Goal: Task Accomplishment & Management: Use online tool/utility

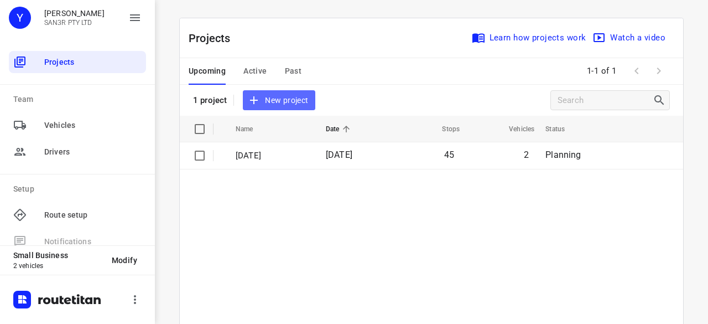
click at [261, 101] on span "New project" at bounding box center [278, 100] width 59 height 14
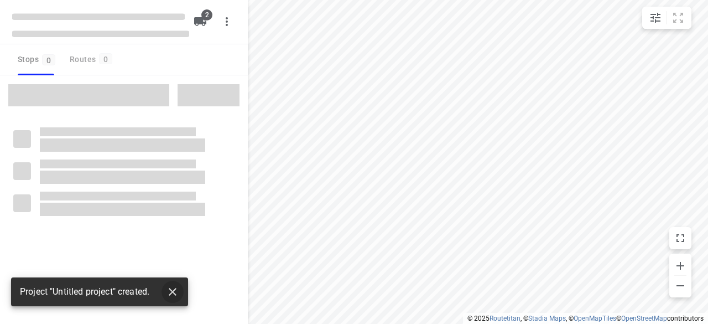
click at [176, 298] on button "button" at bounding box center [172, 291] width 22 height 22
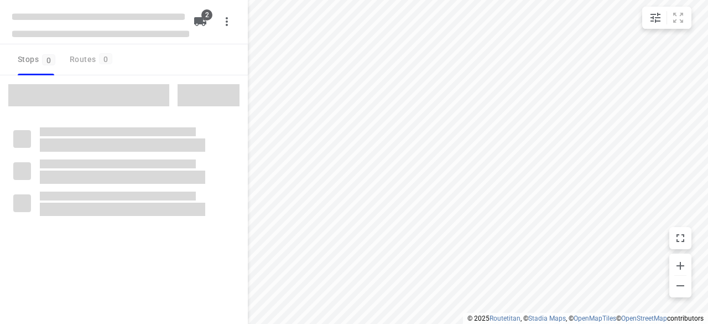
type input "distance"
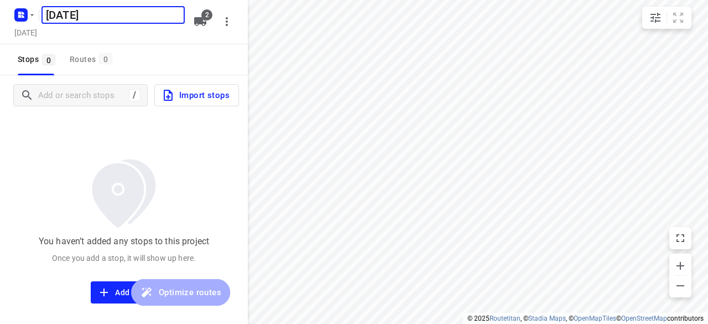
type input "[DATE]"
click at [178, 59] on div "Stops 0 Routes 0" at bounding box center [124, 59] width 248 height 31
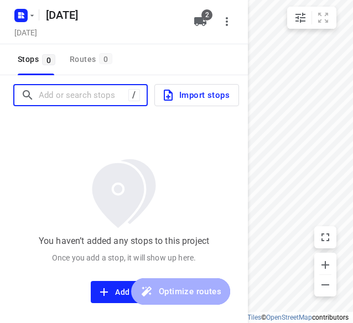
click at [52, 96] on input "Add or search stops" at bounding box center [84, 95] width 90 height 17
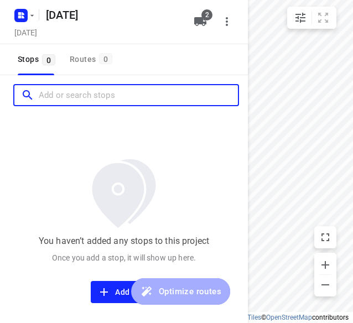
paste input "[STREET_ADDRESS][PERSON_NAME]"
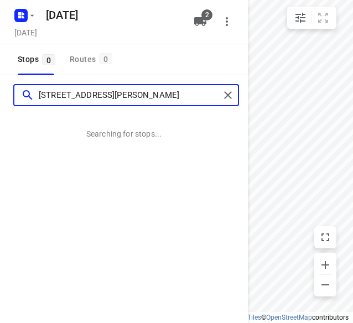
type input "[STREET_ADDRESS][PERSON_NAME]"
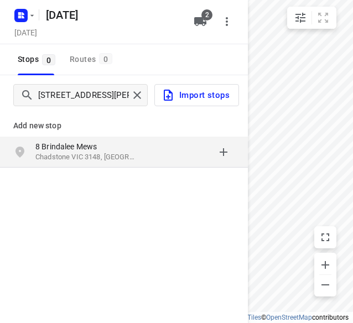
click at [55, 145] on p "8 Brindalee Mews" at bounding box center [86, 146] width 102 height 11
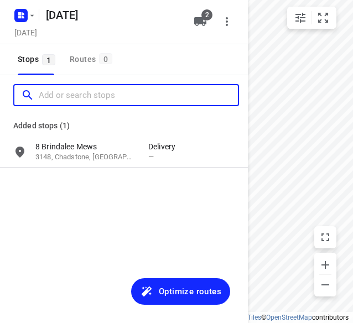
click at [67, 95] on input "Add or search stops" at bounding box center [138, 95] width 199 height 17
paste input "[STREET_ADDRESS][PERSON_NAME]"
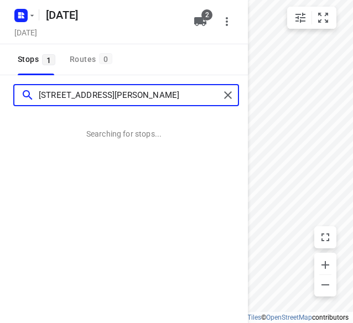
type input "[STREET_ADDRESS][PERSON_NAME]"
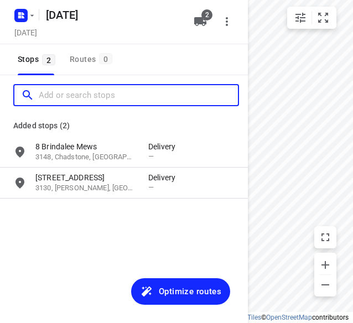
paste input "[STREET_ADDRESS]"
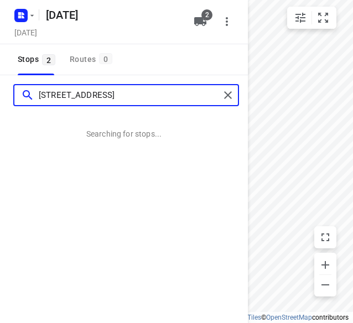
type input "[STREET_ADDRESS]"
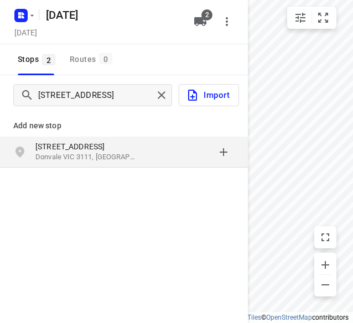
click at [102, 143] on p "[STREET_ADDRESS]" at bounding box center [86, 146] width 102 height 11
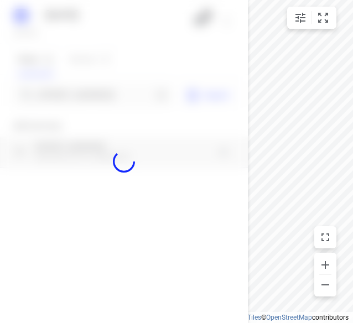
click at [87, 94] on div at bounding box center [124, 161] width 248 height 323
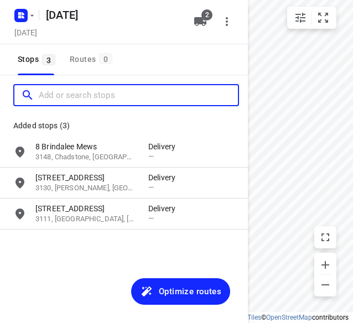
paste input "[STREET_ADDRESS][US_STATE]"
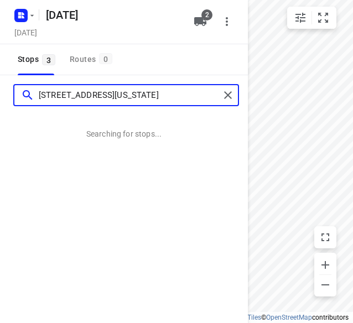
type input "[STREET_ADDRESS][US_STATE]"
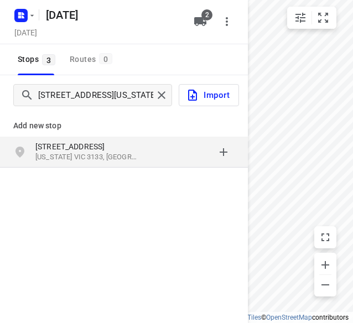
drag, startPoint x: 118, startPoint y: 141, endPoint x: 123, endPoint y: 133, distance: 9.2
click at [124, 132] on p "Add new stop" at bounding box center [123, 125] width 221 height 13
click at [125, 149] on p "[STREET_ADDRESS]" at bounding box center [86, 146] width 102 height 11
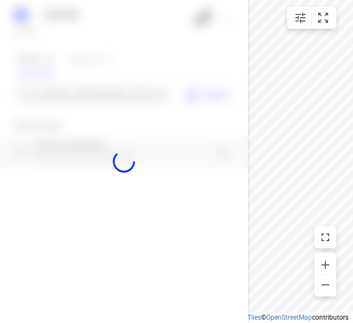
click at [103, 96] on div at bounding box center [124, 161] width 248 height 323
click at [103, 96] on input "Add or search stops" at bounding box center [96, 95] width 114 height 17
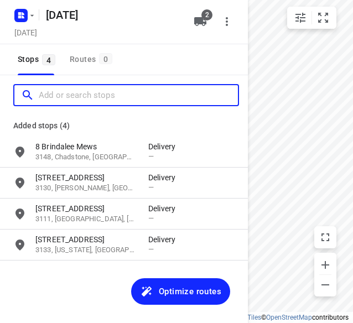
paste input "[STREET_ADDRESS][PERSON_NAME]"
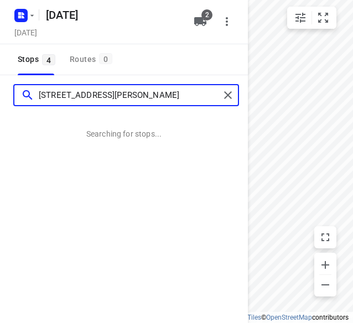
type input "[STREET_ADDRESS][PERSON_NAME]"
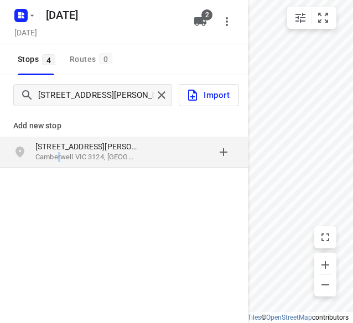
click at [56, 160] on p "Camberwell VIC 3124, [GEOGRAPHIC_DATA]" at bounding box center [86, 157] width 102 height 11
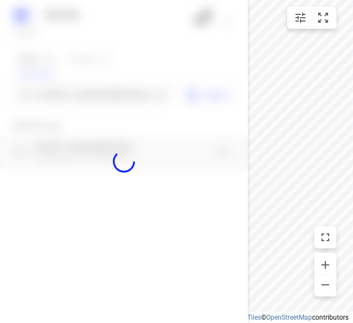
click at [70, 95] on div at bounding box center [124, 161] width 248 height 323
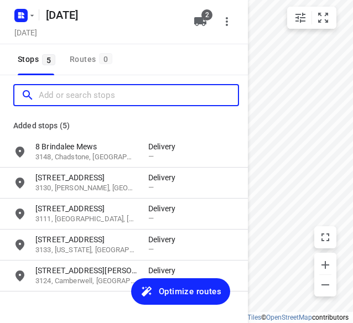
paste input "[STREET_ADDRESS][PERSON_NAME]"
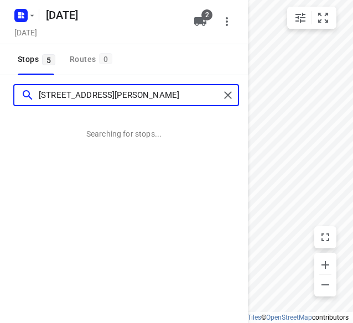
type input "[STREET_ADDRESS][PERSON_NAME]"
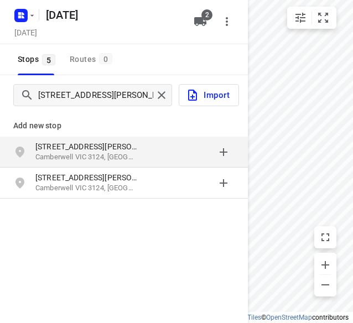
click at [64, 148] on p "[STREET_ADDRESS][PERSON_NAME]" at bounding box center [86, 146] width 102 height 11
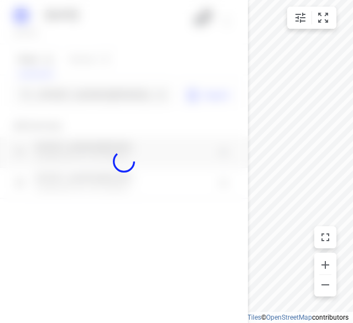
click at [74, 95] on div at bounding box center [124, 161] width 248 height 323
click at [74, 95] on input "Add or search stops" at bounding box center [96, 95] width 114 height 17
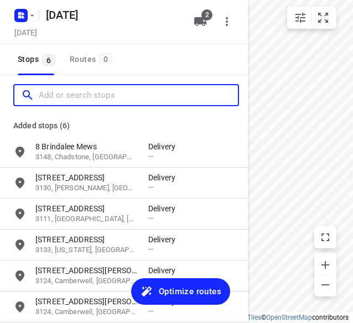
paste input "[STREET_ADDRESS][PERSON_NAME]"
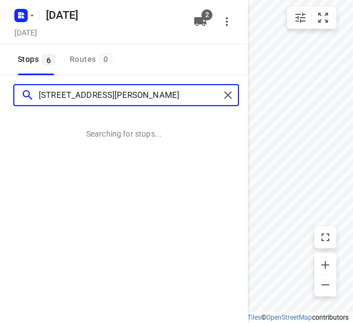
type input "[STREET_ADDRESS][PERSON_NAME]"
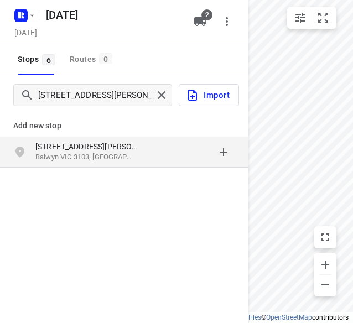
click at [45, 147] on p "[STREET_ADDRESS][PERSON_NAME]" at bounding box center [86, 146] width 102 height 11
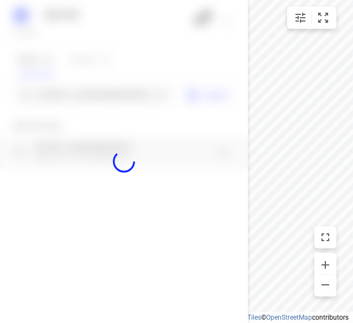
click at [51, 90] on div at bounding box center [124, 161] width 248 height 323
click at [51, 94] on div at bounding box center [124, 161] width 248 height 323
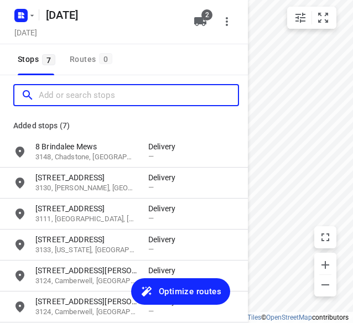
paste input "[STREET_ADDRESS]"
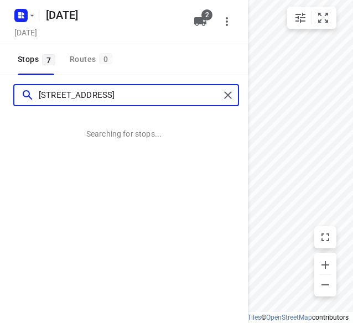
type input "[STREET_ADDRESS]"
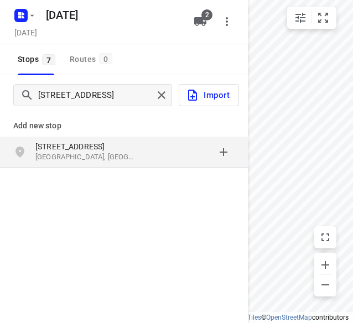
drag, startPoint x: 49, startPoint y: 131, endPoint x: 61, endPoint y: 132, distance: 11.7
click at [61, 132] on div "Add new stop" at bounding box center [124, 121] width 248 height 31
click at [55, 153] on p "[GEOGRAPHIC_DATA], [GEOGRAPHIC_DATA]" at bounding box center [86, 157] width 102 height 11
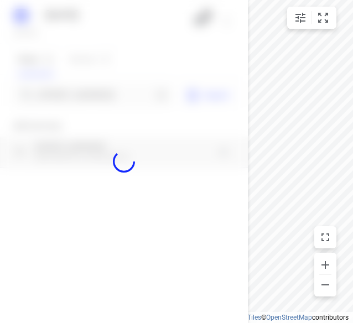
click at [54, 96] on div at bounding box center [124, 161] width 248 height 323
click at [54, 94] on div at bounding box center [124, 161] width 248 height 323
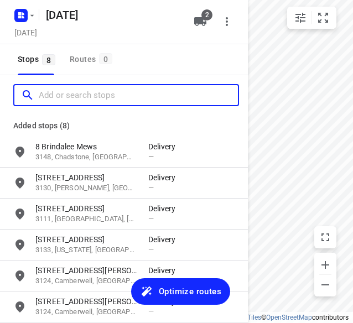
click at [54, 94] on input "Add or search stops" at bounding box center [138, 95] width 199 height 17
paste input "[STREET_ADDRESS]"
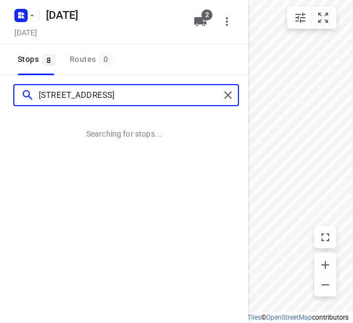
type input "[STREET_ADDRESS]"
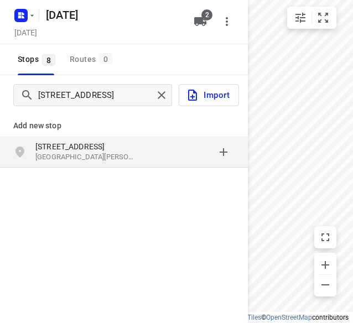
click at [65, 132] on div "Add new stop" at bounding box center [124, 121] width 248 height 31
click at [66, 141] on p "[STREET_ADDRESS]" at bounding box center [86, 146] width 102 height 11
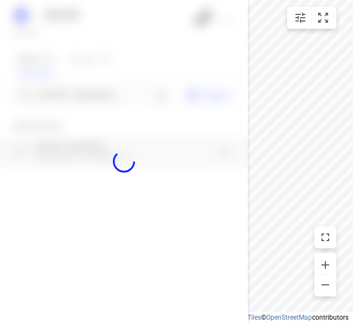
click at [66, 90] on div at bounding box center [124, 161] width 248 height 323
click at [63, 98] on div at bounding box center [124, 161] width 248 height 323
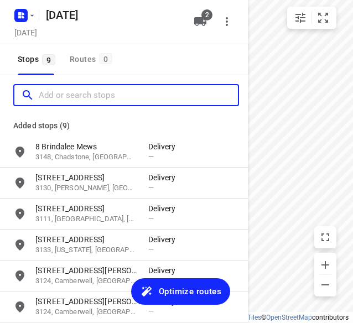
paste input "[STREET_ADDRESS][PERSON_NAME]"
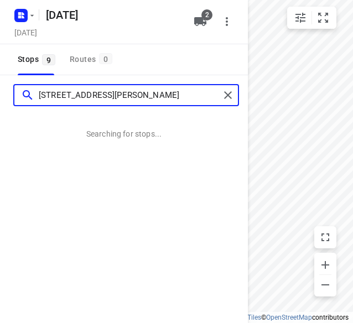
type input "[STREET_ADDRESS][PERSON_NAME]"
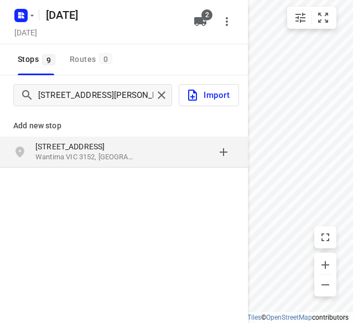
click at [53, 147] on p "[STREET_ADDRESS]" at bounding box center [86, 146] width 102 height 11
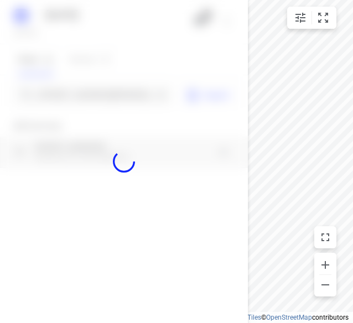
click at [55, 95] on div at bounding box center [124, 161] width 248 height 323
click at [55, 93] on div at bounding box center [124, 161] width 248 height 323
click at [55, 93] on input "Add or search stops" at bounding box center [96, 95] width 114 height 17
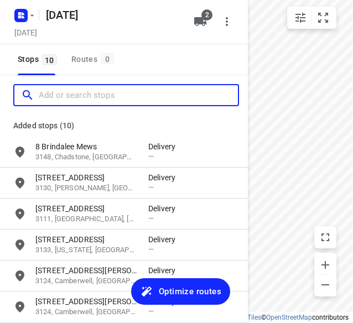
paste input "[STREET_ADDRESS][PERSON_NAME]"
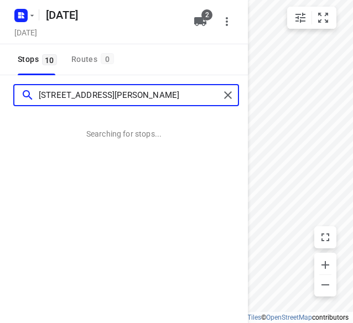
type input "[STREET_ADDRESS][PERSON_NAME]"
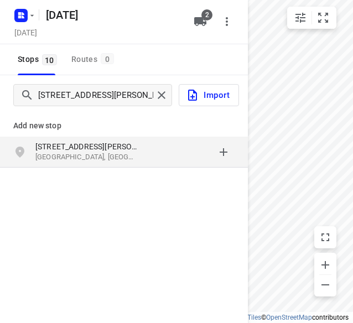
click at [56, 138] on div "[STREET_ADDRESS][PERSON_NAME]" at bounding box center [124, 152] width 248 height 31
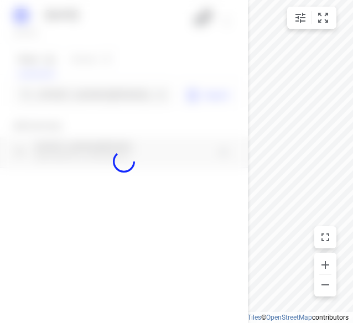
click at [67, 91] on div at bounding box center [124, 161] width 248 height 323
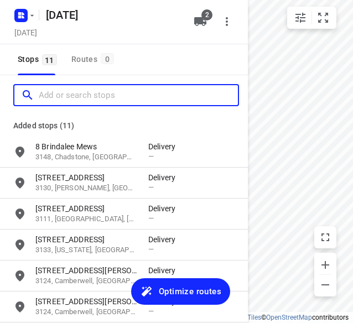
paste input "[STREET_ADDRESS][PERSON_NAME][PERSON_NAME]"
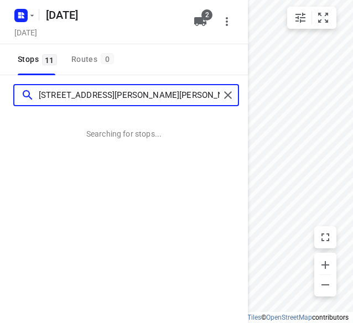
type input "[STREET_ADDRESS][PERSON_NAME][PERSON_NAME]"
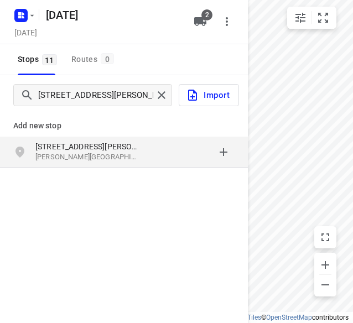
click at [159, 136] on div "Add new stop" at bounding box center [124, 121] width 248 height 31
click at [117, 152] on p "[PERSON_NAME][GEOGRAPHIC_DATA], [GEOGRAPHIC_DATA]" at bounding box center [86, 157] width 102 height 11
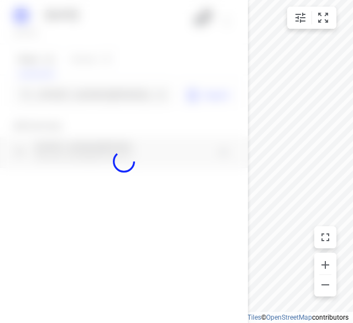
click at [47, 93] on div at bounding box center [124, 161] width 248 height 323
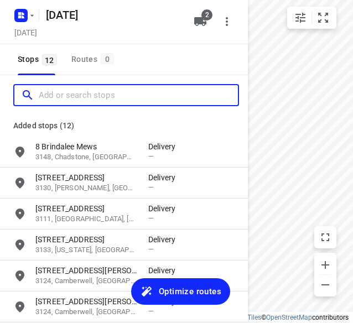
paste input "[STREET_ADDRESS]"
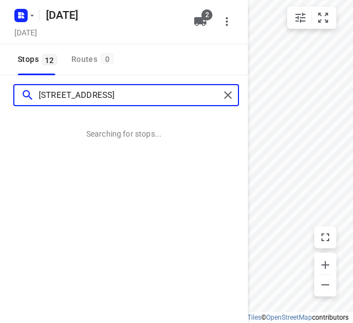
type input "[STREET_ADDRESS]"
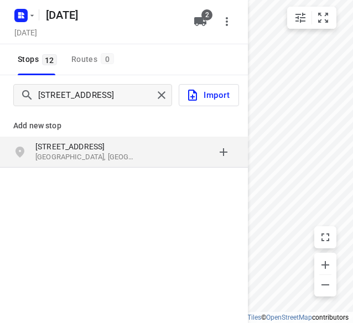
click at [82, 149] on p "[STREET_ADDRESS]" at bounding box center [86, 146] width 102 height 11
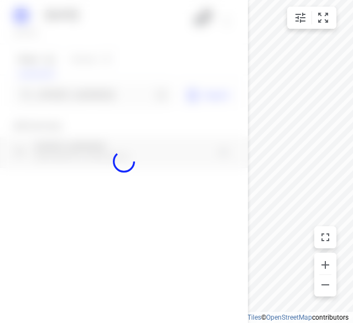
click at [81, 96] on div at bounding box center [124, 161] width 248 height 323
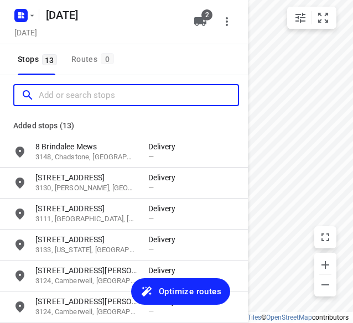
paste input "[STREET_ADDRESS]"
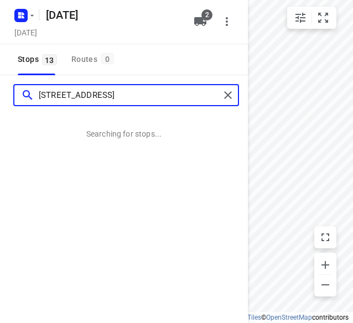
type input "[STREET_ADDRESS]"
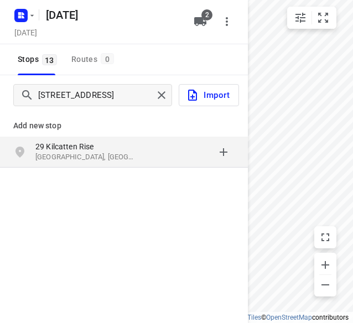
click at [87, 145] on p "29 Kilcatten Rise" at bounding box center [86, 146] width 102 height 11
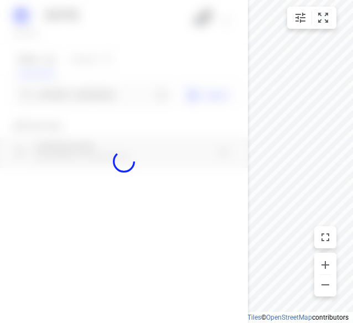
click at [76, 90] on div at bounding box center [124, 161] width 248 height 323
click at [77, 91] on div at bounding box center [124, 161] width 248 height 323
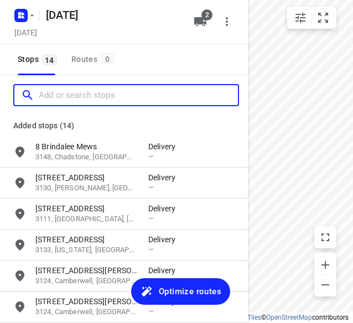
paste input "[STREET_ADDRESS]"
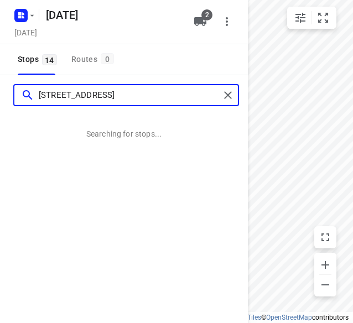
type input "[STREET_ADDRESS]"
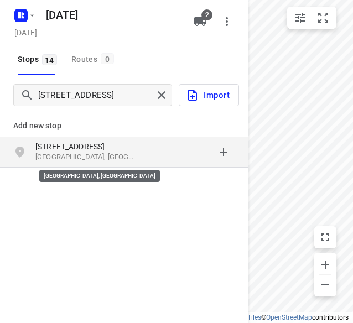
click at [127, 153] on p "[GEOGRAPHIC_DATA], [GEOGRAPHIC_DATA]" at bounding box center [86, 157] width 102 height 11
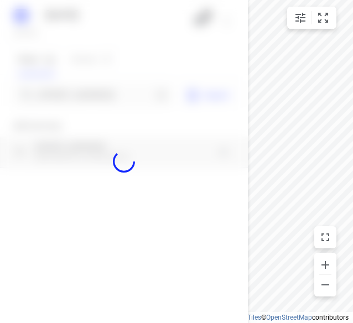
click at [89, 93] on div at bounding box center [124, 161] width 248 height 323
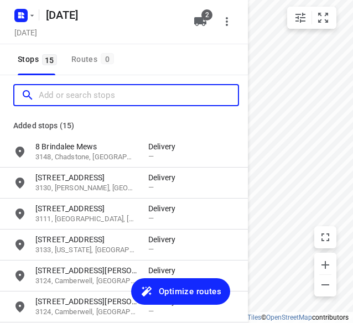
paste input "[STREET_ADDRESS][PERSON_NAME]"
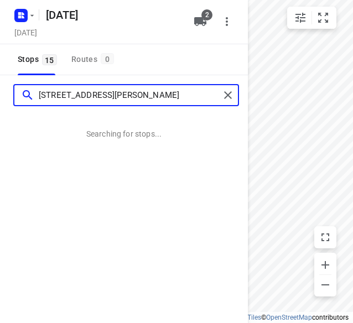
type input "[STREET_ADDRESS][PERSON_NAME]"
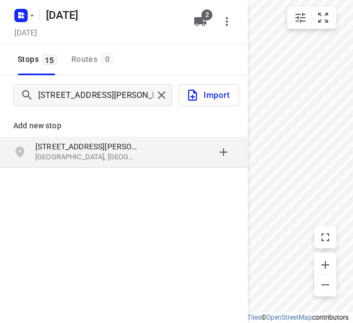
click at [144, 149] on p "[STREET_ADDRESS][PERSON_NAME]" at bounding box center [91, 146] width 113 height 11
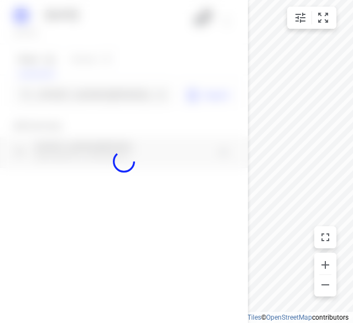
click at [79, 100] on div at bounding box center [124, 161] width 248 height 323
click at [81, 95] on div at bounding box center [124, 161] width 248 height 323
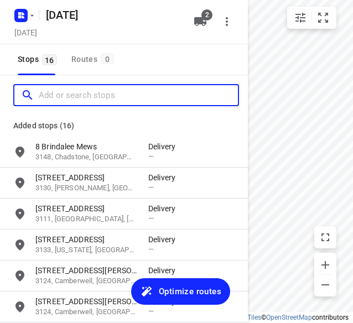
paste input "[STREET_ADDRESS]"
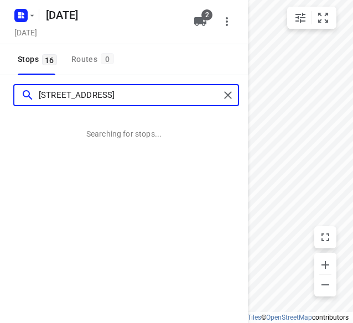
type input "[STREET_ADDRESS]"
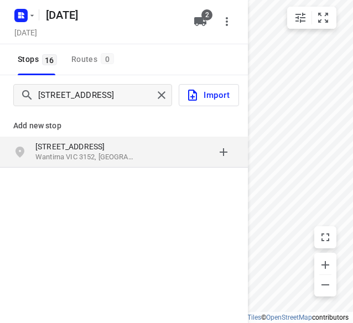
click at [114, 142] on p "[STREET_ADDRESS]" at bounding box center [86, 146] width 102 height 11
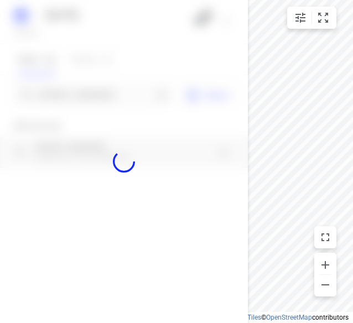
click at [78, 90] on div at bounding box center [124, 161] width 248 height 323
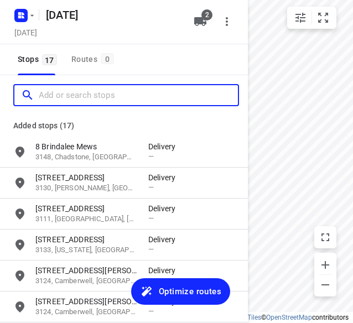
paste input "2 [GEOGRAPHIC_DATA] 3163"
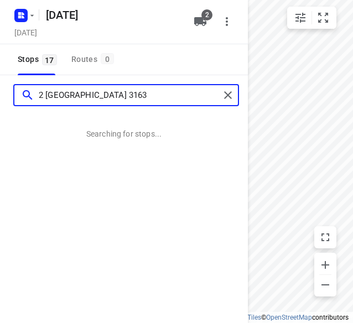
type input "2 [GEOGRAPHIC_DATA] 3163"
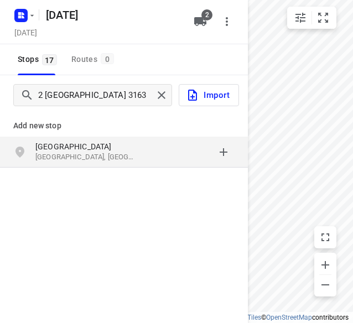
click at [98, 141] on p "[GEOGRAPHIC_DATA]" at bounding box center [86, 146] width 102 height 11
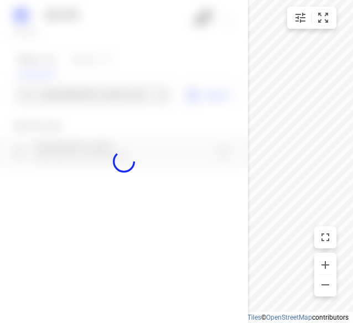
click at [86, 93] on div at bounding box center [124, 161] width 248 height 323
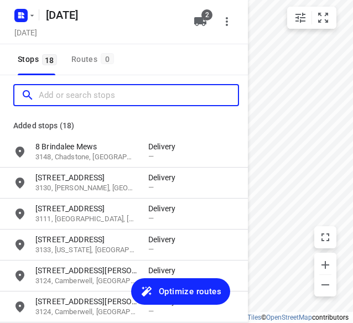
paste input "[STREET_ADDRESS]"
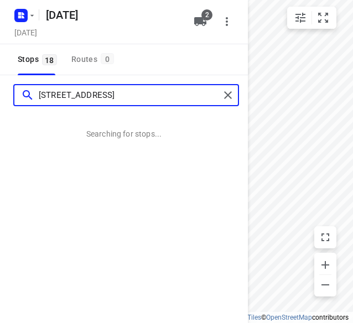
type input "[STREET_ADDRESS]"
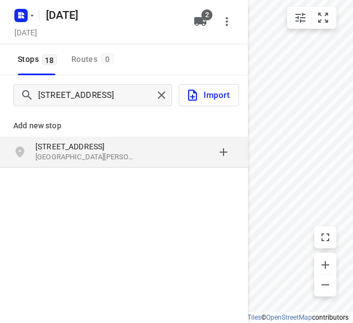
click at [81, 141] on p "[STREET_ADDRESS]" at bounding box center [86, 146] width 102 height 11
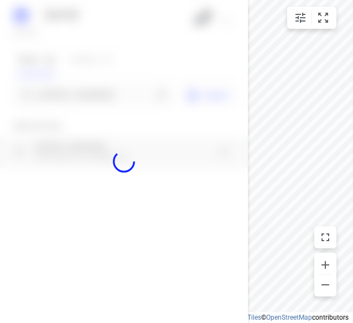
click at [60, 91] on div at bounding box center [124, 161] width 248 height 323
click at [59, 92] on div at bounding box center [124, 161] width 248 height 323
paste input "[STREET_ADDRESS][PERSON_NAME]"
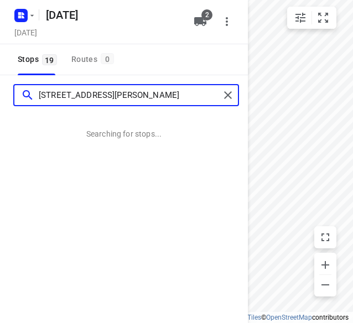
type input "[STREET_ADDRESS][PERSON_NAME]"
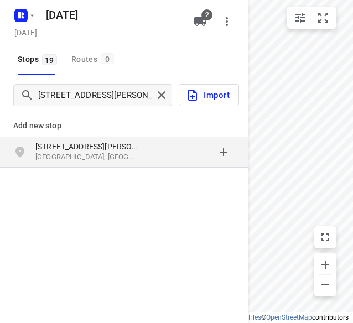
click at [84, 140] on div "[STREET_ADDRESS][PERSON_NAME]" at bounding box center [124, 152] width 248 height 31
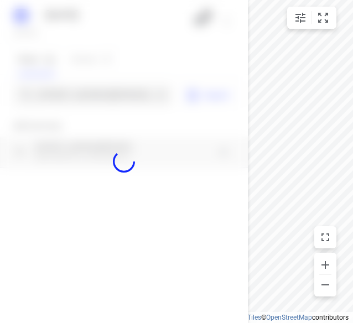
click at [77, 95] on div at bounding box center [124, 161] width 248 height 323
click at [76, 95] on div at bounding box center [124, 161] width 248 height 323
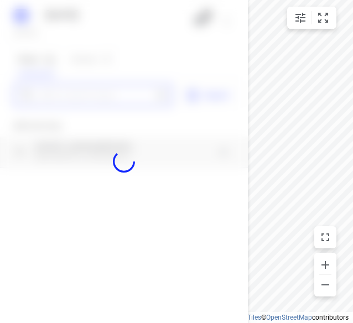
paste input "[STREET_ADDRESS]"
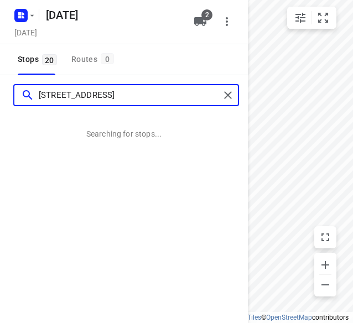
type input "[STREET_ADDRESS]"
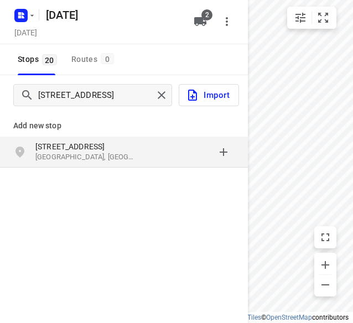
click at [132, 145] on p "[STREET_ADDRESS]" at bounding box center [86, 146] width 102 height 11
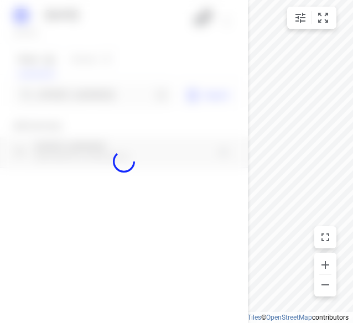
click at [91, 92] on div at bounding box center [124, 161] width 248 height 323
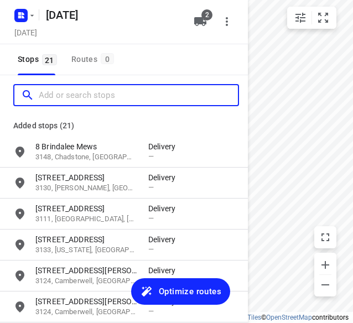
paste input "[STREET_ADDRESS]"
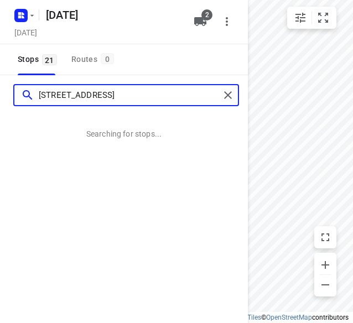
type input "[STREET_ADDRESS]"
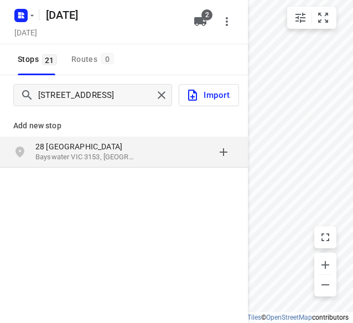
click at [106, 141] on p "28 [GEOGRAPHIC_DATA]" at bounding box center [86, 146] width 102 height 11
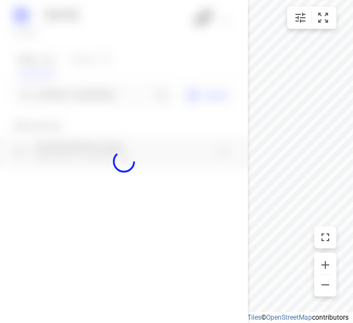
click at [93, 106] on div at bounding box center [124, 161] width 248 height 323
click at [94, 97] on div at bounding box center [124, 161] width 248 height 323
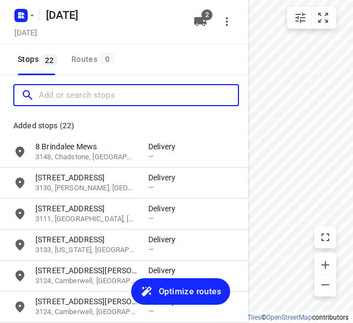
click at [94, 97] on input "Add or search stops" at bounding box center [138, 95] width 199 height 17
paste input "[STREET_ADDRESS]"
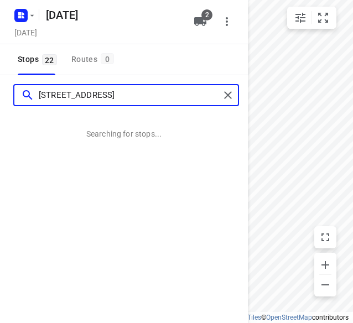
type input "[STREET_ADDRESS]"
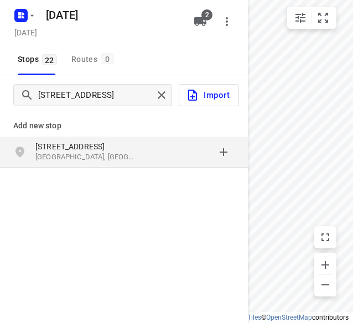
click at [95, 153] on p "[GEOGRAPHIC_DATA], [GEOGRAPHIC_DATA]" at bounding box center [86, 157] width 102 height 11
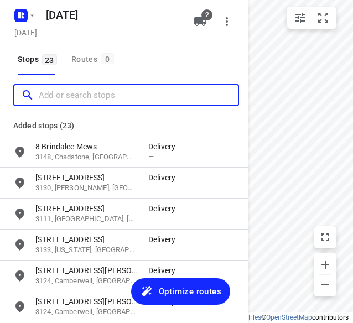
paste input "[STREET_ADDRESS][PERSON_NAME]"
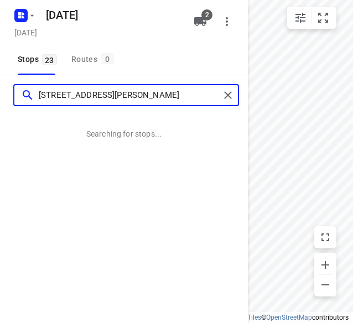
type input "[STREET_ADDRESS][PERSON_NAME]"
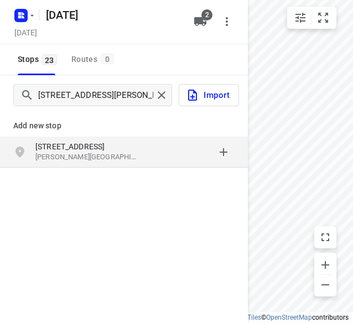
click at [135, 142] on p "[STREET_ADDRESS]" at bounding box center [86, 146] width 102 height 11
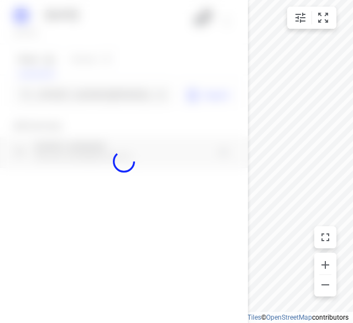
click at [116, 86] on div at bounding box center [124, 161] width 248 height 323
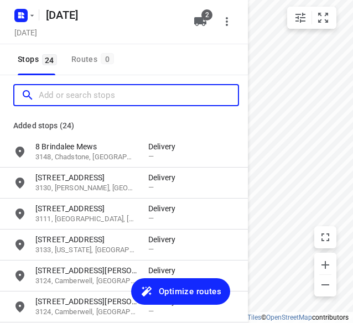
click at [116, 87] on input "Add or search stops" at bounding box center [138, 95] width 199 height 17
paste input "[STREET_ADDRESS]"
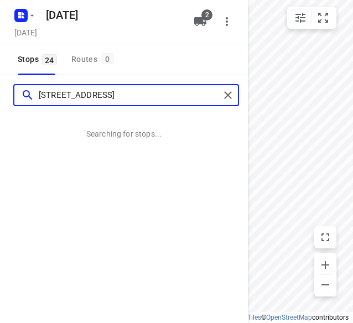
type input "[STREET_ADDRESS]"
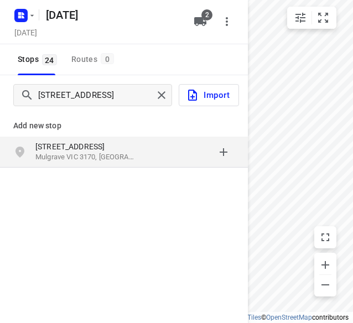
click at [75, 159] on p "Mulgrave VIC 3170, [GEOGRAPHIC_DATA]" at bounding box center [86, 157] width 102 height 11
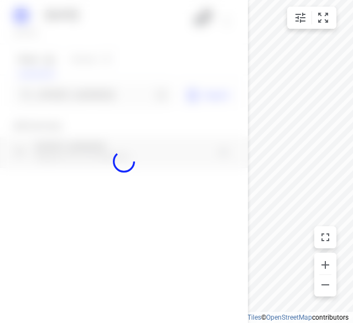
click at [71, 97] on div at bounding box center [124, 161] width 248 height 323
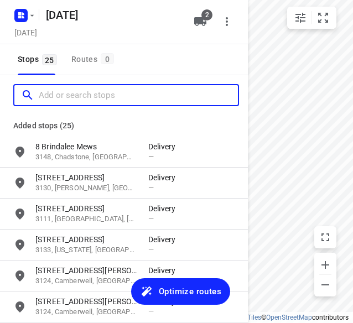
paste input "[STREET_ADDRESS][PERSON_NAME]"
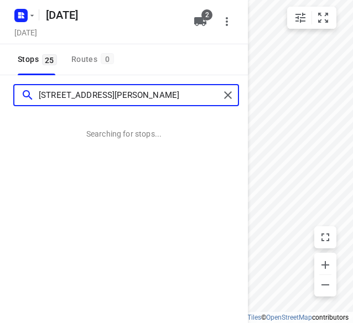
type input "[STREET_ADDRESS][PERSON_NAME]"
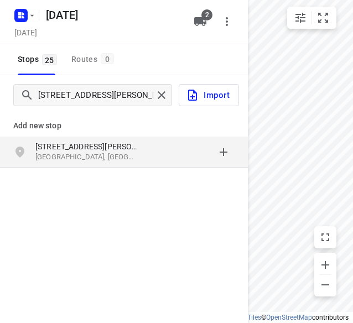
click at [86, 134] on div "Add new stop" at bounding box center [124, 121] width 248 height 31
click at [85, 137] on div "[STREET_ADDRESS][PERSON_NAME]" at bounding box center [124, 152] width 248 height 31
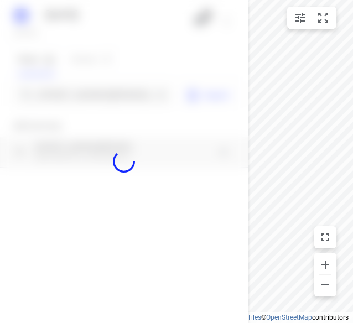
click at [72, 97] on div at bounding box center [124, 161] width 248 height 323
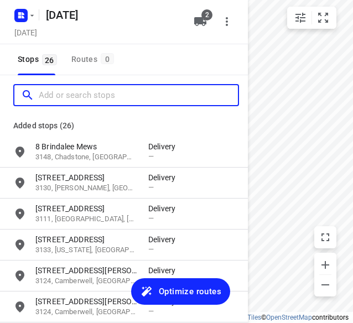
paste input "[STREET_ADDRESS][PERSON_NAME][PERSON_NAME][PERSON_NAME]"
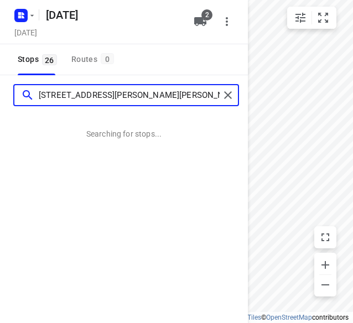
type input "[STREET_ADDRESS][PERSON_NAME][PERSON_NAME][PERSON_NAME]"
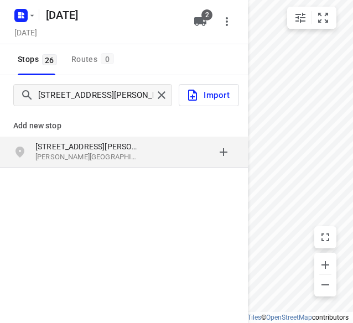
click at [94, 141] on p "[STREET_ADDRESS][PERSON_NAME]" at bounding box center [86, 146] width 102 height 11
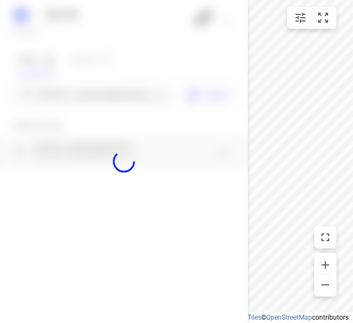
click at [74, 88] on div at bounding box center [124, 161] width 248 height 323
click at [74, 93] on div at bounding box center [124, 161] width 248 height 323
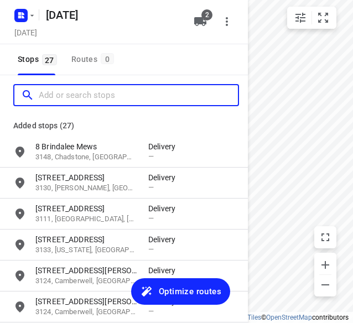
click at [74, 93] on input "Add or search stops" at bounding box center [138, 95] width 199 height 17
paste input "[STREET_ADDRESS][PERSON_NAME]"
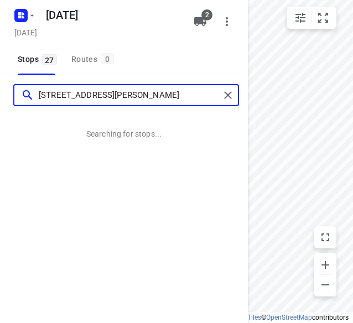
type input "[STREET_ADDRESS][PERSON_NAME]"
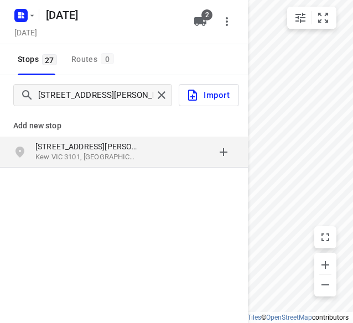
click at [104, 141] on p "[STREET_ADDRESS][PERSON_NAME]" at bounding box center [86, 146] width 102 height 11
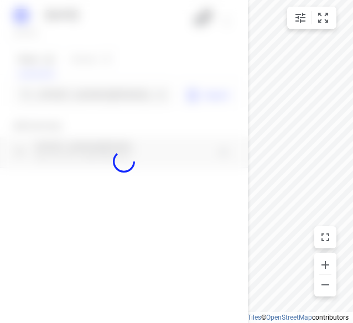
click at [85, 96] on div at bounding box center [124, 161] width 248 height 323
paste input "[STREET_ADDRESS][PERSON_NAME][PERSON_NAME]"
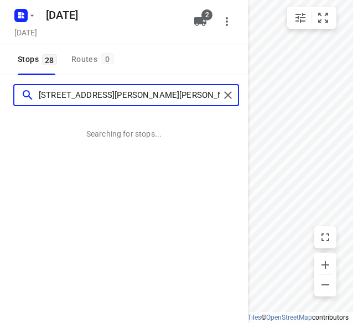
type input "[STREET_ADDRESS][PERSON_NAME][PERSON_NAME]"
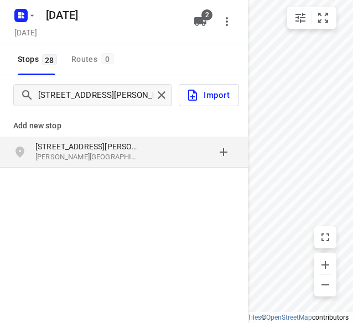
click at [114, 141] on p "[STREET_ADDRESS][PERSON_NAME]" at bounding box center [86, 146] width 102 height 11
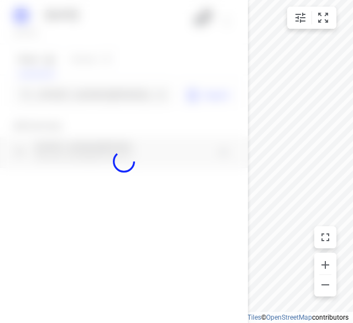
click at [83, 99] on div at bounding box center [124, 161] width 248 height 323
click at [83, 96] on div at bounding box center [124, 161] width 248 height 323
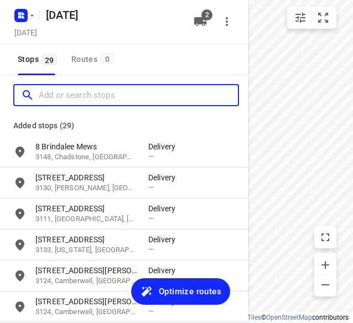
paste input "13 Emden Cres Mulgrave 3170"
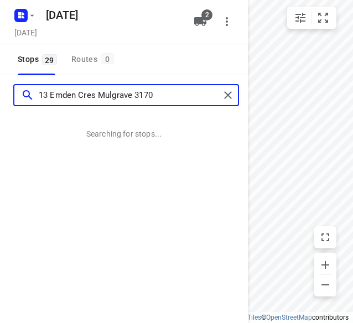
type input "13 Emden Cres Mulgrave 3170"
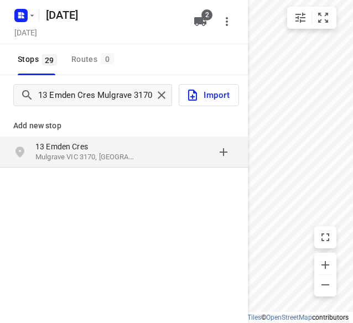
click at [66, 162] on p "Mulgrave VIC 3170, [GEOGRAPHIC_DATA]" at bounding box center [86, 157] width 102 height 11
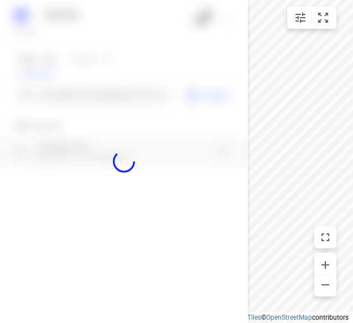
click at [77, 96] on div at bounding box center [124, 161] width 248 height 323
click at [77, 93] on div at bounding box center [124, 161] width 248 height 323
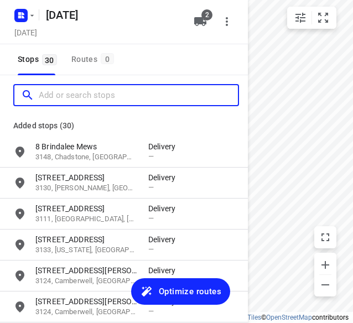
paste input "[STREET_ADDRESS][PERSON_NAME]"
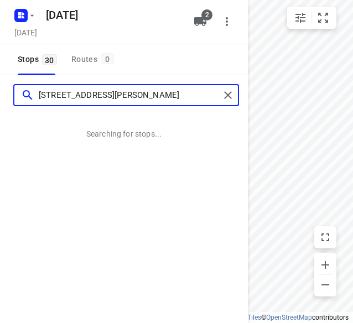
type input "[STREET_ADDRESS][PERSON_NAME]"
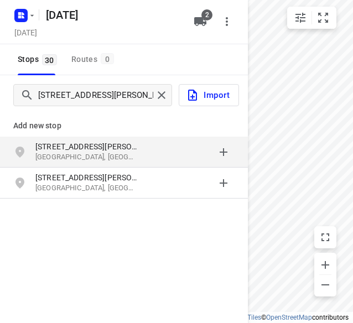
click at [82, 139] on div "[STREET_ADDRESS][PERSON_NAME]" at bounding box center [124, 152] width 248 height 31
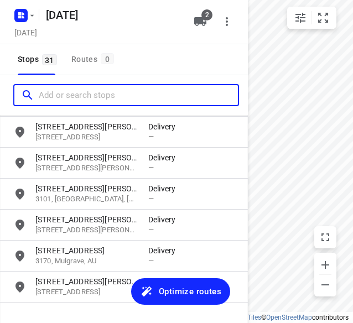
scroll to position [825, 0]
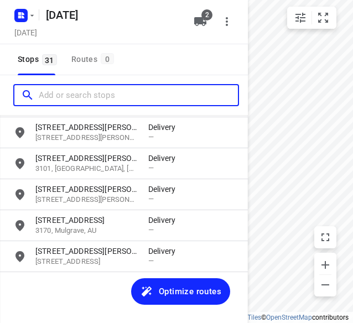
click at [77, 95] on input "Add or search stops" at bounding box center [138, 95] width 199 height 17
paste input "[STREET_ADDRESS][PERSON_NAME]"
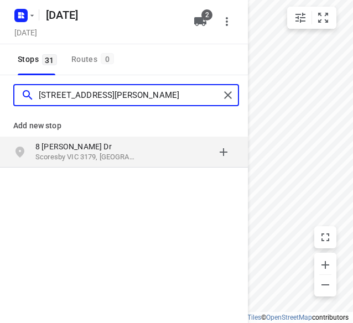
type input "[STREET_ADDRESS][PERSON_NAME]"
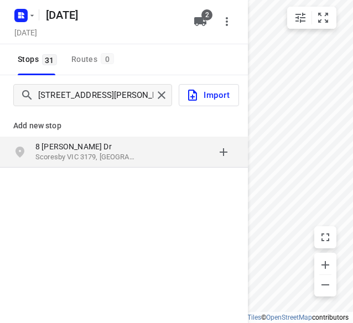
click at [92, 148] on p "8 [PERSON_NAME] Dr" at bounding box center [86, 146] width 102 height 11
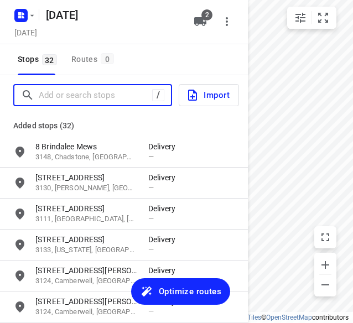
click at [103, 98] on input "Add or search stops" at bounding box center [95, 95] width 113 height 17
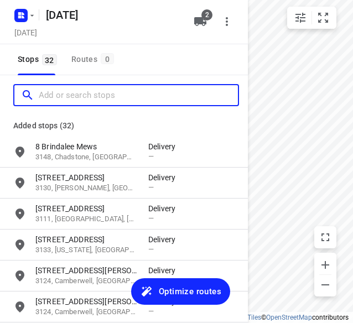
paste input "[STREET_ADDRESS]"
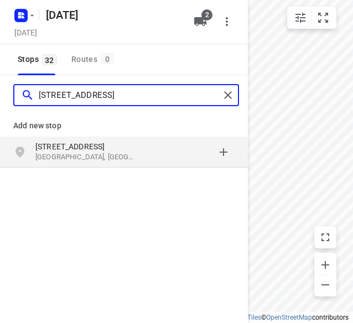
type input "[STREET_ADDRESS]"
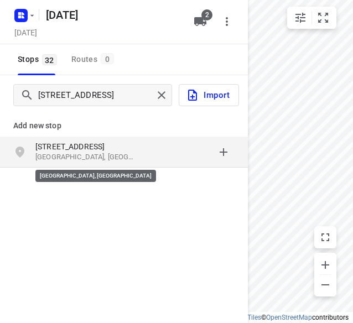
click at [70, 160] on p "[GEOGRAPHIC_DATA], [GEOGRAPHIC_DATA]" at bounding box center [86, 157] width 102 height 11
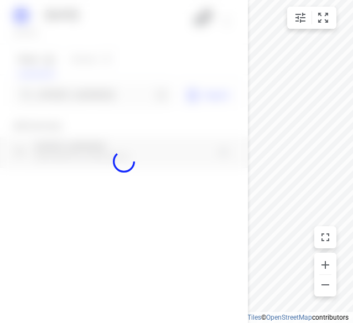
click at [68, 97] on div at bounding box center [124, 161] width 248 height 323
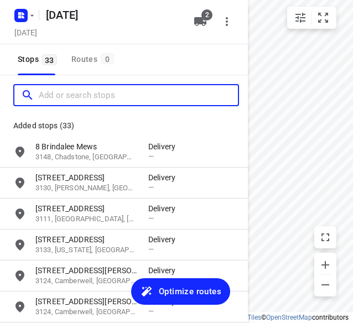
scroll to position [0, 0]
paste input "[STREET_ADDRESS]"
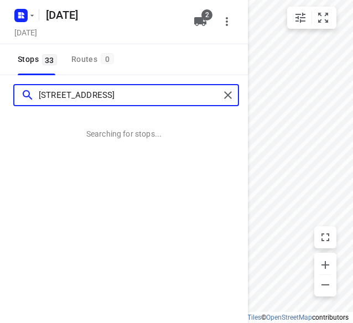
type input "[STREET_ADDRESS]"
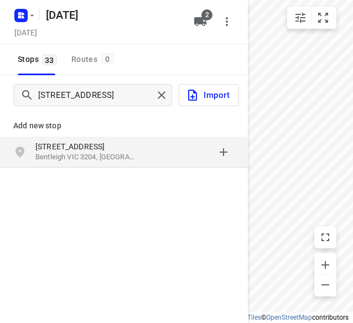
click at [64, 155] on p "Bentleigh VIC 3204, [GEOGRAPHIC_DATA]" at bounding box center [86, 157] width 102 height 11
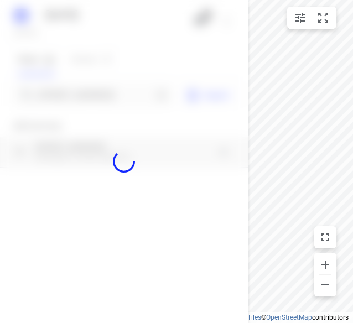
click at [70, 93] on div at bounding box center [124, 161] width 248 height 323
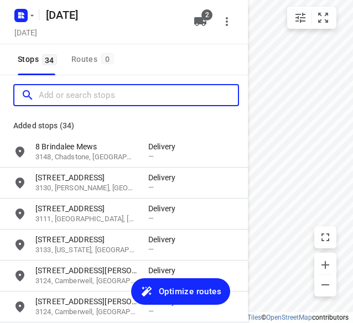
paste input "[STREET_ADDRESS][PERSON_NAME]"
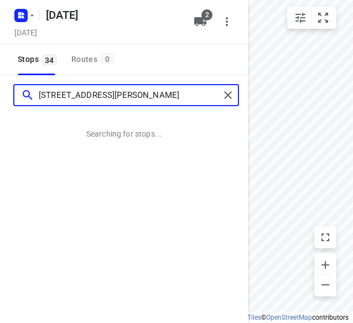
type input "[STREET_ADDRESS][PERSON_NAME]"
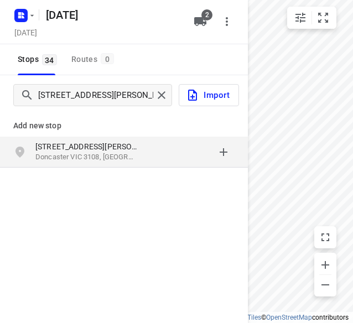
click at [70, 163] on div "[STREET_ADDRESS][PERSON_NAME]" at bounding box center [124, 152] width 248 height 31
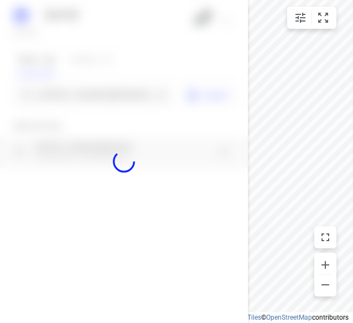
click at [74, 87] on div at bounding box center [124, 161] width 248 height 323
click at [71, 95] on div at bounding box center [124, 161] width 248 height 323
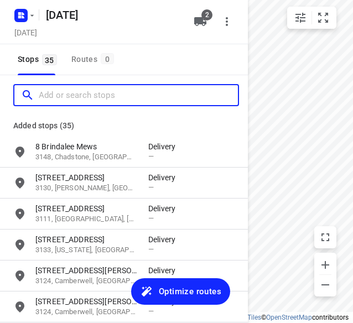
paste input "[STREET_ADDRESS]"
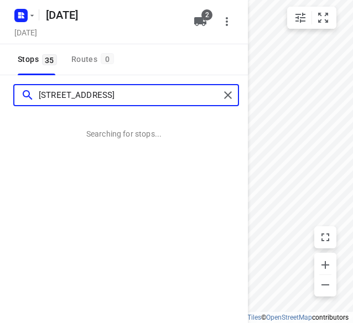
type input "[STREET_ADDRESS]"
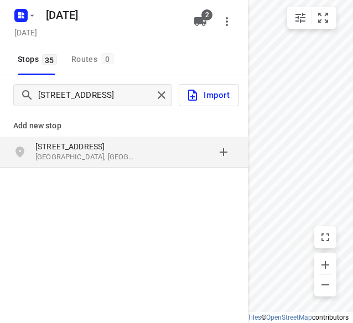
click at [56, 148] on p "[STREET_ADDRESS]" at bounding box center [86, 146] width 102 height 11
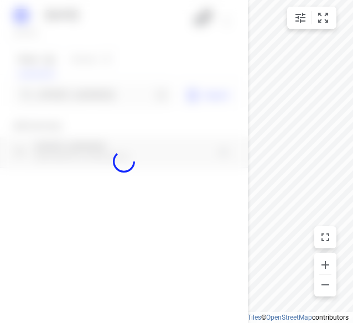
click at [61, 92] on div at bounding box center [124, 161] width 248 height 323
click at [60, 92] on div at bounding box center [124, 161] width 248 height 323
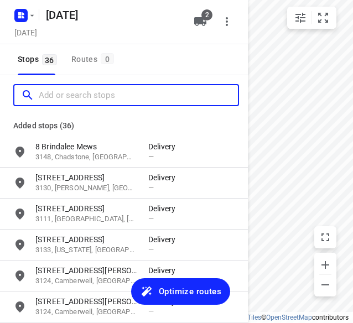
click at [60, 92] on input "Add or search stops" at bounding box center [138, 95] width 199 height 17
paste input "[STREET_ADDRESS][PERSON_NAME]"
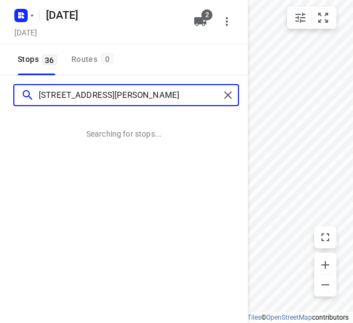
type input "[STREET_ADDRESS][PERSON_NAME]"
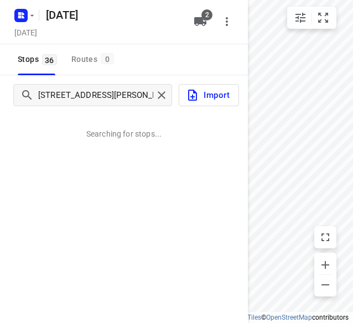
click at [91, 149] on div "[STREET_ADDRESS][PERSON_NAME] Searching for stops..." at bounding box center [124, 236] width 248 height 323
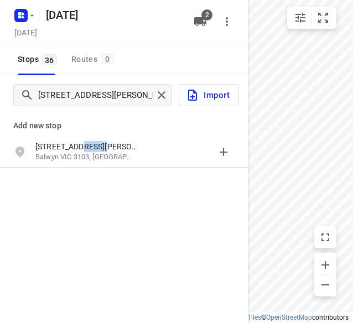
click at [91, 149] on p "[STREET_ADDRESS][PERSON_NAME]" at bounding box center [86, 146] width 102 height 11
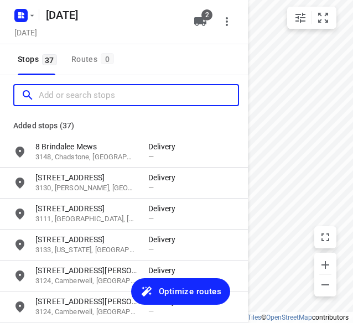
click at [75, 100] on input "Add or search stops" at bounding box center [138, 95] width 199 height 17
click at [73, 92] on input "Add or search stops" at bounding box center [138, 95] width 199 height 17
click at [69, 102] on input "Add or search stops" at bounding box center [138, 95] width 199 height 17
paste input "[STREET_ADDRESS]"
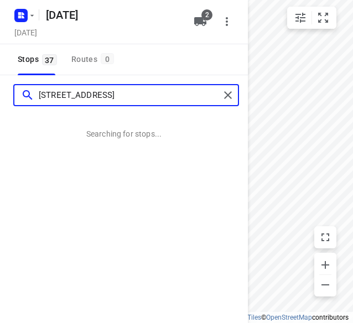
type input "[STREET_ADDRESS]"
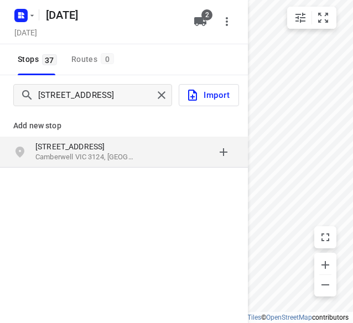
click at [48, 150] on p "[STREET_ADDRESS]" at bounding box center [86, 146] width 102 height 11
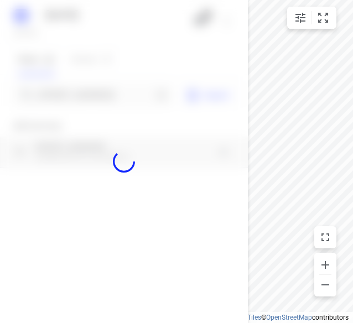
click at [61, 97] on div at bounding box center [124, 161] width 248 height 323
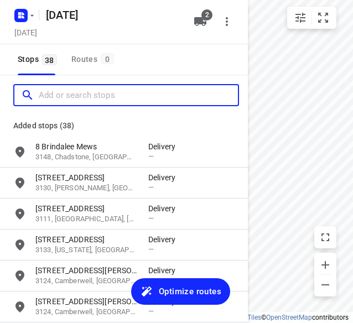
paste input "[STREET_ADDRESS][PERSON_NAME][PERSON_NAME]"
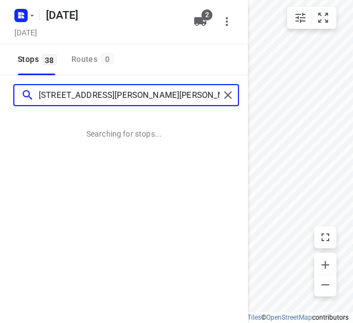
type input "[STREET_ADDRESS][PERSON_NAME][PERSON_NAME]"
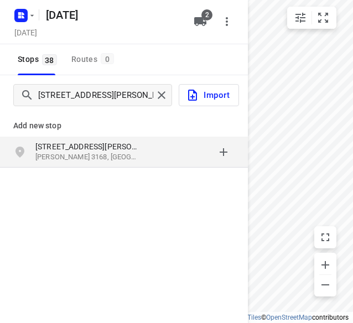
click at [24, 152] on icon "grid" at bounding box center [19, 152] width 9 height 11
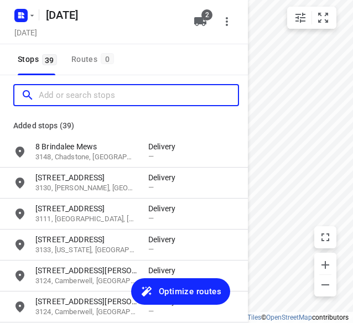
paste input "[STREET_ADDRESS] ."
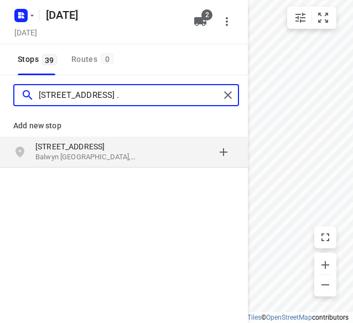
type input "[STREET_ADDRESS] ."
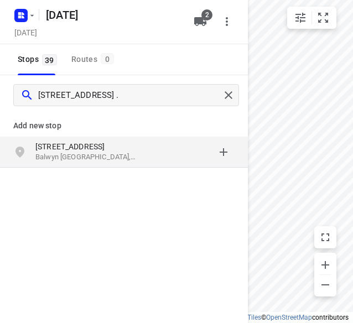
click at [95, 144] on p "[STREET_ADDRESS]" at bounding box center [86, 146] width 102 height 11
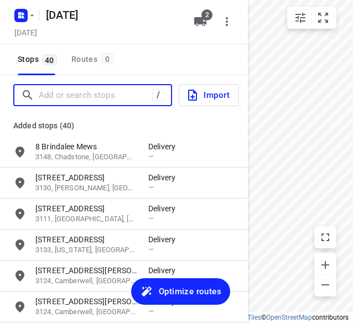
click at [80, 99] on input "Add or search stops" at bounding box center [95, 95] width 113 height 17
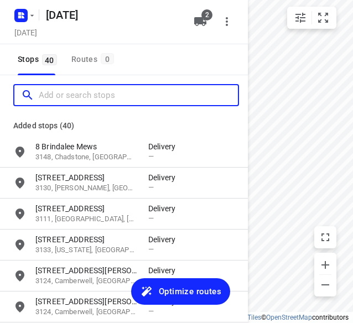
paste input "[STREET_ADDRESS]"
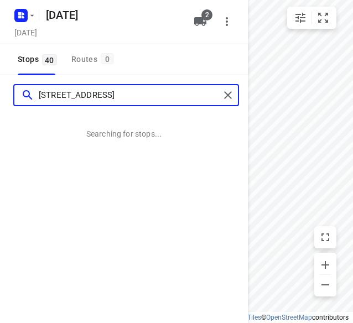
type input "[STREET_ADDRESS]"
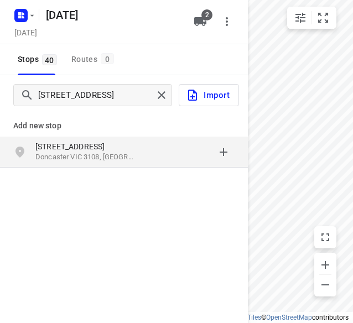
click at [61, 149] on p "[STREET_ADDRESS]" at bounding box center [86, 146] width 102 height 11
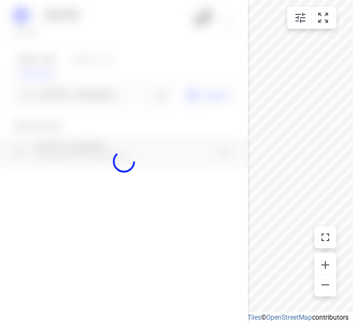
click at [54, 87] on div at bounding box center [124, 161] width 248 height 323
click at [55, 90] on div at bounding box center [124, 161] width 248 height 323
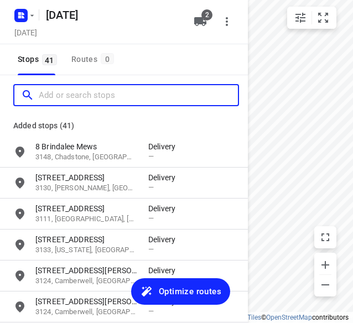
click at [55, 90] on input "Add or search stops" at bounding box center [138, 95] width 199 height 17
paste input "[STREET_ADDRESS]"
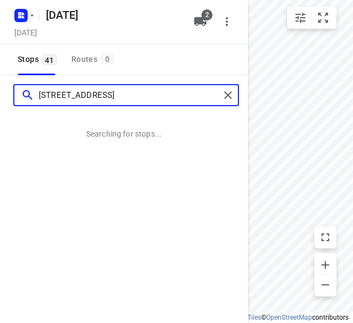
type input "[STREET_ADDRESS]"
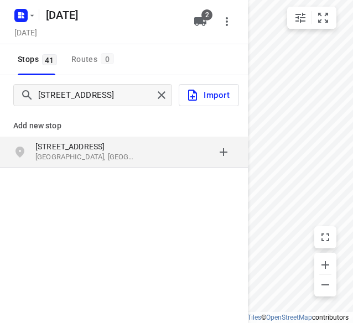
click at [85, 158] on p "[GEOGRAPHIC_DATA], [GEOGRAPHIC_DATA]" at bounding box center [86, 157] width 102 height 11
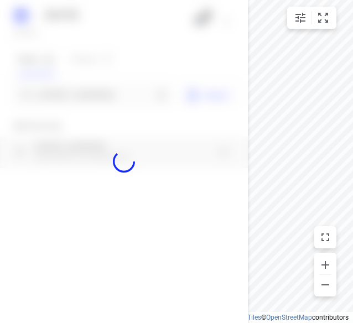
click at [65, 94] on div at bounding box center [124, 161] width 248 height 323
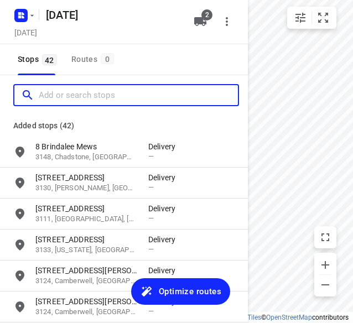
paste input "[STREET_ADDRESS][PERSON_NAME][PERSON_NAME]"
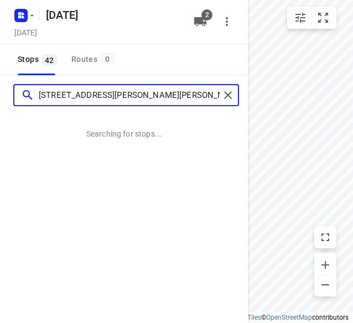
type input "[STREET_ADDRESS][PERSON_NAME][PERSON_NAME]"
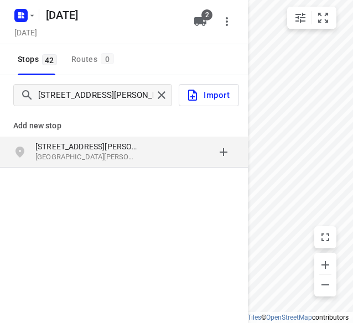
click at [96, 149] on p "[STREET_ADDRESS][PERSON_NAME]" at bounding box center [86, 146] width 102 height 11
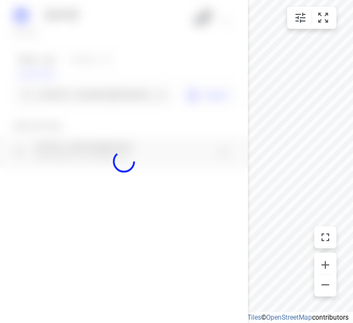
click at [96, 98] on div at bounding box center [124, 161] width 248 height 323
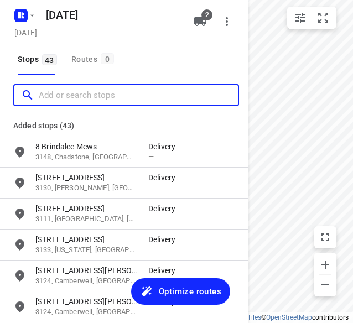
click at [96, 98] on input "Add or search stops" at bounding box center [138, 95] width 199 height 17
paste input "[STREET_ADDRESS]"
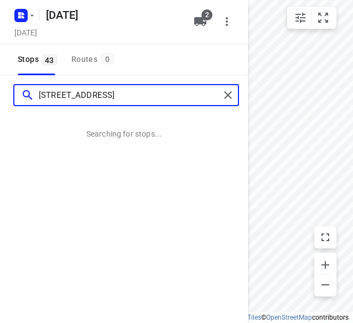
type input "[STREET_ADDRESS]"
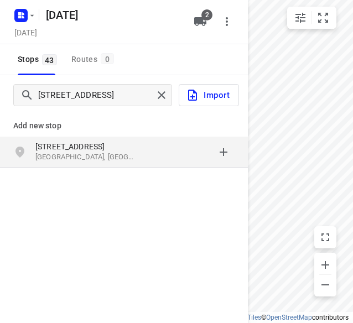
click at [89, 163] on div "[STREET_ADDRESS]" at bounding box center [124, 152] width 248 height 31
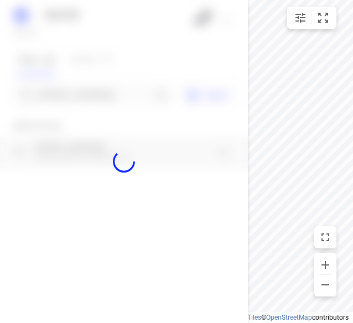
click at [82, 92] on div at bounding box center [124, 161] width 248 height 323
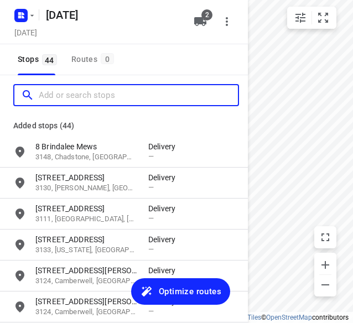
paste input "[STREET_ADDRESS]"
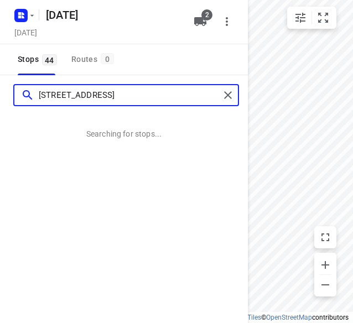
type input "[STREET_ADDRESS]"
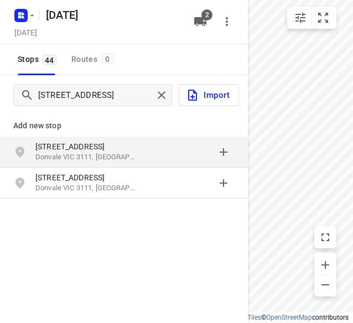
click at [77, 135] on div "Add new stop" at bounding box center [124, 121] width 248 height 31
click at [77, 145] on p "[STREET_ADDRESS]" at bounding box center [86, 146] width 102 height 11
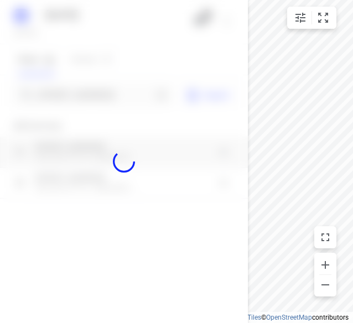
click at [59, 87] on div at bounding box center [124, 161] width 248 height 323
click at [56, 93] on div at bounding box center [124, 161] width 248 height 323
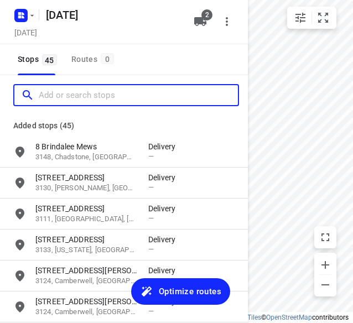
paste input "[STREET_ADDRESS]"
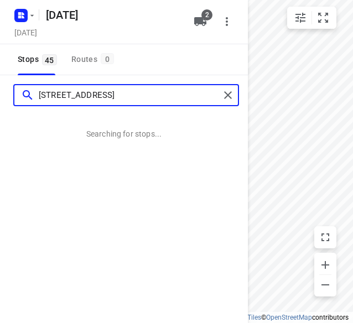
type input "[STREET_ADDRESS]"
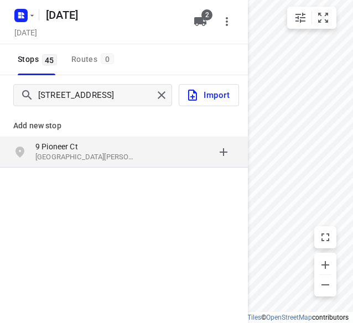
click at [29, 141] on div "grid" at bounding box center [24, 152] width 22 height 22
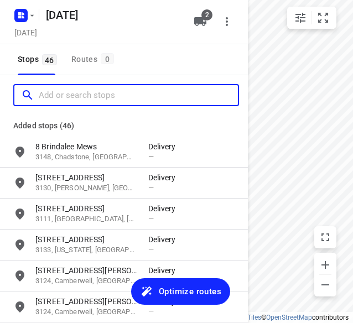
click at [60, 101] on input "Add or search stops" at bounding box center [138, 95] width 199 height 17
paste input "[STREET_ADDRESS]"
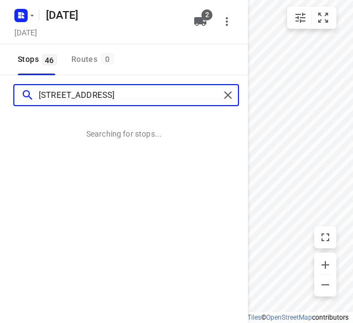
type input "[STREET_ADDRESS]"
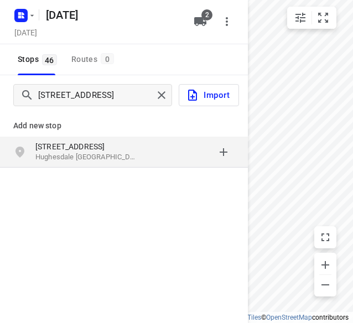
click at [86, 139] on div "[STREET_ADDRESS]" at bounding box center [124, 152] width 248 height 31
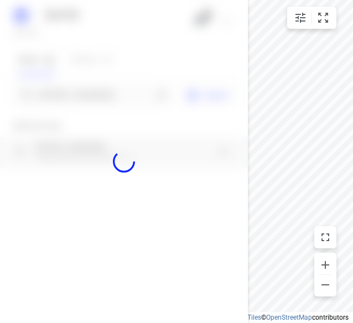
click at [90, 91] on div at bounding box center [124, 161] width 248 height 323
paste input "[STREET_ADDRESS][PERSON_NAME]"
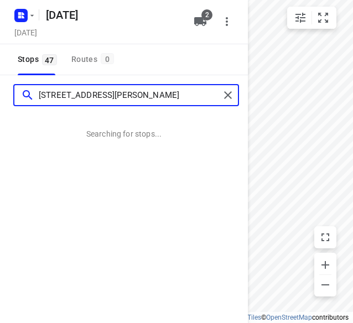
type input "[STREET_ADDRESS][PERSON_NAME]"
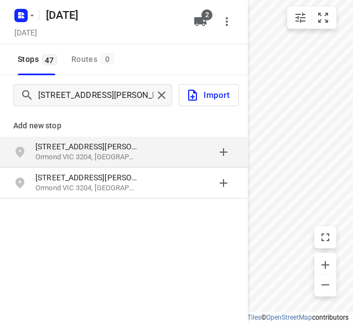
click at [91, 141] on p "[STREET_ADDRESS][PERSON_NAME]" at bounding box center [86, 146] width 102 height 11
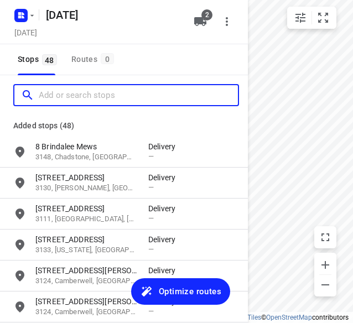
paste input "[STREET_ADDRESS]"
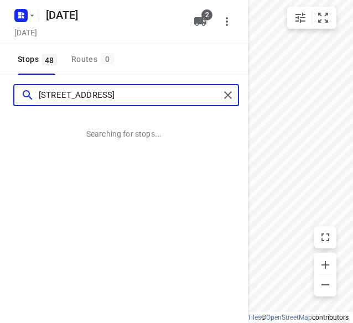
type input "[STREET_ADDRESS]"
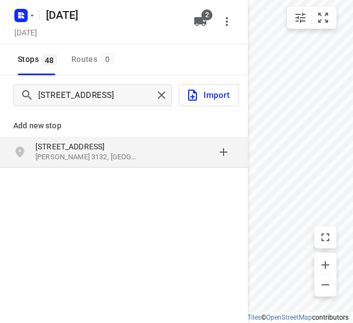
click at [75, 154] on p "[PERSON_NAME] 3132, [GEOGRAPHIC_DATA]" at bounding box center [86, 157] width 102 height 11
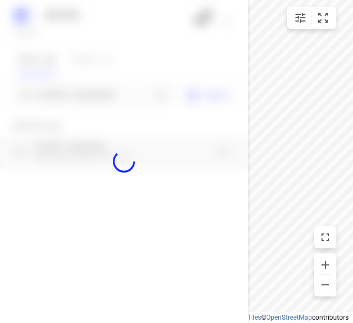
click at [61, 96] on div at bounding box center [124, 161] width 248 height 323
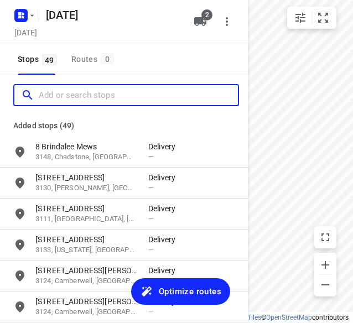
paste input "[STREET_ADDRESS]"
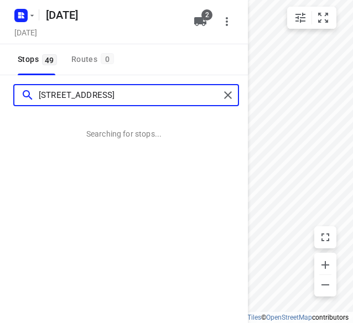
type input "[STREET_ADDRESS]"
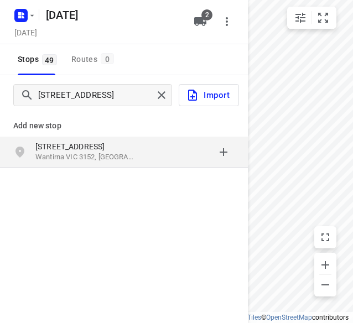
click at [65, 159] on p "Wantirna VIC 3152, [GEOGRAPHIC_DATA]" at bounding box center [86, 157] width 102 height 11
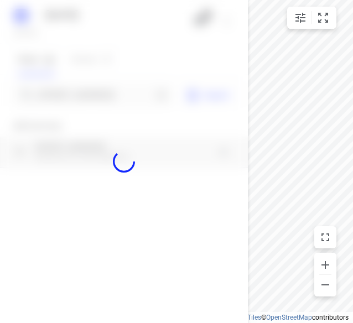
click at [79, 100] on div at bounding box center [124, 161] width 248 height 323
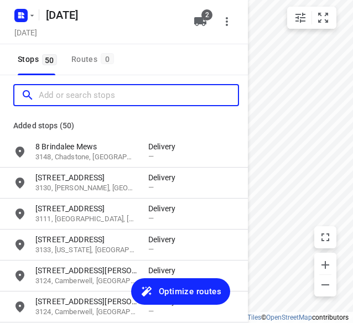
click at [78, 100] on input "Add or search stops" at bounding box center [138, 95] width 199 height 17
paste input "[STREET_ADDRESS][PERSON_NAME]"
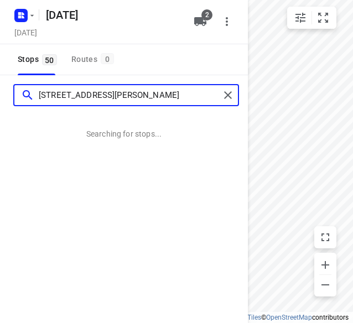
type input "[STREET_ADDRESS][PERSON_NAME]"
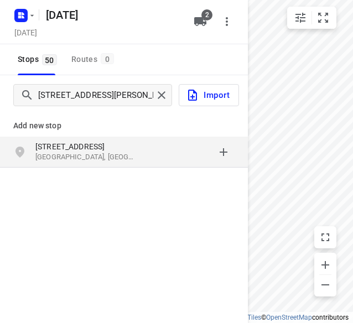
click at [100, 142] on p "[STREET_ADDRESS]" at bounding box center [86, 146] width 102 height 11
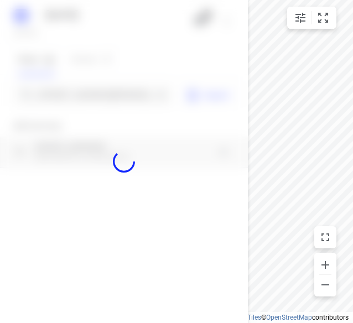
click at [59, 95] on div at bounding box center [124, 161] width 248 height 323
click at [59, 100] on div at bounding box center [124, 161] width 248 height 323
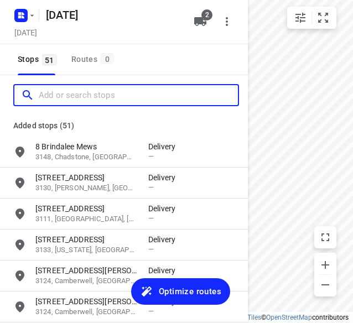
click at [59, 100] on input "Add or search stops" at bounding box center [138, 95] width 199 height 17
paste input "[STREET_ADDRESS][US_STATE]"
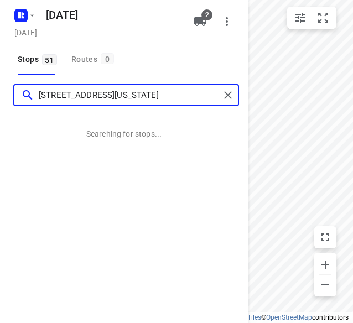
type input "[STREET_ADDRESS][US_STATE]"
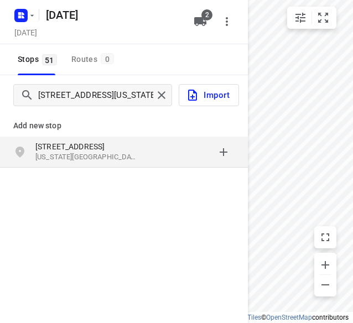
click at [170, 170] on div "Add new stop [STREET_ADDRESS][US_STATE]" at bounding box center [124, 177] width 248 height 124
click at [168, 165] on div "[STREET_ADDRESS][US_STATE]" at bounding box center [124, 152] width 248 height 31
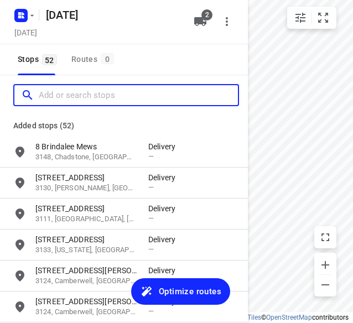
click at [91, 102] on input "Add or search stops" at bounding box center [138, 95] width 199 height 17
paste input "450352962"
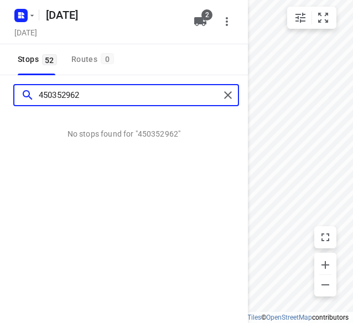
type input "450352962"
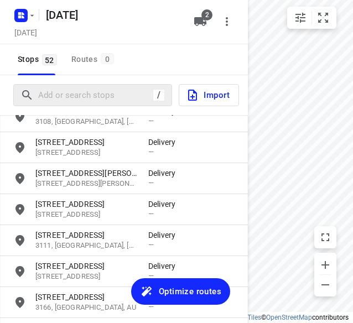
scroll to position [1475, 0]
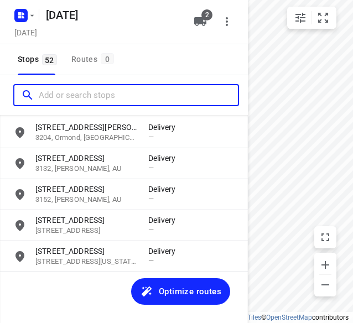
click at [61, 96] on input "Add or search stops" at bounding box center [138, 95] width 199 height 17
paste input "[STREET_ADDRESS][PERSON_NAME][PERSON_NAME]"
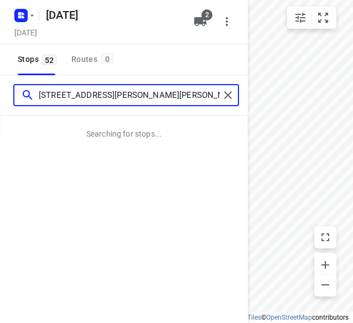
type input "[STREET_ADDRESS][PERSON_NAME][PERSON_NAME]"
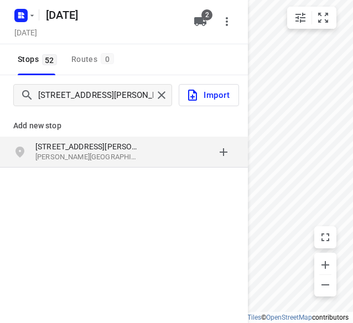
click at [54, 153] on p "[PERSON_NAME][GEOGRAPHIC_DATA], [GEOGRAPHIC_DATA]" at bounding box center [86, 157] width 102 height 11
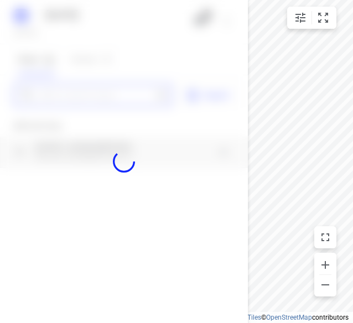
paste input "[STREET_ADDRESS][PERSON_NAME]"
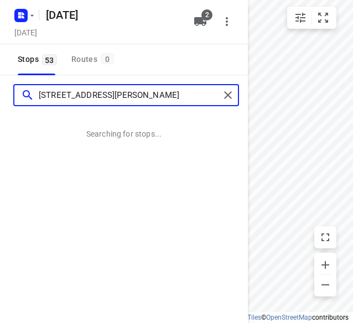
scroll to position [0, 0]
type input "[STREET_ADDRESS][PERSON_NAME]"
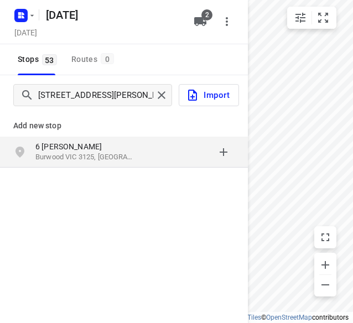
click at [85, 144] on p "6 [PERSON_NAME]" at bounding box center [86, 146] width 102 height 11
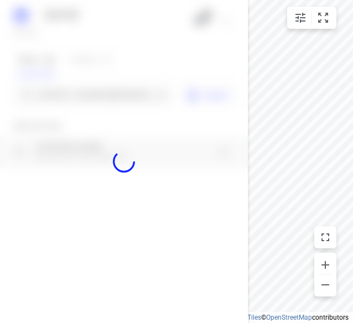
click at [67, 94] on div at bounding box center [124, 161] width 248 height 323
click at [67, 95] on div at bounding box center [124, 161] width 248 height 323
click at [67, 95] on div "[DATE], Oct 06 2 Stops 53 Routes 0 6 [PERSON_NAME] Burwood 3125 Import Add new …" at bounding box center [124, 161] width 248 height 323
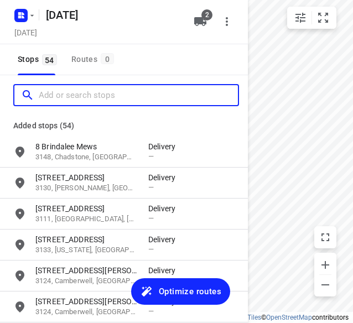
paste input "[STREET_ADDRESS][PERSON_NAME][PERSON_NAME]"
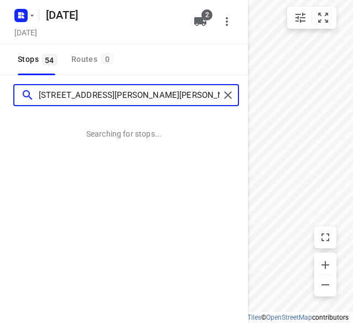
type input "[STREET_ADDRESS][PERSON_NAME][PERSON_NAME]"
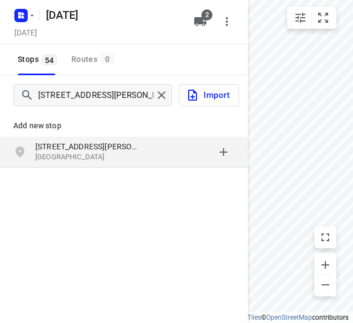
click at [108, 141] on p "[STREET_ADDRESS][PERSON_NAME]" at bounding box center [86, 146] width 102 height 11
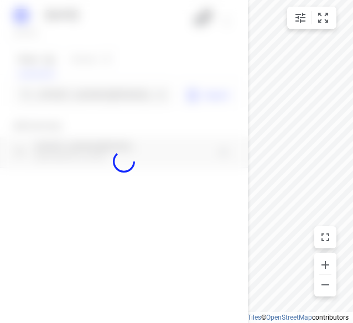
click at [74, 98] on div at bounding box center [124, 161] width 248 height 323
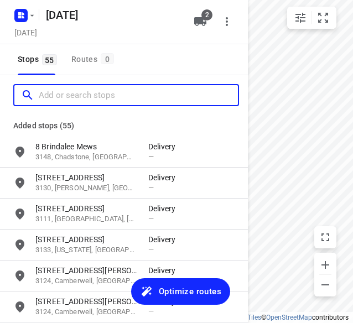
paste input "12 [GEOGRAPHIC_DATA]"
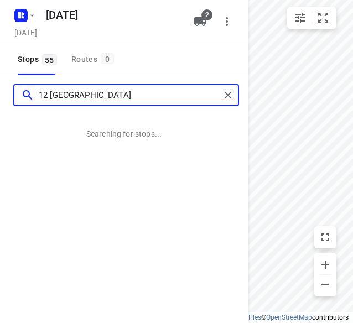
type input "12 [GEOGRAPHIC_DATA]"
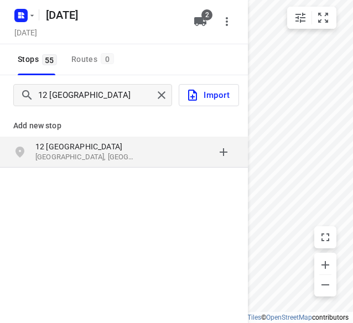
click at [110, 144] on p "12 [GEOGRAPHIC_DATA]" at bounding box center [86, 146] width 102 height 11
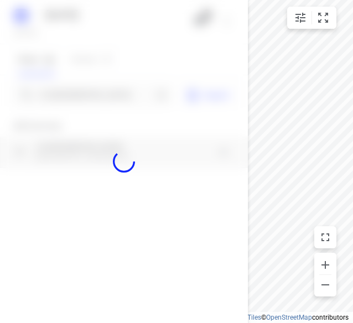
click at [88, 101] on div at bounding box center [124, 161] width 248 height 323
click at [81, 113] on div "[DATE], Oct 06 2 Stops 55 Routes 0 12 [GEOGRAPHIC_DATA] Import Add new stop [GE…" at bounding box center [124, 161] width 248 height 323
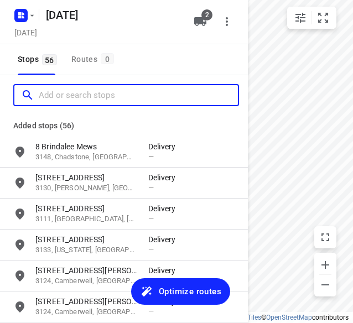
paste input "[STREET_ADDRESS]"
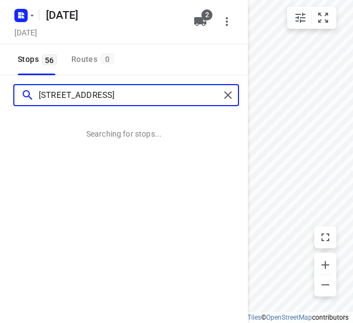
type input "[STREET_ADDRESS]"
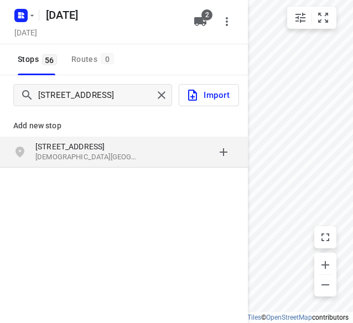
click at [88, 163] on div "[STREET_ADDRESS]" at bounding box center [91, 152] width 113 height 22
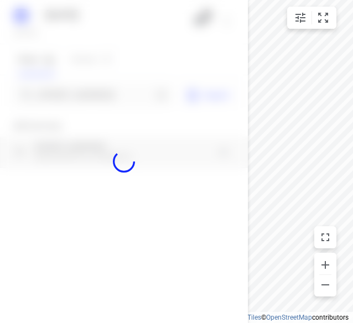
click at [71, 109] on div at bounding box center [124, 161] width 248 height 323
click at [74, 94] on div at bounding box center [124, 161] width 248 height 323
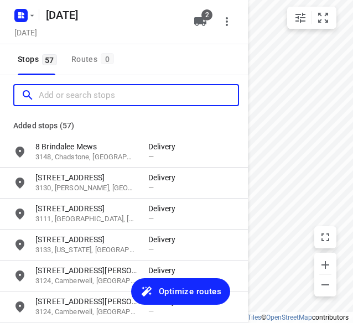
paste input "[STREET_ADDRESS][PERSON_NAME]"
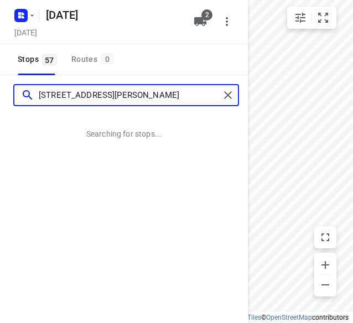
type input "[STREET_ADDRESS][PERSON_NAME]"
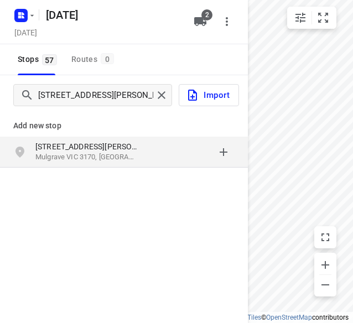
click at [98, 147] on p "[STREET_ADDRESS][PERSON_NAME]" at bounding box center [86, 146] width 102 height 11
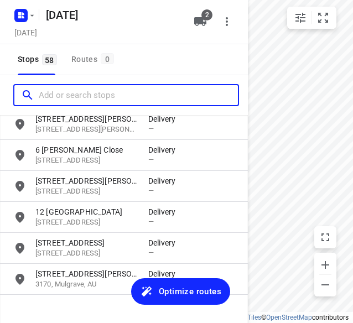
scroll to position [1661, 0]
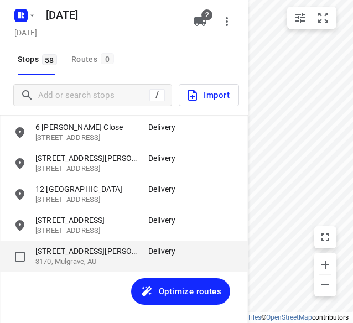
click at [46, 249] on p "[STREET_ADDRESS][PERSON_NAME]" at bounding box center [86, 251] width 102 height 11
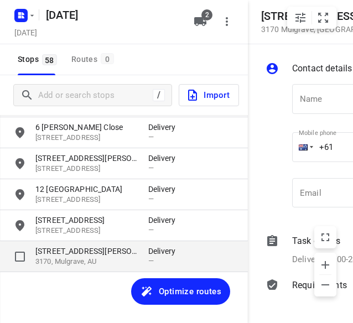
scroll to position [0, 117]
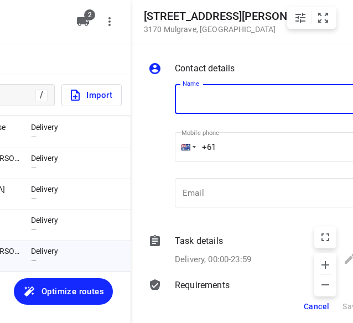
click at [263, 103] on input "text" at bounding box center [265, 99] width 181 height 30
paste input "[PHONE_NUMBER]"
drag, startPoint x: 246, startPoint y: 105, endPoint x: 142, endPoint y: 108, distance: 103.5
click at [142, 108] on div "Contact details Name [PHONE_NUMBER] Name Mobile phone +61 ​ Email Email Task de…" at bounding box center [255, 167] width 248 height 246
type input "[PERSON_NAME] Q 2/32"
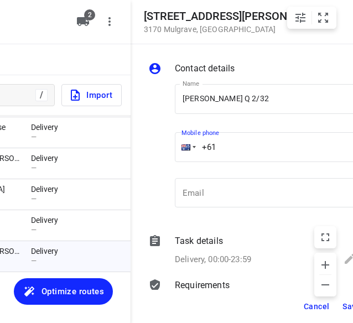
drag, startPoint x: 229, startPoint y: 145, endPoint x: 174, endPoint y: 146, distance: 55.3
click at [179, 145] on div "+61" at bounding box center [265, 147] width 181 height 30
paste input "434405244"
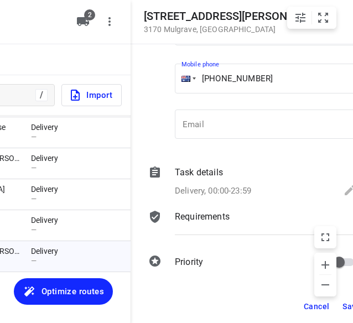
scroll to position [8, 117]
type input "[PHONE_NUMBER]"
click at [343, 302] on span "Save" at bounding box center [351, 306] width 18 height 9
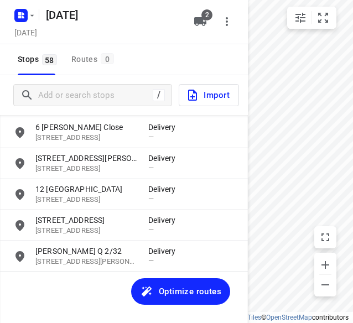
scroll to position [0, 0]
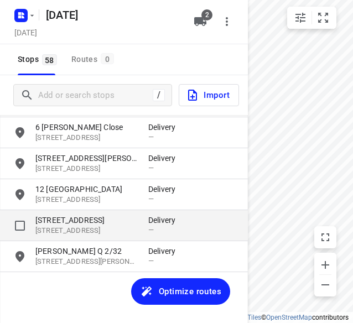
click at [50, 221] on p "[STREET_ADDRESS]" at bounding box center [86, 220] width 102 height 11
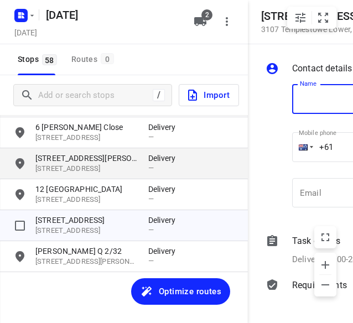
scroll to position [0, 116]
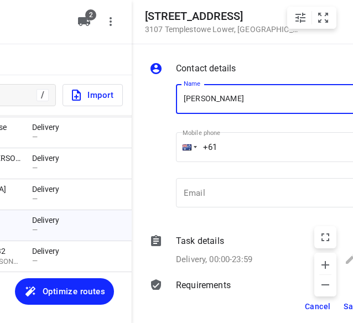
type input "[PERSON_NAME]"
click at [235, 148] on input "+61" at bounding box center [266, 147] width 181 height 30
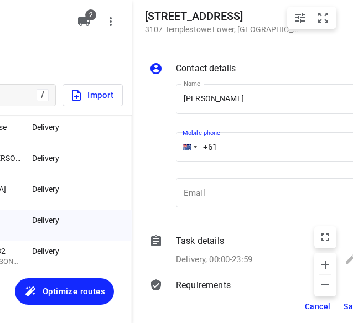
paste input "478299977"
type input "[PHONE_NUMBER]"
click at [343, 306] on button "Save" at bounding box center [352, 306] width 27 height 20
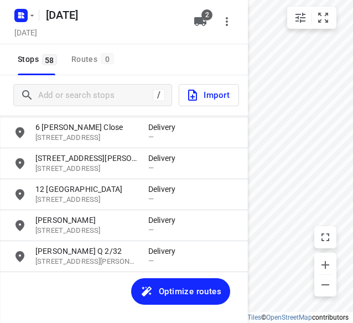
scroll to position [0, 0]
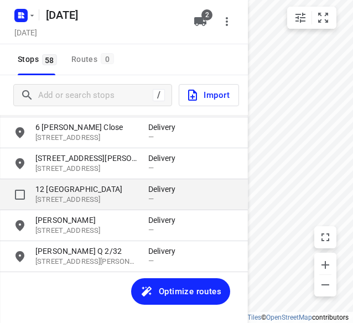
click at [61, 191] on p "12 [GEOGRAPHIC_DATA]" at bounding box center [86, 189] width 102 height 11
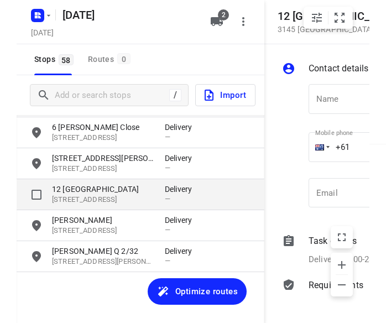
scroll to position [0, 105]
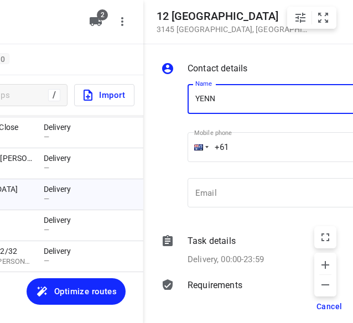
type input "[PERSON_NAME]"
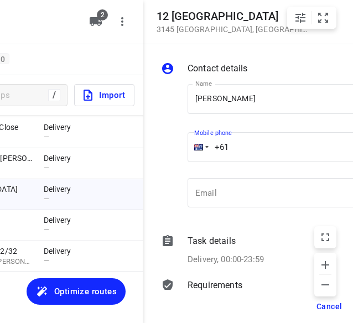
drag, startPoint x: 236, startPoint y: 145, endPoint x: 209, endPoint y: 147, distance: 26.6
click at [210, 147] on input "+61" at bounding box center [277, 147] width 181 height 30
paste input "466886805"
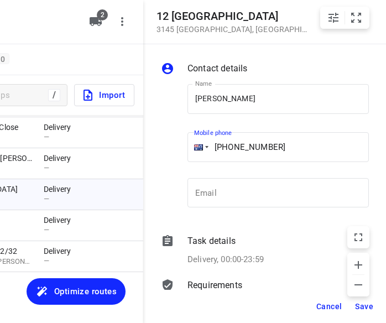
type input "[PHONE_NUMBER]"
click at [359, 307] on span "Save" at bounding box center [364, 306] width 18 height 9
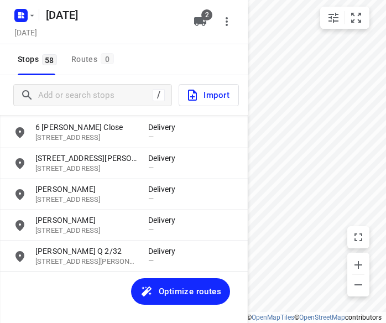
scroll to position [0, 0]
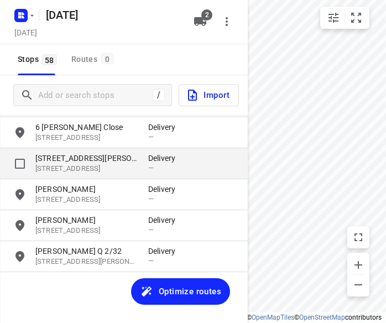
click at [81, 171] on p "[STREET_ADDRESS]" at bounding box center [86, 169] width 102 height 11
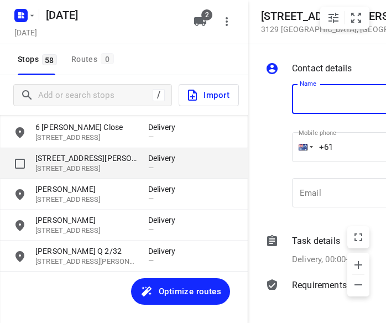
scroll to position [0, 87]
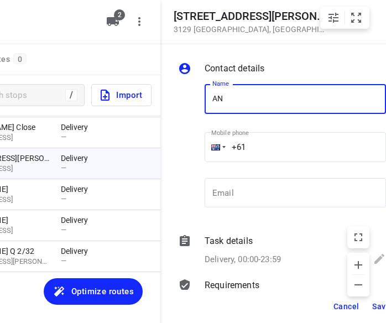
type input "[PERSON_NAME]"
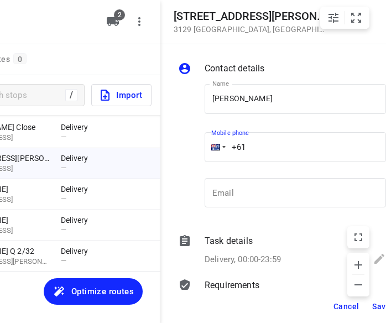
drag, startPoint x: 275, startPoint y: 151, endPoint x: 221, endPoint y: 150, distance: 54.2
click at [221, 150] on div "+61" at bounding box center [295, 147] width 181 height 30
paste input "tel"
paste input "433016221"
type input "[PHONE_NUMBER]"
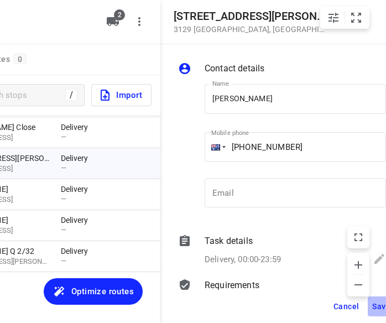
click at [372, 306] on button "Save" at bounding box center [381, 306] width 27 height 20
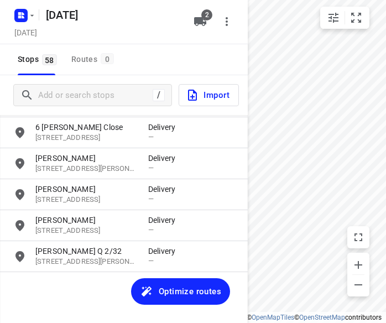
scroll to position [0, 0]
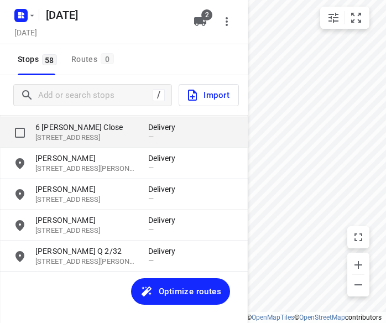
click at [73, 132] on div "[STREET_ADDRESS][PERSON_NAME]" at bounding box center [91, 133] width 113 height 22
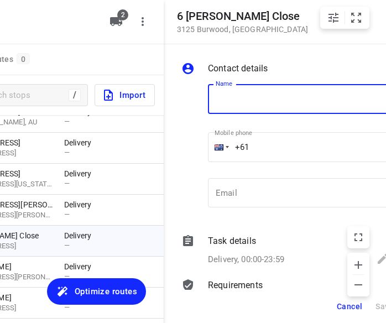
scroll to position [1605, 0]
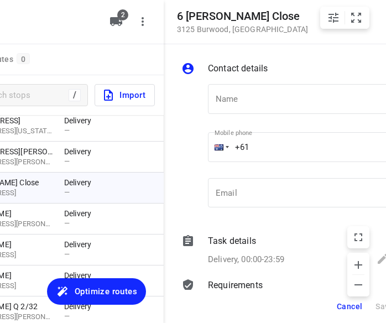
click at [189, 158] on div at bounding box center [192, 148] width 27 height 146
click at [232, 103] on input "text" at bounding box center [298, 99] width 181 height 30
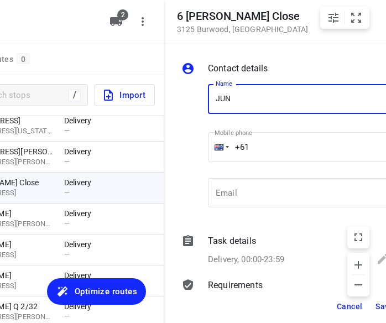
type input "[PERSON_NAME]"
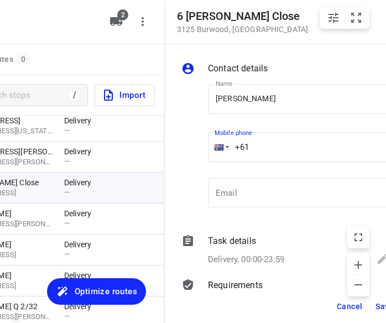
click at [265, 135] on input "+61" at bounding box center [298, 147] width 181 height 30
paste input "421218178"
type input "[PHONE_NUMBER]"
click at [376, 304] on span "Save" at bounding box center [385, 306] width 18 height 9
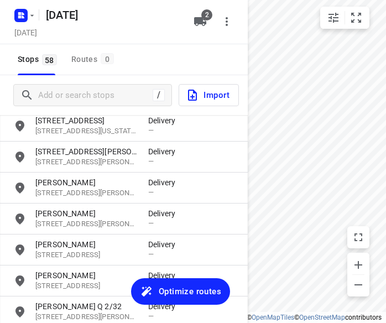
scroll to position [0, 0]
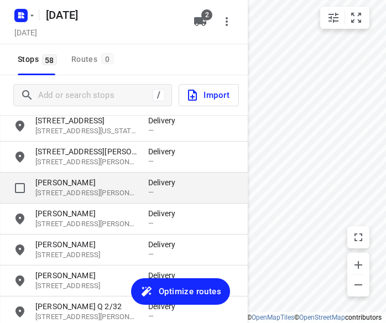
click at [54, 183] on p "[PERSON_NAME]" at bounding box center [86, 182] width 102 height 11
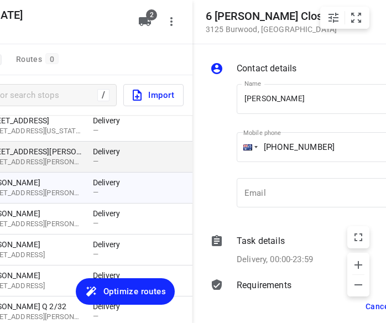
click at [55, 148] on p "[STREET_ADDRESS][PERSON_NAME]" at bounding box center [31, 151] width 102 height 11
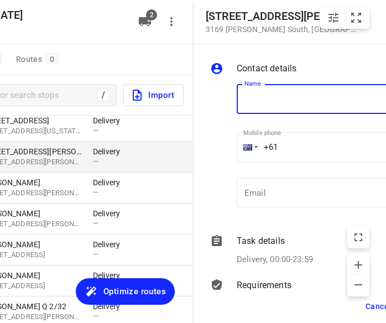
scroll to position [0, 87]
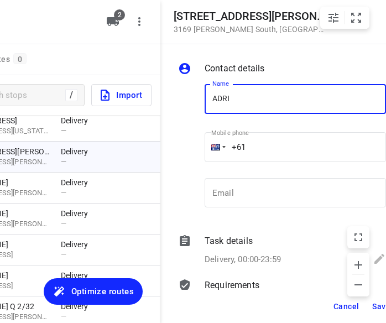
type input "ADRINA 1/12"
click at [248, 144] on input "+61" at bounding box center [295, 147] width 181 height 30
paste input "450352962"
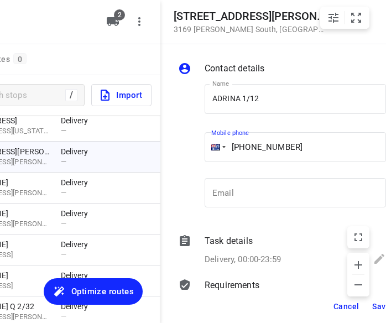
type input "[PHONE_NUMBER]"
click at [373, 303] on span "Save" at bounding box center [381, 306] width 18 height 9
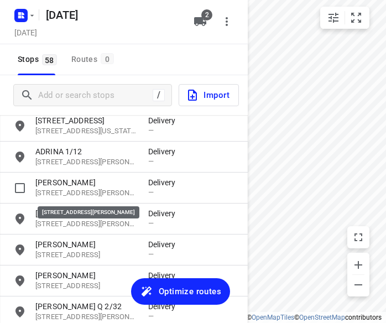
scroll to position [1440, 0]
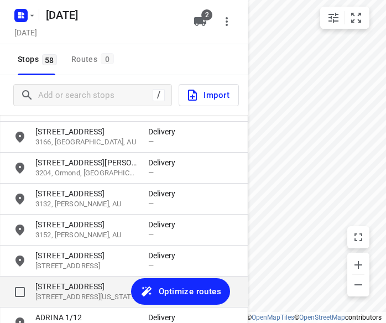
click at [40, 291] on p "[STREET_ADDRESS]" at bounding box center [86, 286] width 102 height 11
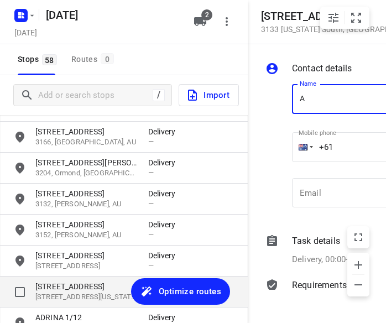
scroll to position [0, 84]
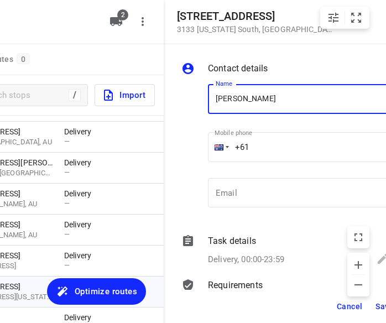
type input "[PERSON_NAME]"
click at [274, 142] on input "+61" at bounding box center [298, 147] width 181 height 30
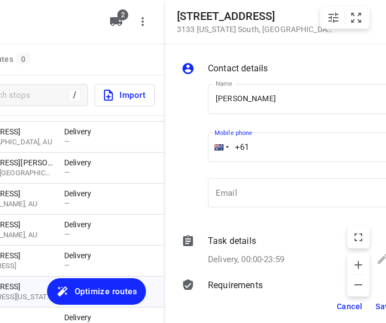
paste input "401466503"
type input "[PHONE_NUMBER]"
click at [375, 304] on button "Save" at bounding box center [384, 306] width 27 height 20
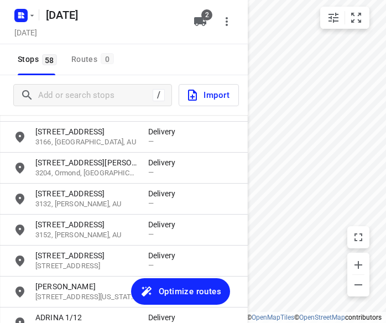
scroll to position [0, 0]
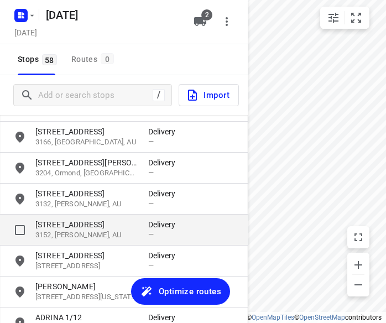
click at [74, 227] on p "[STREET_ADDRESS]" at bounding box center [86, 224] width 102 height 11
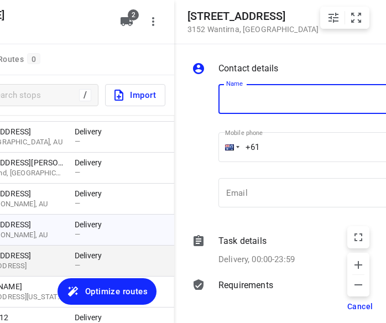
click at [66, 258] on p "[STREET_ADDRESS]" at bounding box center [18, 255] width 113 height 11
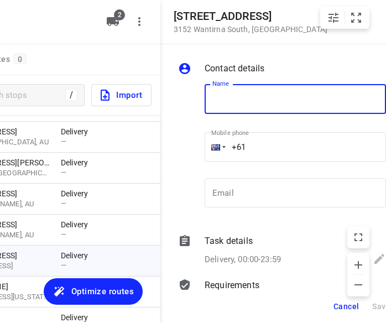
drag, startPoint x: 208, startPoint y: 147, endPoint x: 199, endPoint y: 147, distance: 8.8
click at [199, 147] on div "Name Name Mobile phone +61 ​ Email Email" at bounding box center [282, 148] width 212 height 146
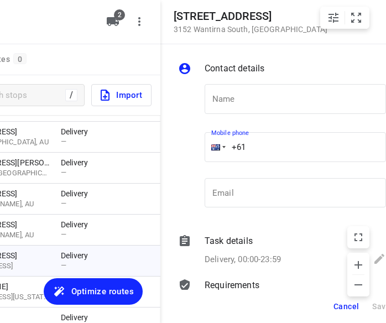
paste input "412987997"
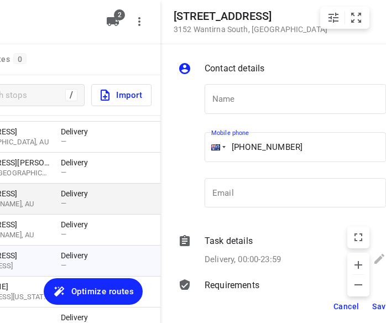
type input "[PHONE_NUMBER]"
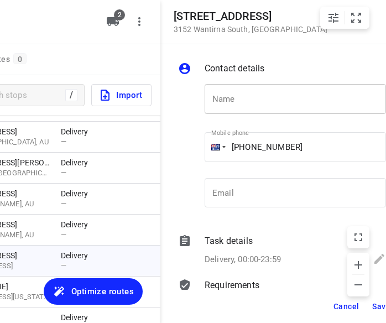
click at [264, 99] on input "text" at bounding box center [295, 99] width 181 height 30
paste input "孝安"
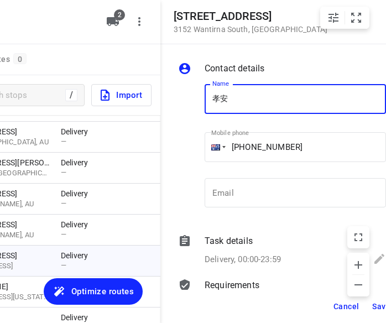
type input "孝安"
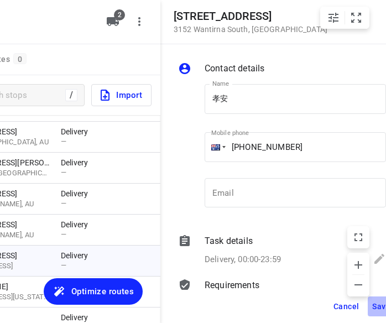
click at [373, 304] on span "Save" at bounding box center [381, 306] width 18 height 9
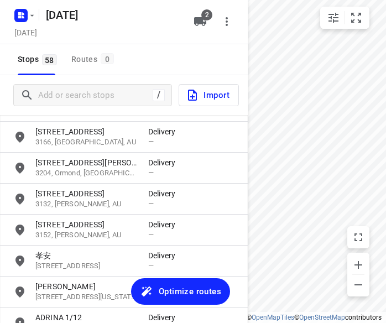
scroll to position [0, 0]
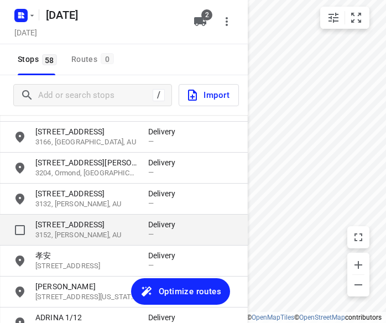
click at [53, 231] on p "3152, [PERSON_NAME], AU" at bounding box center [86, 235] width 102 height 11
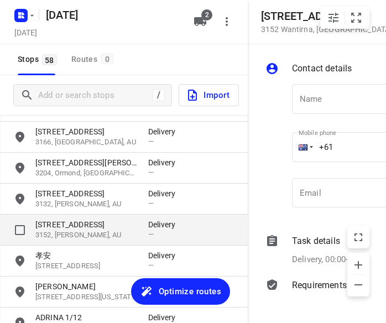
scroll to position [0, 84]
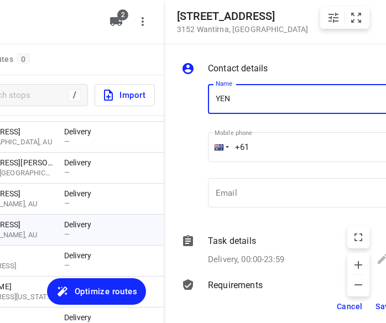
type input "[PERSON_NAME]"
drag, startPoint x: 264, startPoint y: 143, endPoint x: 207, endPoint y: 142, distance: 56.4
click at [207, 142] on div "Mobile phone +61 ​" at bounding box center [299, 150] width 190 height 51
paste input "450705388"
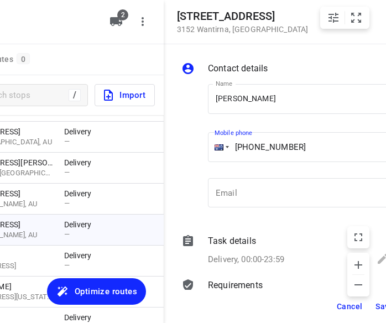
type input "[PHONE_NUMBER]"
click at [375, 306] on button "Save" at bounding box center [384, 306] width 27 height 20
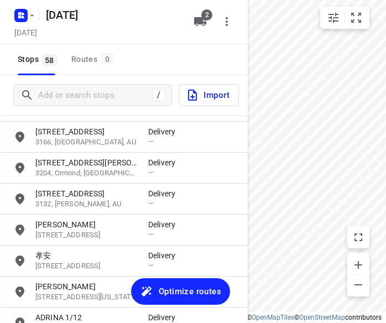
scroll to position [0, 0]
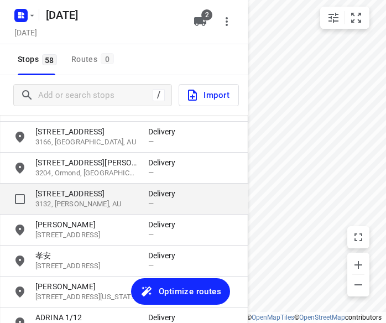
click at [82, 207] on p "3132, [PERSON_NAME], AU" at bounding box center [86, 204] width 102 height 11
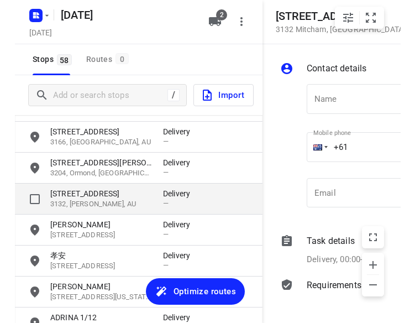
scroll to position [0, 73]
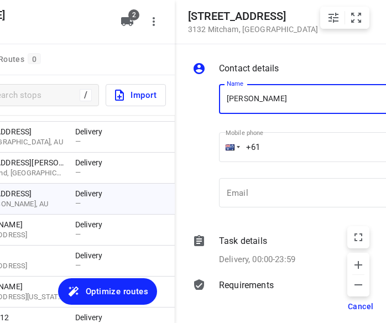
type input "[PERSON_NAME] 3/28"
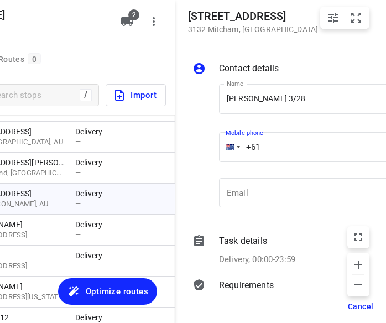
drag, startPoint x: 277, startPoint y: 152, endPoint x: 201, endPoint y: 150, distance: 75.2
click at [201, 150] on div "Name [PERSON_NAME] 3/28 Name Mobile phone +61 ​ Email Email" at bounding box center [296, 148] width 212 height 146
paste input "417723320"
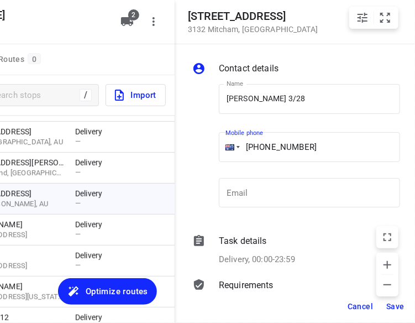
type input "[PHONE_NUMBER]"
click at [393, 305] on span "Save" at bounding box center [396, 306] width 18 height 9
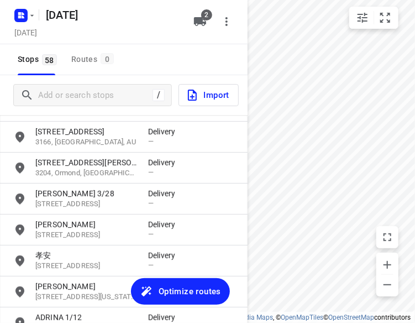
scroll to position [0, 0]
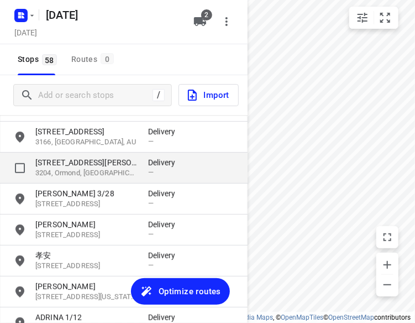
click at [65, 180] on div "[STREET_ADDRESS][PERSON_NAME] Delivery —" at bounding box center [124, 168] width 248 height 31
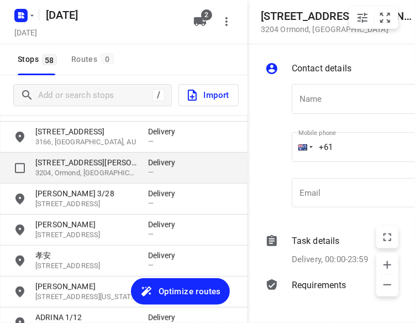
scroll to position [0, 54]
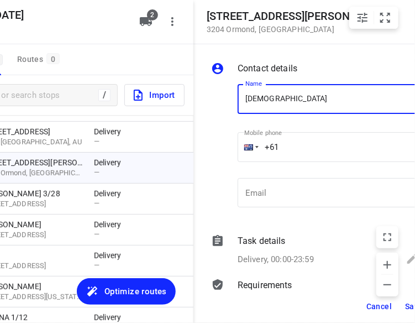
type input "[PERSON_NAME] 8A"
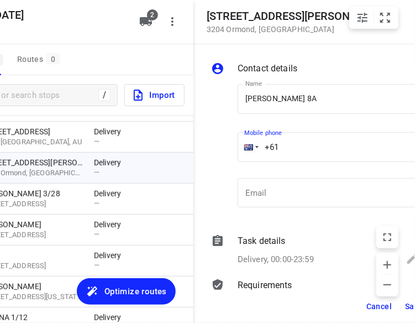
drag, startPoint x: 283, startPoint y: 149, endPoint x: 236, endPoint y: 164, distance: 49.8
click at [232, 152] on div "Name [PERSON_NAME] 8A Name Mobile phone +61 ​ Email Email" at bounding box center [315, 148] width 212 height 146
paste input "422500549"
type input "[PHONE_NUMBER]"
click at [404, 307] on button "Save" at bounding box center [414, 306] width 27 height 20
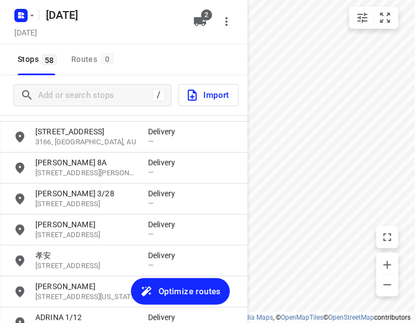
scroll to position [0, 0]
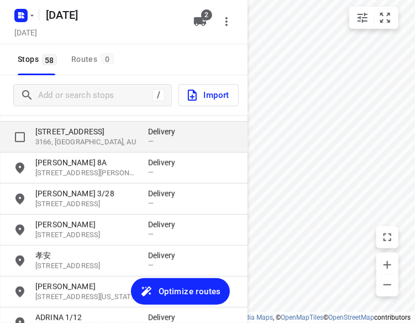
click at [78, 144] on p "3166, [GEOGRAPHIC_DATA], AU" at bounding box center [86, 142] width 102 height 11
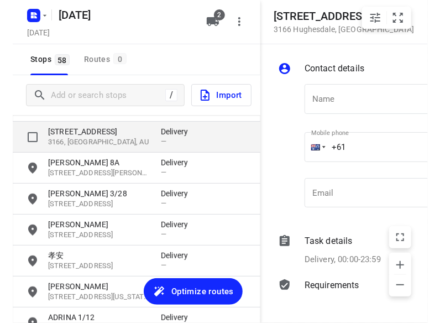
scroll to position [0, 44]
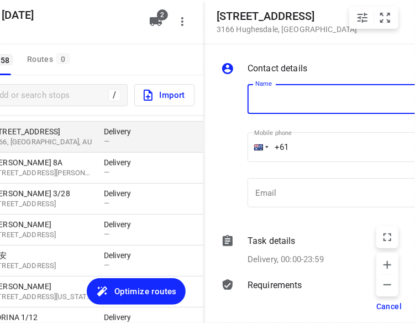
type input "O"
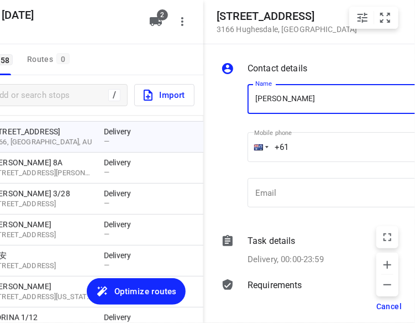
type input "[PERSON_NAME] 8/47-49"
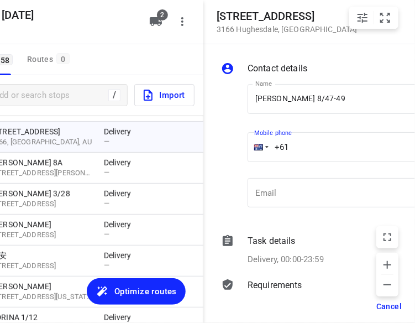
drag, startPoint x: 316, startPoint y: 148, endPoint x: 248, endPoint y: 147, distance: 67.5
click at [248, 147] on div "+61" at bounding box center [338, 147] width 181 height 30
paste input "422972118"
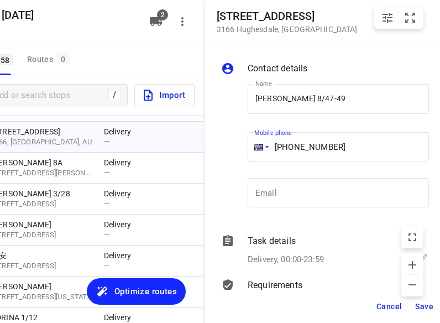
type input "[PHONE_NUMBER]"
click at [425, 302] on span "Save" at bounding box center [424, 306] width 18 height 9
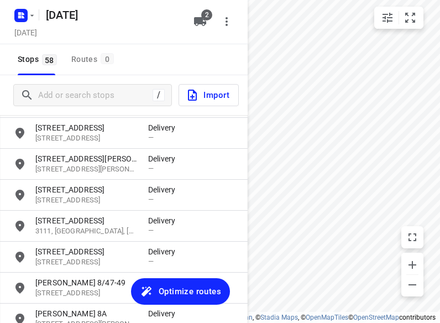
scroll to position [1274, 0]
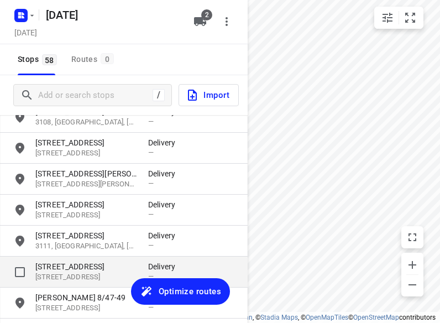
click at [64, 264] on p "[STREET_ADDRESS]" at bounding box center [86, 266] width 102 height 11
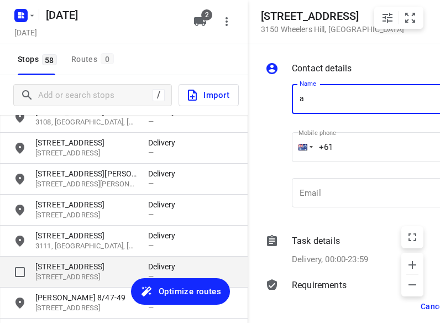
scroll to position [0, 30]
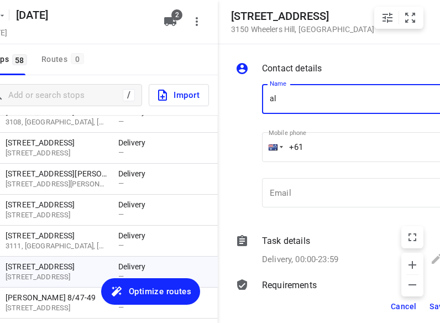
type input "[PERSON_NAME]"
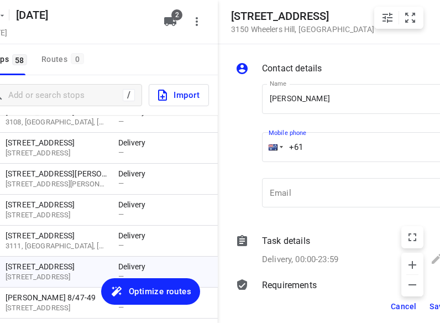
drag, startPoint x: 294, startPoint y: 151, endPoint x: 261, endPoint y: 153, distance: 33.3
click at [262, 151] on div "Mobile phone +61 ​" at bounding box center [353, 150] width 190 height 51
paste input "430260038"
type input "[PHONE_NUMBER]"
click at [428, 306] on button "Save" at bounding box center [438, 306] width 27 height 20
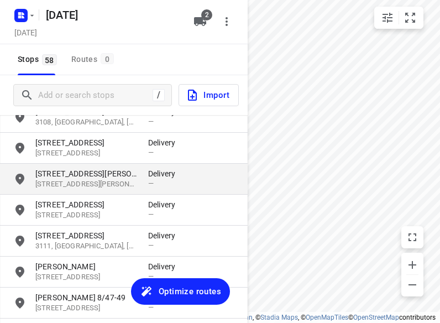
scroll to position [0, 0]
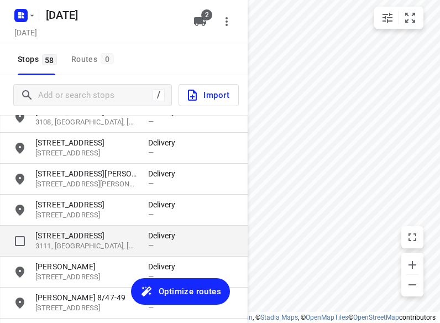
click at [60, 243] on p "3111, [GEOGRAPHIC_DATA], [GEOGRAPHIC_DATA]" at bounding box center [86, 246] width 102 height 11
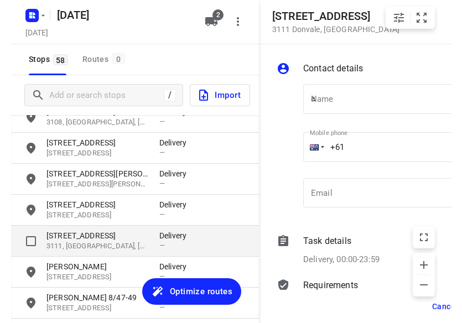
scroll to position [0, 19]
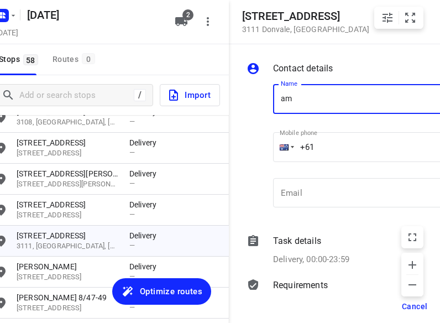
type input "[PERSON_NAME]"
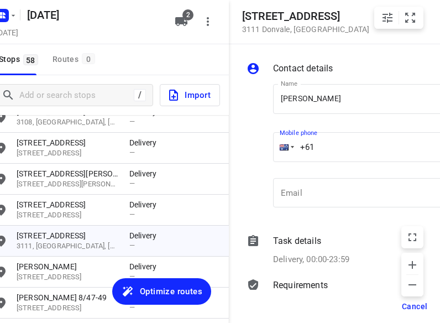
drag, startPoint x: 320, startPoint y: 150, endPoint x: 258, endPoint y: 150, distance: 61.9
click at [262, 150] on div "Name [PERSON_NAME] Name Mobile phone +61 ​ Email Email" at bounding box center [350, 148] width 212 height 146
paste input "421906306"
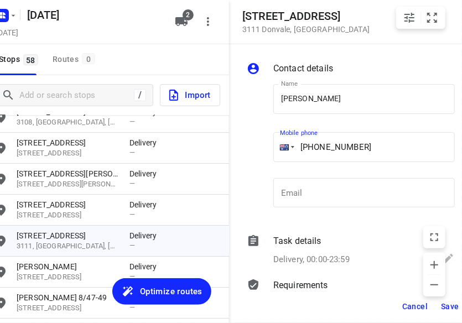
type input "[PHONE_NUMBER]"
click at [445, 311] on button "Save" at bounding box center [449, 306] width 27 height 20
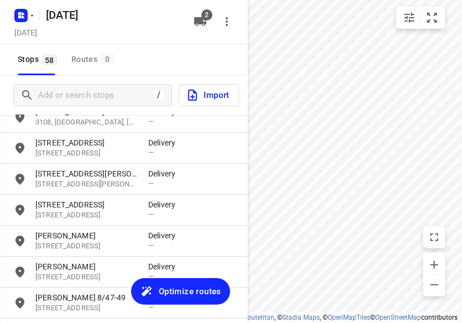
scroll to position [0, 0]
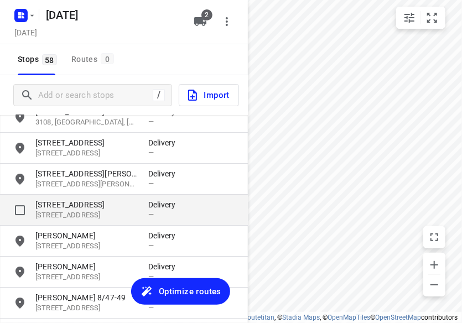
click at [70, 215] on p "[STREET_ADDRESS]" at bounding box center [86, 215] width 102 height 11
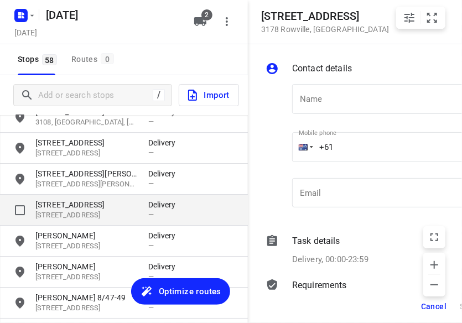
scroll to position [0, 8]
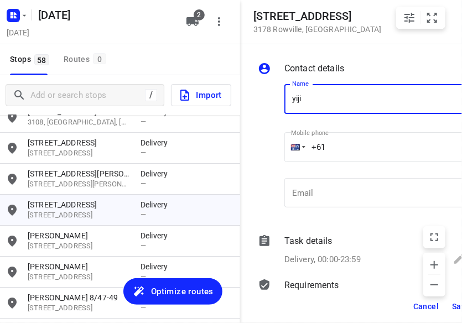
type input "[PERSON_NAME]"
drag, startPoint x: 335, startPoint y: 148, endPoint x: 275, endPoint y: 149, distance: 59.8
click at [275, 149] on div "Name [PERSON_NAME] Name Mobile phone +61 ​ Email Email" at bounding box center [362, 148] width 212 height 146
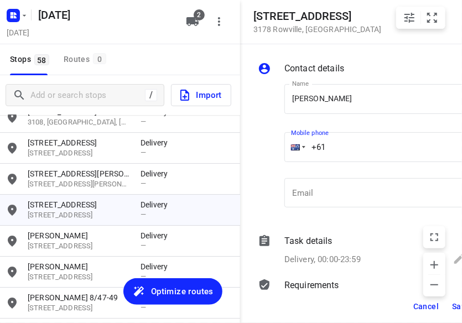
paste input "452609476"
type input "[PHONE_NUMBER]"
click at [449, 307] on button "Save" at bounding box center [460, 306] width 27 height 20
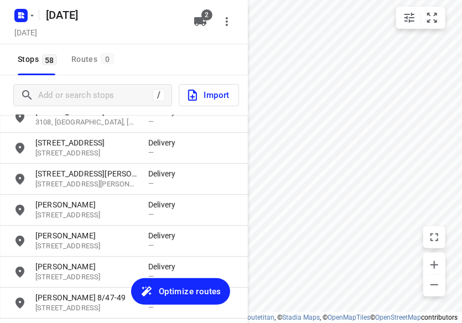
scroll to position [0, 0]
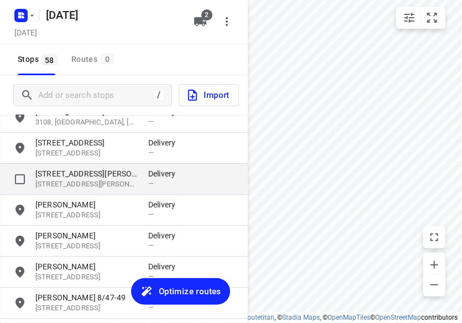
click at [57, 184] on p "[STREET_ADDRESS][PERSON_NAME]" at bounding box center [86, 184] width 102 height 11
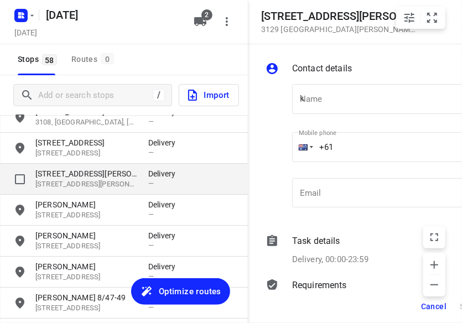
scroll to position [0, 8]
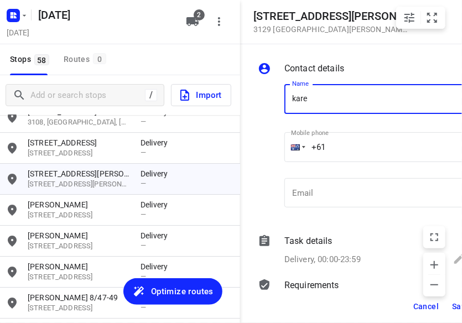
type input "[PERSON_NAME]"
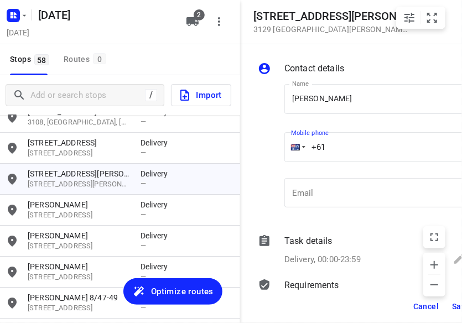
drag, startPoint x: 323, startPoint y: 144, endPoint x: 284, endPoint y: 144, distance: 38.7
click at [284, 144] on div "+61" at bounding box center [374, 147] width 181 height 30
paste input "406261785"
type input "[PHONE_NUMBER]"
click at [451, 306] on button "Save" at bounding box center [460, 306] width 27 height 20
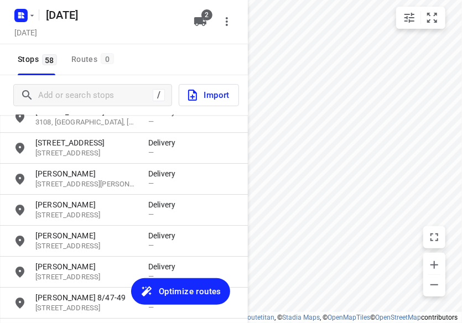
scroll to position [0, 0]
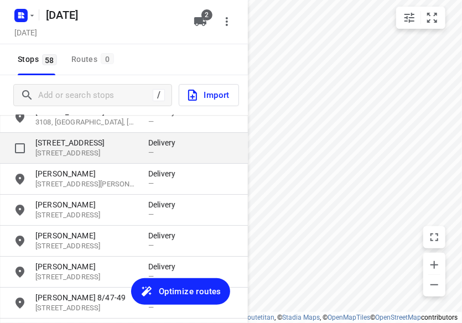
click at [110, 145] on p "[STREET_ADDRESS]" at bounding box center [86, 142] width 102 height 11
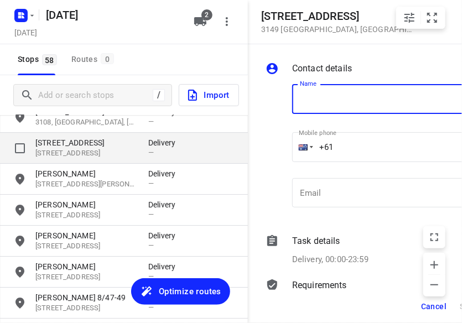
scroll to position [0, 8]
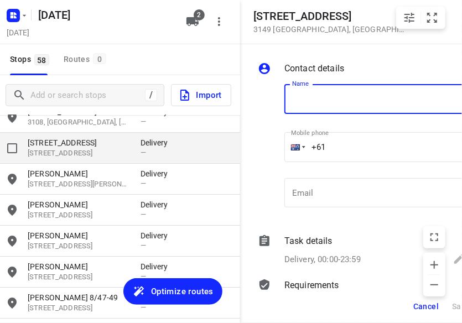
type input "d"
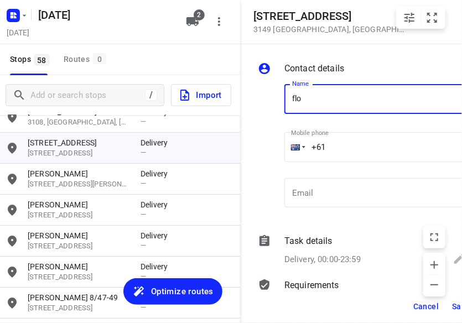
type input "[PERSON_NAME] 3/436"
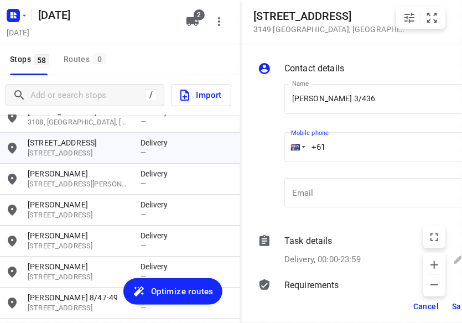
drag, startPoint x: 326, startPoint y: 150, endPoint x: 284, endPoint y: 169, distance: 46.6
click at [282, 150] on div "Mobile phone +61 ​" at bounding box center [375, 150] width 190 height 51
paste input "468493238"
type input "[PHONE_NUMBER]"
click at [452, 306] on span "Save" at bounding box center [461, 306] width 18 height 9
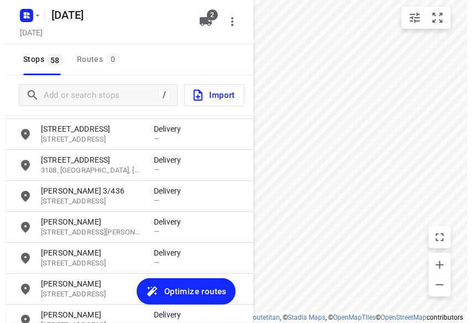
scroll to position [1218, 0]
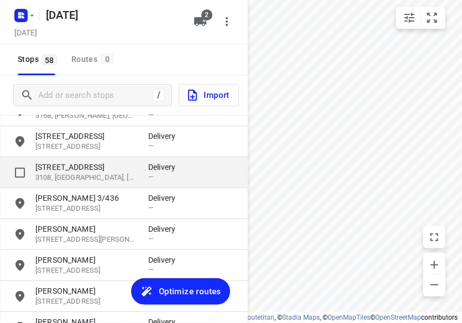
click at [92, 171] on p "[STREET_ADDRESS]" at bounding box center [86, 166] width 102 height 11
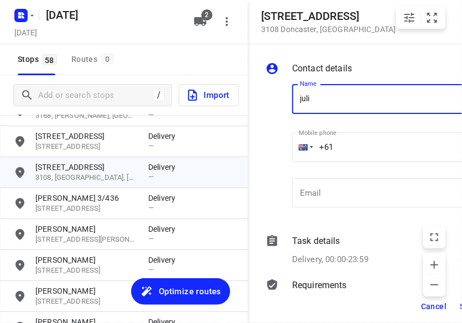
type input "[PERSON_NAME]"
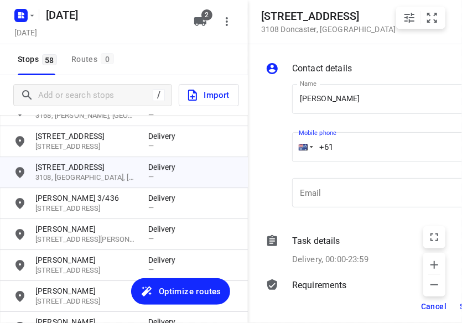
drag, startPoint x: 334, startPoint y: 145, endPoint x: 306, endPoint y: 145, distance: 28.2
click at [306, 145] on div "+61" at bounding box center [382, 147] width 181 height 30
paste input "451074668"
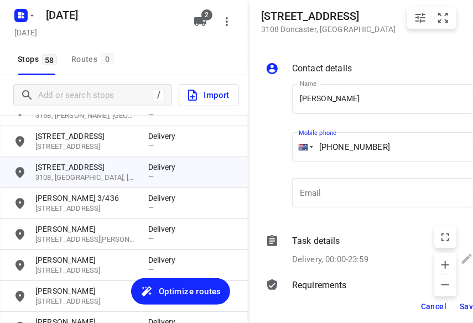
type input "[PHONE_NUMBER]"
click at [461, 306] on span "Save" at bounding box center [469, 306] width 18 height 9
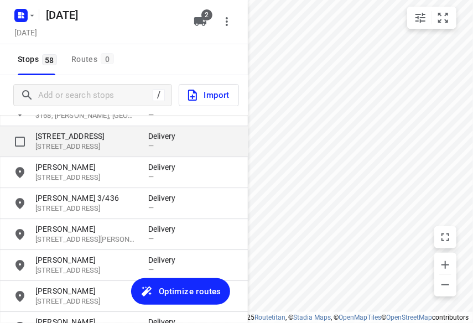
click at [88, 143] on p "[STREET_ADDRESS]" at bounding box center [86, 147] width 102 height 11
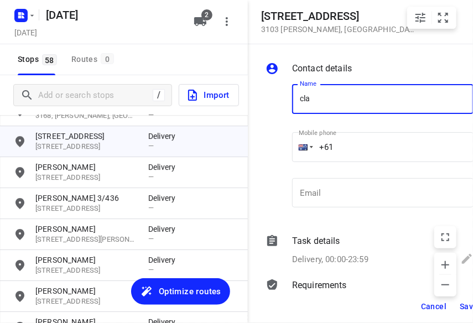
type input "[PERSON_NAME] 3/2"
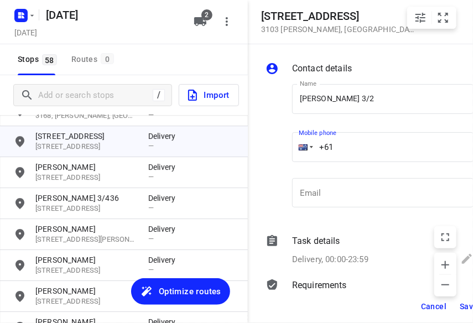
drag, startPoint x: 340, startPoint y: 139, endPoint x: 286, endPoint y: 147, distance: 53.7
click at [287, 141] on div "Name [PERSON_NAME] 3/2 Name Mobile phone +61 ​ Email Email" at bounding box center [369, 148] width 212 height 146
paste input "449848915"
type input "[PHONE_NUMBER]"
click at [460, 309] on button "Save" at bounding box center [468, 306] width 27 height 20
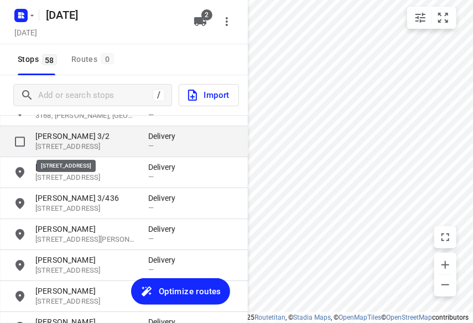
click at [103, 148] on p "[STREET_ADDRESS]" at bounding box center [86, 147] width 102 height 11
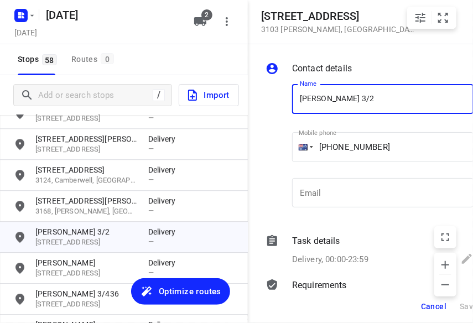
scroll to position [1108, 0]
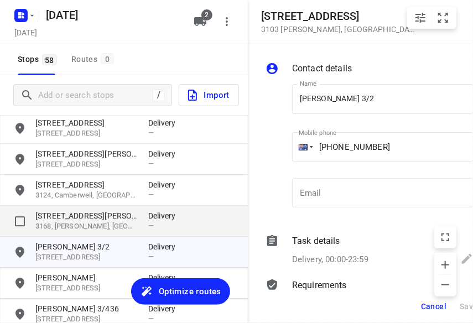
click at [86, 225] on p "3168, [PERSON_NAME], [GEOGRAPHIC_DATA]" at bounding box center [86, 226] width 102 height 11
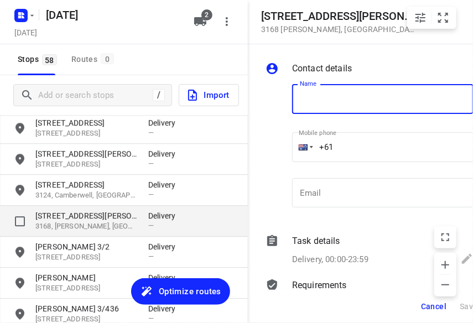
scroll to position [0, 0]
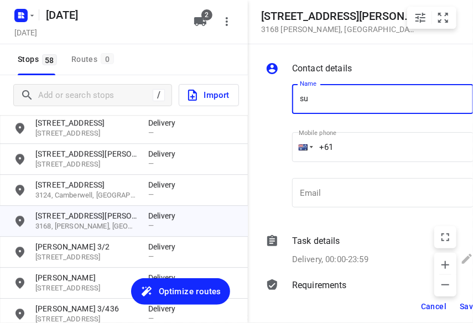
type input "SU CHOO"
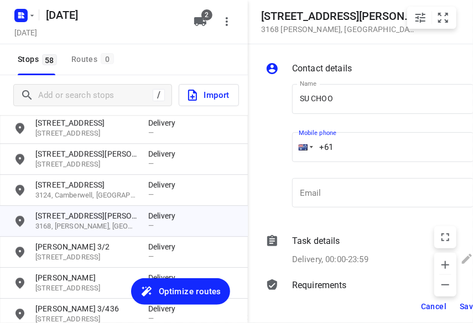
drag, startPoint x: 335, startPoint y: 143, endPoint x: 311, endPoint y: 143, distance: 23.2
click at [311, 143] on div "+61" at bounding box center [382, 147] width 181 height 30
paste input "412464420"
type input "[PHONE_NUMBER]"
click at [456, 307] on button "Save" at bounding box center [468, 306] width 27 height 20
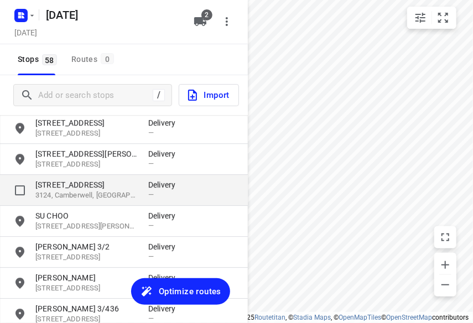
click at [64, 196] on p "3124, Camberwell, [GEOGRAPHIC_DATA]" at bounding box center [86, 195] width 102 height 11
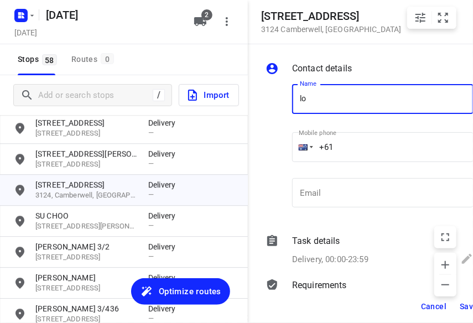
drag, startPoint x: 316, startPoint y: 102, endPoint x: 290, endPoint y: 102, distance: 26.6
click at [290, 102] on div "Name lo Name" at bounding box center [383, 101] width 190 height 56
type input "[PERSON_NAME]"
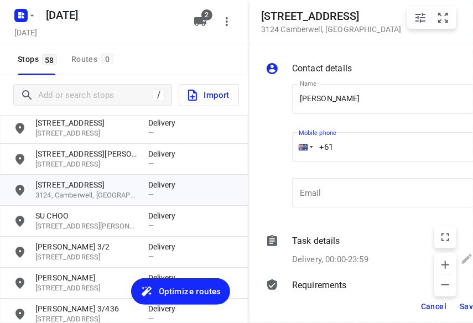
drag, startPoint x: 348, startPoint y: 150, endPoint x: 296, endPoint y: 151, distance: 52.0
click at [298, 150] on div "+61" at bounding box center [382, 147] width 181 height 30
paste input "422293561"
type input "[PHONE_NUMBER]"
click at [461, 306] on span "Save" at bounding box center [469, 306] width 18 height 9
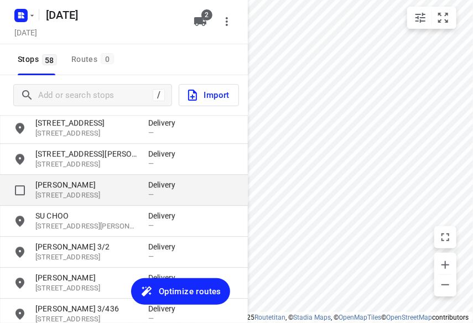
click at [72, 175] on div "[PERSON_NAME] [STREET_ADDRESS], AU Delivery —" at bounding box center [124, 190] width 248 height 31
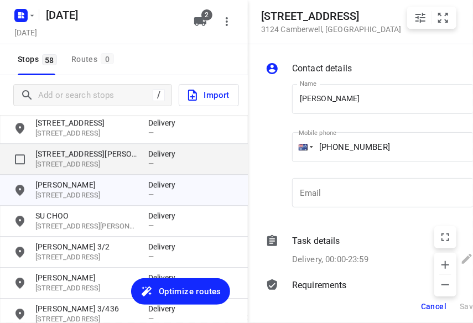
click at [75, 161] on p "[STREET_ADDRESS]" at bounding box center [86, 164] width 102 height 11
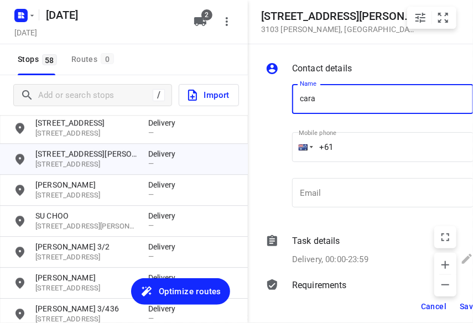
type input "[PERSON_NAME]"
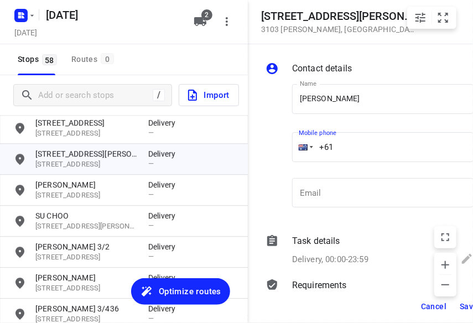
drag, startPoint x: 341, startPoint y: 145, endPoint x: 302, endPoint y: 145, distance: 38.7
click at [303, 145] on div "+61" at bounding box center [382, 147] width 181 height 30
paste input "434189288"
type input "[PHONE_NUMBER]"
click at [457, 309] on button "Save" at bounding box center [468, 306] width 27 height 20
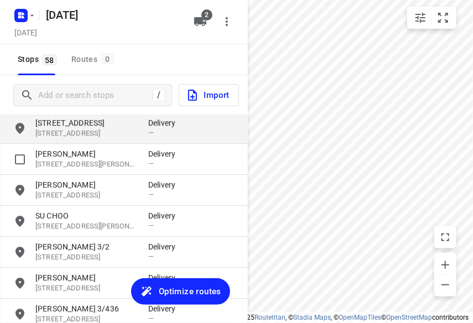
click at [88, 139] on div "[STREET_ADDRESS] Delivery —" at bounding box center [124, 128] width 248 height 31
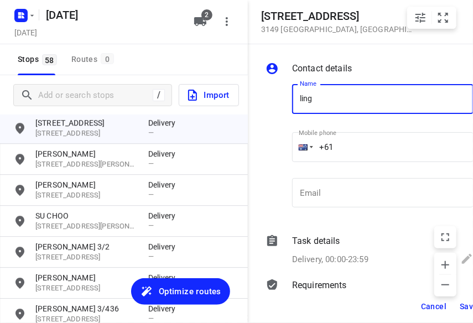
type input "[PERSON_NAME]"
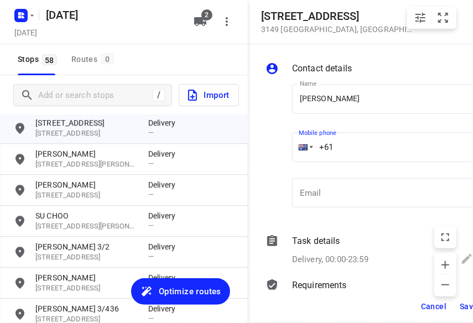
drag, startPoint x: 286, startPoint y: 147, endPoint x: 272, endPoint y: 148, distance: 14.5
click at [273, 147] on div "Name [PERSON_NAME] TEE Name Mobile phone +61 ​ Email Email" at bounding box center [369, 148] width 212 height 146
paste input "412213325"
type input "[PHONE_NUMBER]"
click at [460, 306] on span "Save" at bounding box center [469, 306] width 18 height 9
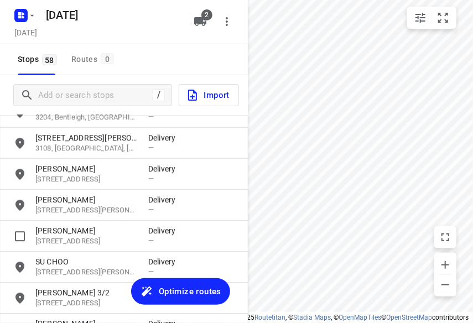
scroll to position [997, 0]
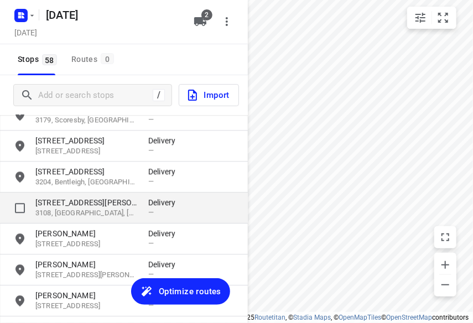
click at [69, 209] on p "3108, [GEOGRAPHIC_DATA], [GEOGRAPHIC_DATA]" at bounding box center [86, 213] width 102 height 11
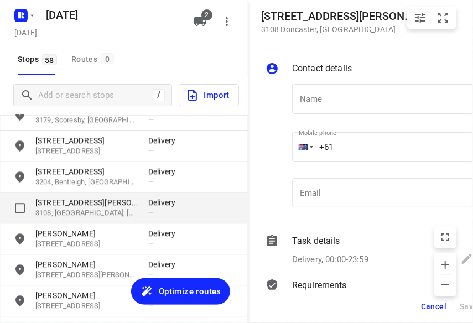
scroll to position [0, 0]
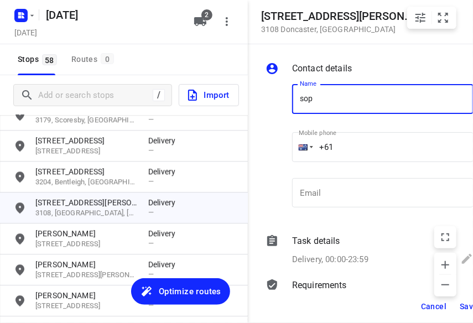
type input "[PERSON_NAME]"
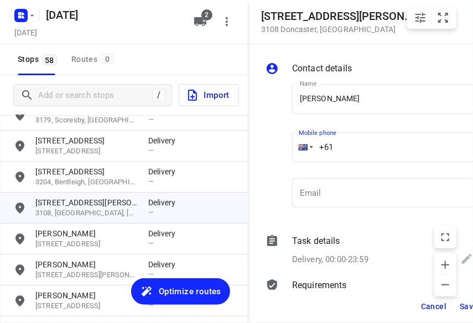
drag, startPoint x: 309, startPoint y: 147, endPoint x: 260, endPoint y: 150, distance: 48.8
click at [260, 150] on div "Contact details Name [PERSON_NAME] Name Mobile phone +61 ​ Email Email Task det…" at bounding box center [372, 167] width 248 height 246
paste input "433967007"
type input "[PHONE_NUMBER]"
click at [458, 303] on button "Save" at bounding box center [468, 306] width 27 height 20
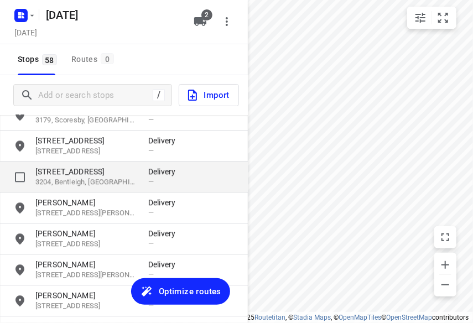
drag, startPoint x: 64, startPoint y: 179, endPoint x: 59, endPoint y: 180, distance: 5.6
click at [64, 179] on p "3204, Bentleigh, [GEOGRAPHIC_DATA]" at bounding box center [86, 182] width 102 height 11
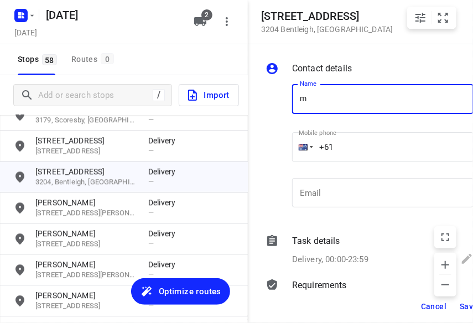
type input "[PERSON_NAME]"
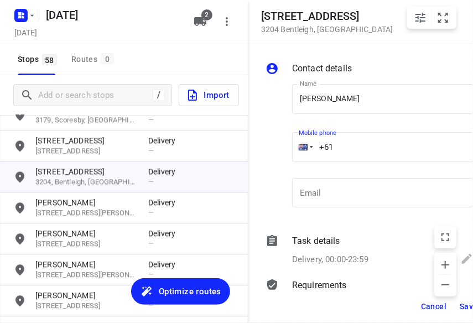
drag, startPoint x: 336, startPoint y: 147, endPoint x: 310, endPoint y: 150, distance: 26.7
click at [314, 149] on input "+61" at bounding box center [382, 147] width 181 height 30
paste input "tel"
paste input "403220334"
type input "[PHONE_NUMBER]"
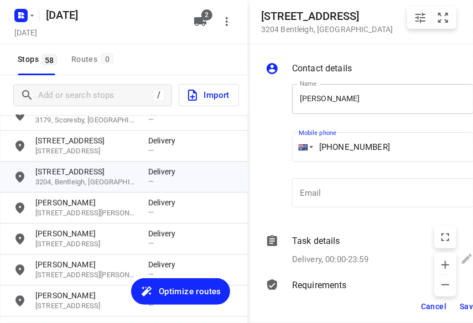
drag, startPoint x: 354, startPoint y: 110, endPoint x: 358, endPoint y: 106, distance: 5.9
click at [354, 110] on input "[PERSON_NAME]" at bounding box center [382, 99] width 181 height 30
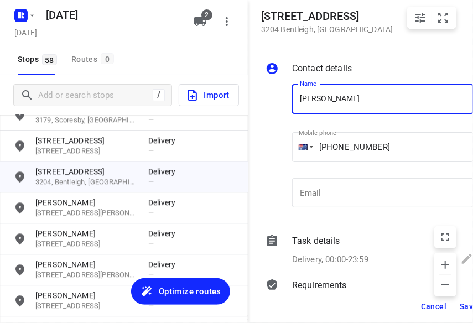
click at [363, 103] on input "[PERSON_NAME]" at bounding box center [382, 99] width 181 height 30
type input "[PERSON_NAME] 2A"
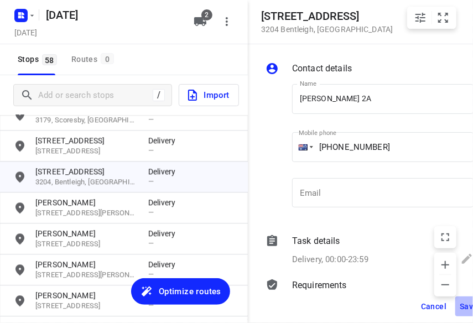
click at [460, 304] on span "Save" at bounding box center [469, 306] width 18 height 9
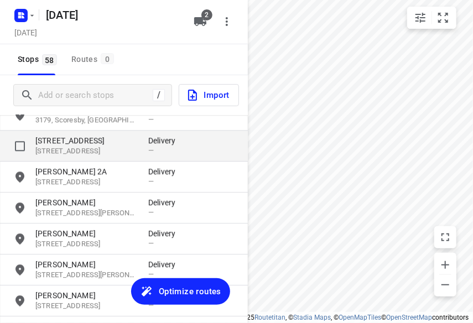
click at [81, 150] on p "[STREET_ADDRESS]" at bounding box center [86, 151] width 102 height 11
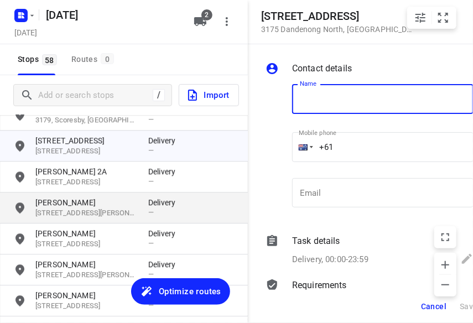
scroll to position [942, 0]
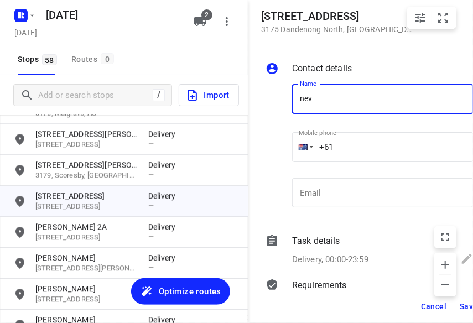
type input "[PERSON_NAME]"
click at [361, 150] on input "+61" at bounding box center [382, 147] width 181 height 30
paste input "433614093"
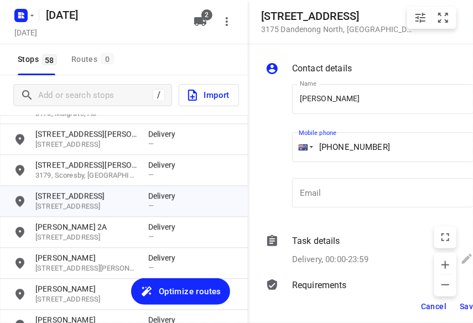
type input "[PHONE_NUMBER]"
click at [462, 306] on span "Save" at bounding box center [469, 306] width 18 height 9
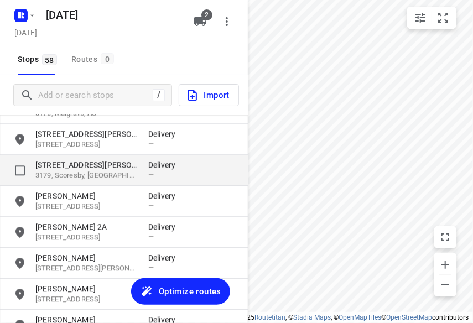
click at [85, 167] on p "[STREET_ADDRESS][PERSON_NAME]" at bounding box center [86, 164] width 102 height 11
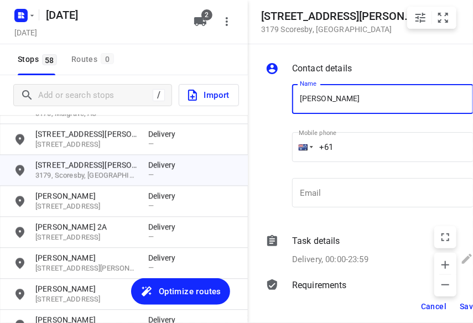
type input "[PERSON_NAME]"
drag, startPoint x: 343, startPoint y: 140, endPoint x: 347, endPoint y: 144, distance: 5.9
click at [347, 144] on input "+61" at bounding box center [382, 147] width 181 height 30
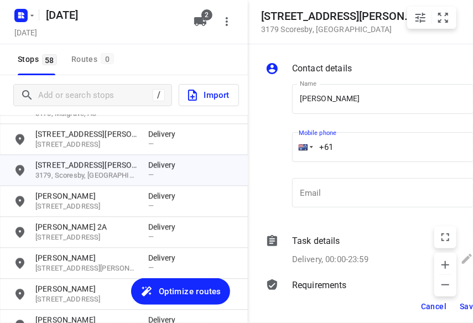
paste input "0433734204"
drag, startPoint x: 325, startPoint y: 117, endPoint x: 335, endPoint y: 150, distance: 34.8
click at [326, 120] on div "Name [PERSON_NAME] Y Name" at bounding box center [382, 103] width 181 height 39
click at [337, 150] on input "[PHONE_NUMBER]" at bounding box center [382, 147] width 181 height 30
click at [340, 150] on input "[PHONE_NUMBER]" at bounding box center [382, 147] width 181 height 30
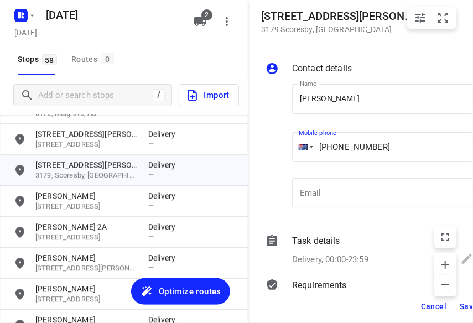
type input "[PHONE_NUMBER]"
click at [461, 306] on span "Save" at bounding box center [469, 306] width 18 height 9
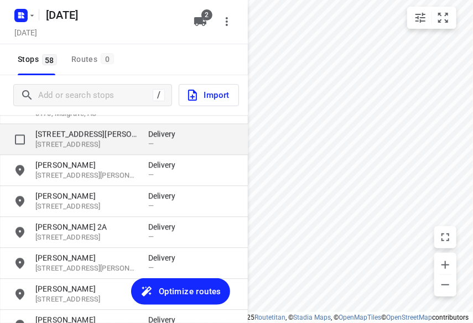
click at [85, 127] on div "[STREET_ADDRESS][PERSON_NAME] Delivery —" at bounding box center [124, 139] width 248 height 31
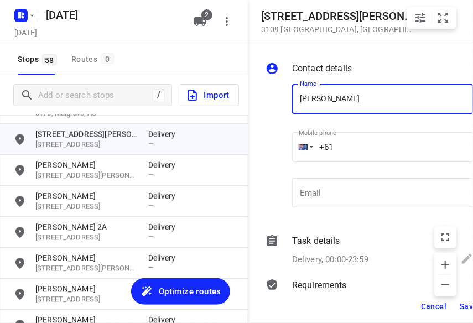
type input "[PERSON_NAME] (Ada) Liew 1/9"
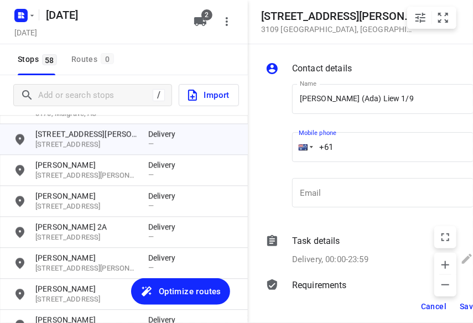
drag, startPoint x: 371, startPoint y: 140, endPoint x: 309, endPoint y: 142, distance: 61.4
click at [309, 142] on div "+61" at bounding box center [382, 147] width 181 height 30
paste input "tel"
paste input "449959930"
type input "[PHONE_NUMBER]"
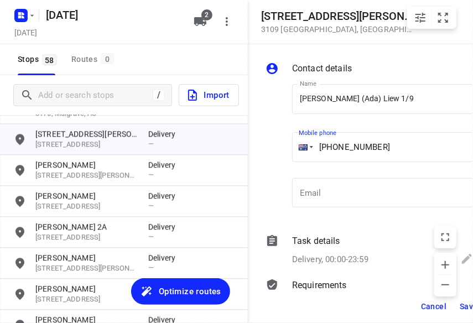
click at [462, 304] on span "Save" at bounding box center [469, 306] width 18 height 9
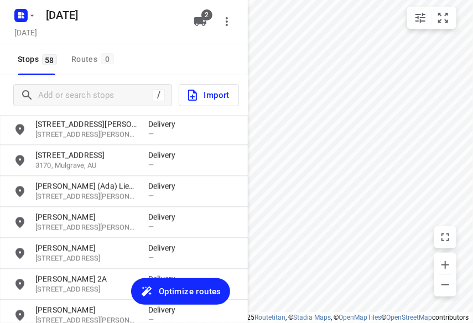
scroll to position [831, 0]
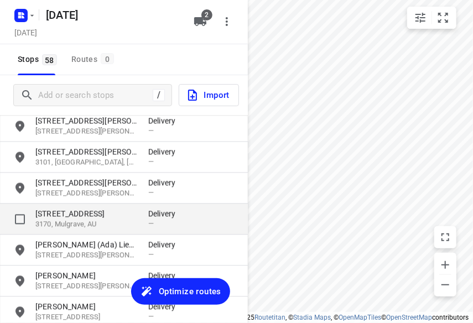
click at [69, 214] on p "[STREET_ADDRESS]" at bounding box center [86, 213] width 102 height 11
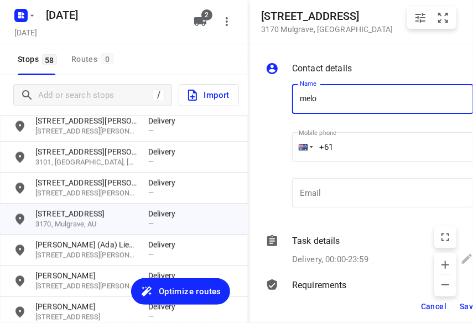
click at [332, 105] on input "melo" at bounding box center [382, 99] width 181 height 30
type input "[PERSON_NAME]"
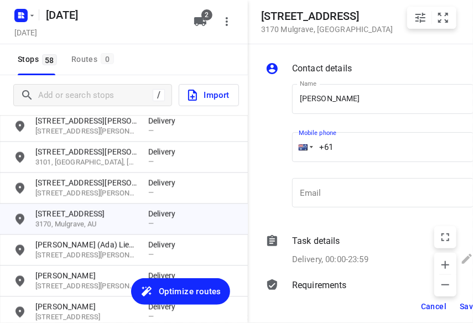
click at [358, 150] on input "+61" at bounding box center [382, 147] width 181 height 30
paste input "434851126"
type input "[PHONE_NUMBER]"
click at [462, 305] on span "Save" at bounding box center [469, 306] width 18 height 9
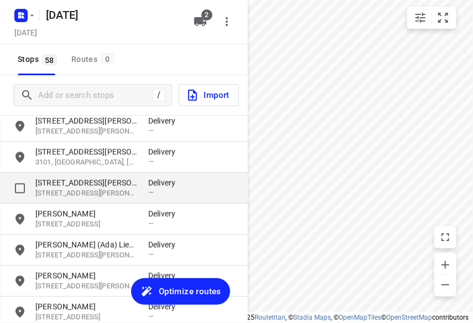
click at [70, 191] on p "[STREET_ADDRESS][PERSON_NAME]" at bounding box center [86, 193] width 102 height 11
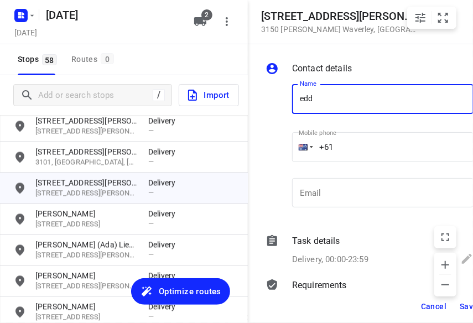
type input "[PERSON_NAME] 17/2-4"
click at [337, 144] on input "+61" at bounding box center [382, 147] width 181 height 30
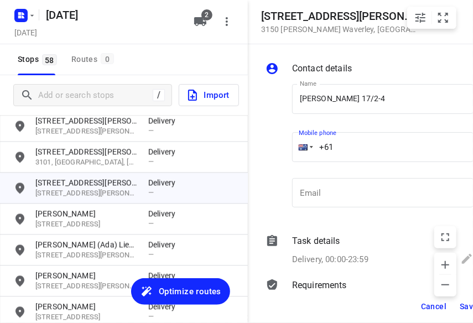
paste input "0411136655"
click at [340, 150] on input "[PHONE_NUMBER]" at bounding box center [382, 147] width 181 height 30
click at [338, 148] on input "[PHONE_NUMBER]" at bounding box center [382, 147] width 181 height 30
type input "[PHONE_NUMBER]"
click at [459, 307] on button "Save" at bounding box center [468, 306] width 27 height 20
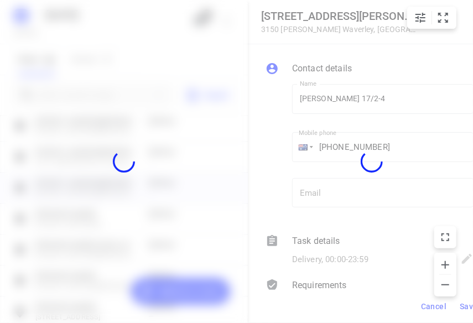
click at [459, 307] on div at bounding box center [372, 161] width 248 height 323
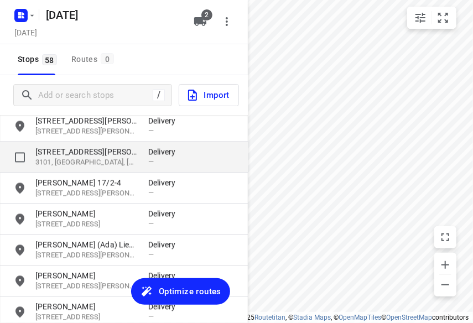
click at [69, 158] on p "3101, [GEOGRAPHIC_DATA], [GEOGRAPHIC_DATA]" at bounding box center [86, 162] width 102 height 11
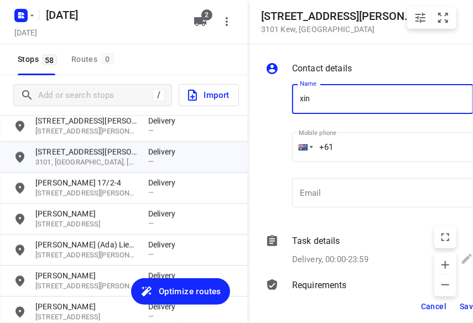
type input "[PERSON_NAME]"
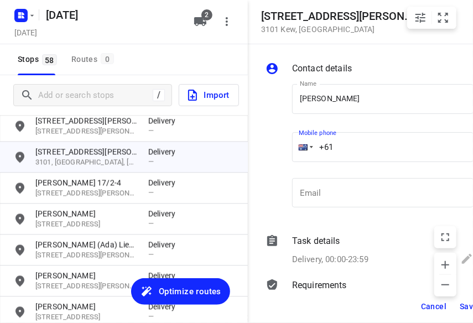
click at [360, 150] on input "+61" at bounding box center [382, 147] width 181 height 30
paste input "433351220"
type input "[PHONE_NUMBER]"
click at [461, 304] on span "Save" at bounding box center [469, 306] width 18 height 9
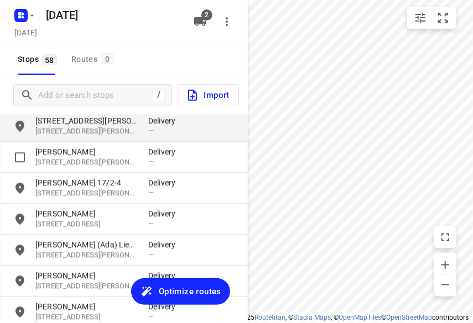
click at [67, 139] on div "[STREET_ADDRESS][PERSON_NAME][PERSON_NAME][PERSON_NAME] Delivery —" at bounding box center [124, 126] width 248 height 31
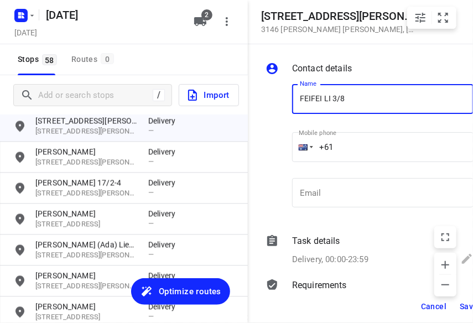
paste input "435888928"
type input "FEIFEI LI 3/8435888928"
click at [353, 173] on div "Email Email" at bounding box center [383, 197] width 190 height 52
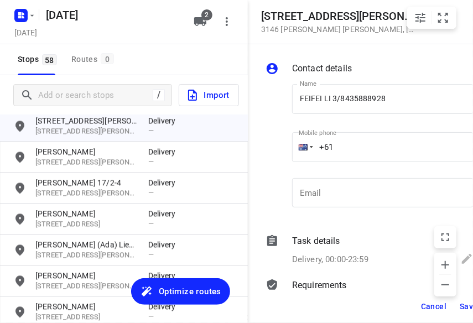
click at [345, 148] on input "+61" at bounding box center [382, 147] width 181 height 30
paste input "435888928"
type input "[PHONE_NUMBER]"
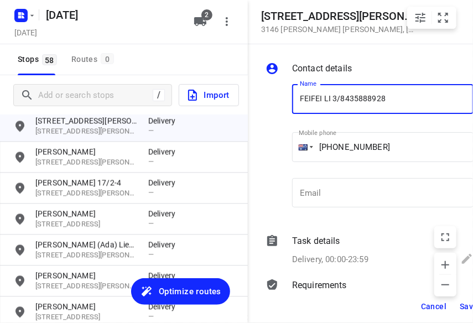
drag, startPoint x: 385, startPoint y: 92, endPoint x: 345, endPoint y: 95, distance: 40.5
click at [345, 95] on input "FEIFEI LI 3/8435888928" at bounding box center [382, 99] width 181 height 30
type input "FEIFEI LI 3/8"
click at [463, 298] on button "Save" at bounding box center [468, 306] width 27 height 20
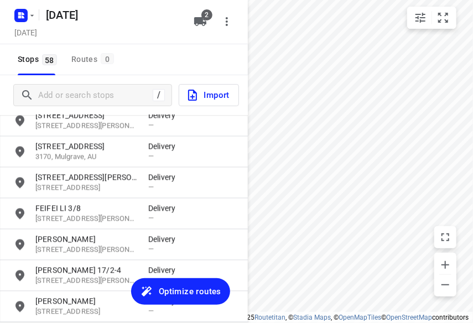
scroll to position [721, 0]
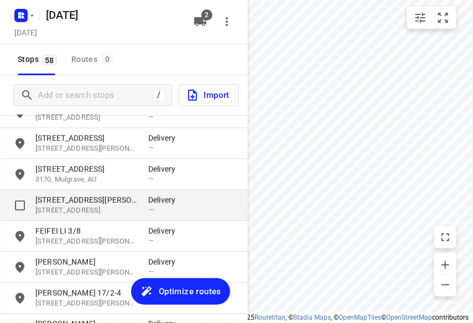
click at [73, 218] on div "[STREET_ADDRESS][PERSON_NAME] Delivery —" at bounding box center [124, 205] width 248 height 31
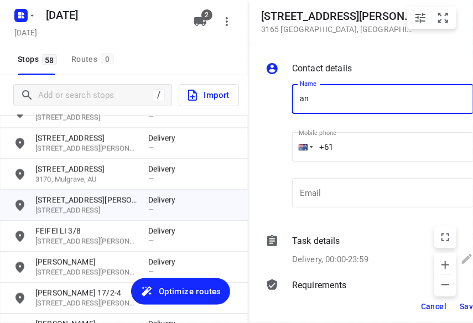
type input "[PERSON_NAME]"
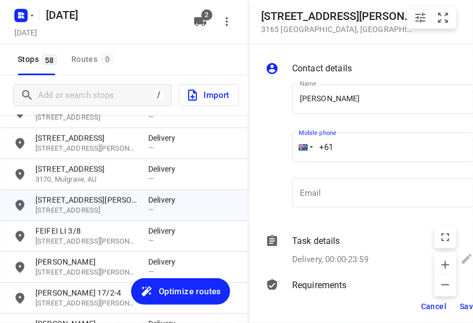
drag, startPoint x: 342, startPoint y: 157, endPoint x: 351, endPoint y: 148, distance: 12.5
click at [353, 146] on input "+61" at bounding box center [382, 147] width 181 height 30
paste input "433015553"
type input "[PHONE_NUMBER]"
click at [461, 305] on span "Save" at bounding box center [469, 306] width 18 height 9
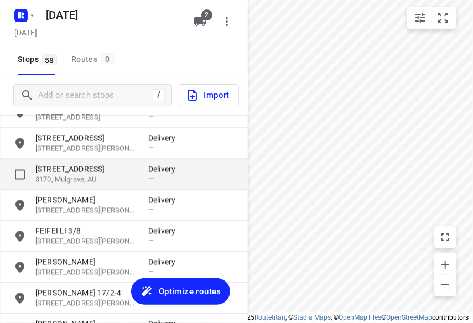
click at [98, 169] on p "[STREET_ADDRESS]" at bounding box center [86, 169] width 102 height 11
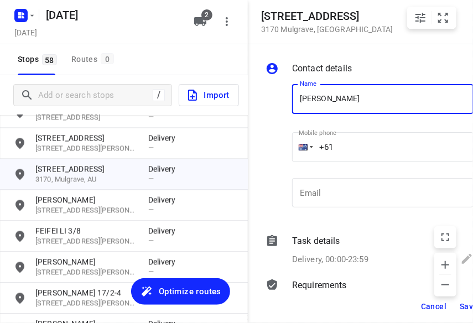
type input "[PERSON_NAME]"
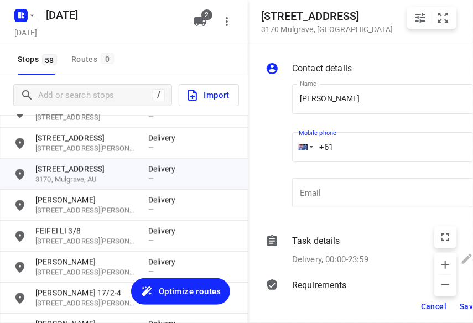
click at [351, 145] on input "+61" at bounding box center [382, 147] width 181 height 30
paste input "0473551835"
click at [341, 148] on input "[PHONE_NUMBER]" at bounding box center [382, 147] width 181 height 30
type input "[PHONE_NUMBER]"
click at [463, 310] on span "Save" at bounding box center [469, 306] width 18 height 9
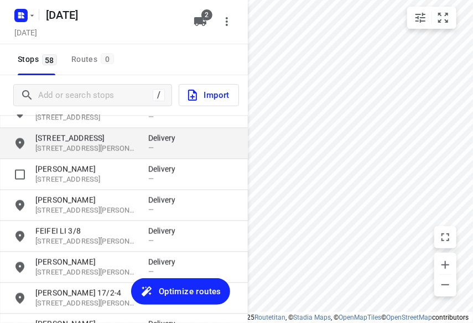
click at [87, 141] on p "[STREET_ADDRESS]" at bounding box center [86, 138] width 102 height 11
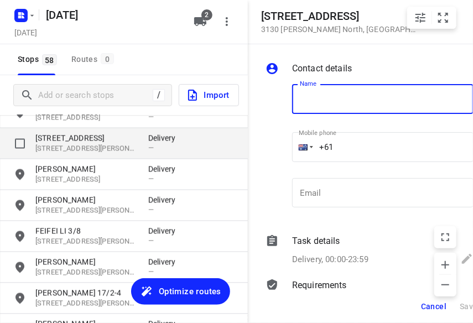
type input "k"
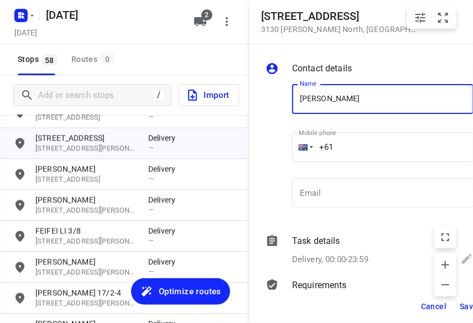
type input "[PERSON_NAME]"
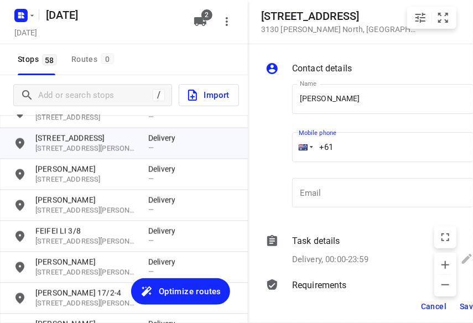
click at [348, 142] on input "+61" at bounding box center [382, 147] width 181 height 30
paste input "422760722"
type input "[PHONE_NUMBER]"
click at [463, 302] on span "Save" at bounding box center [469, 306] width 18 height 9
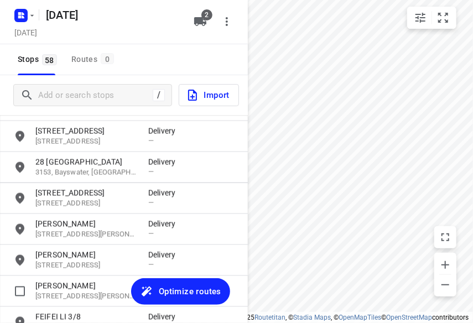
scroll to position [610, 0]
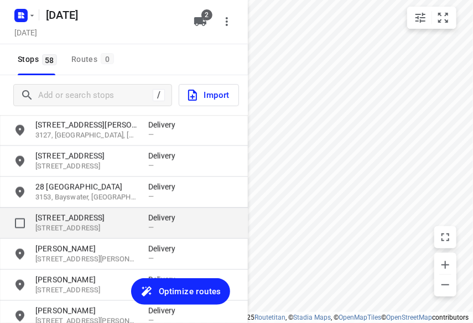
click at [82, 225] on p "[STREET_ADDRESS]" at bounding box center [86, 228] width 102 height 11
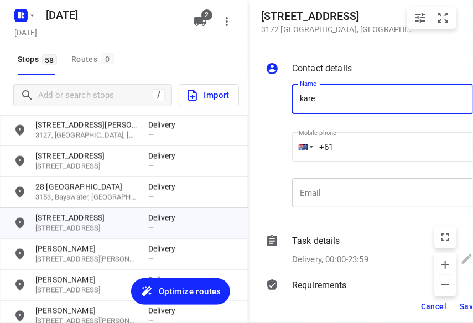
type input "[PERSON_NAME]"
click at [351, 150] on input "+61" at bounding box center [382, 147] width 181 height 30
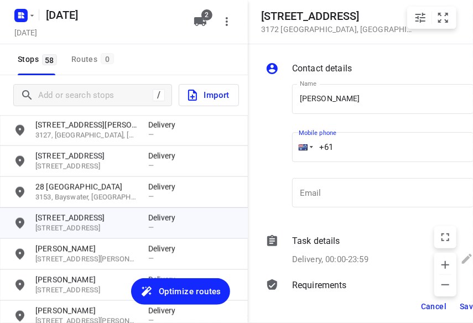
paste
type input "[PHONE_NUMBER]"
click at [462, 309] on span "Save" at bounding box center [469, 306] width 18 height 9
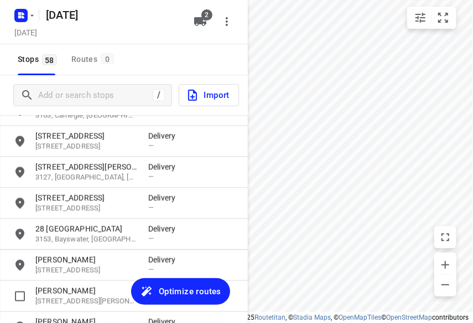
scroll to position [555, 0]
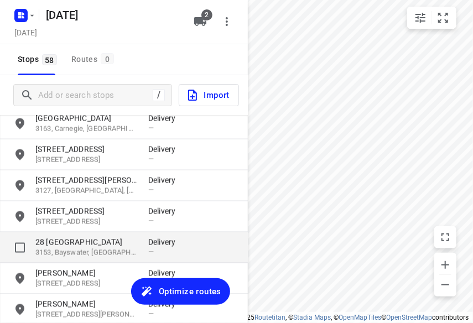
click at [82, 244] on p "28 [GEOGRAPHIC_DATA]" at bounding box center [86, 242] width 102 height 11
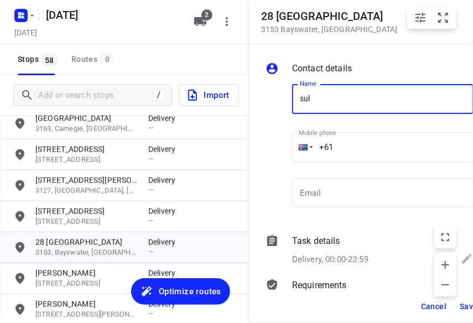
type input "SULENI MULIA TUNGGAL"
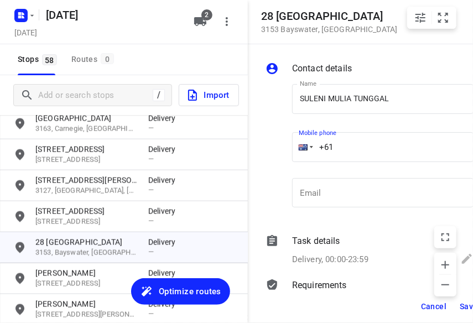
click at [356, 153] on input "+61" at bounding box center [382, 147] width 181 height 30
type input "[PHONE_NUMBER]"
click at [459, 305] on button "Save" at bounding box center [468, 306] width 27 height 20
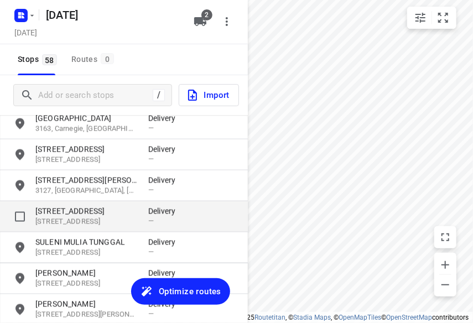
click at [71, 215] on p "[STREET_ADDRESS]" at bounding box center [86, 211] width 102 height 11
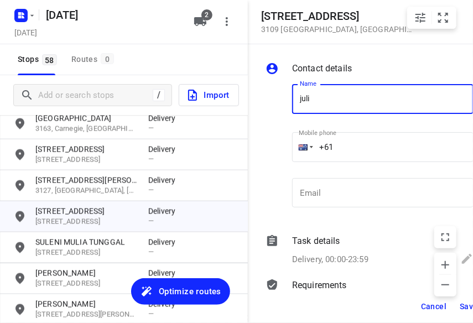
type input "[PERSON_NAME]"
click at [354, 147] on input "+61" at bounding box center [382, 147] width 181 height 30
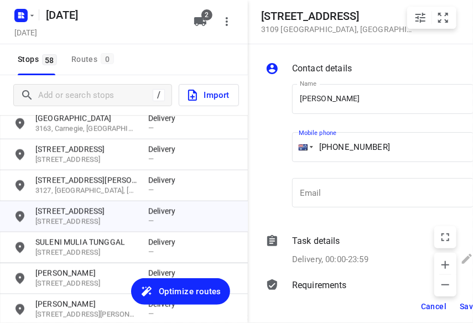
type input "[PHONE_NUMBER]"
click at [458, 306] on button "Save" at bounding box center [468, 306] width 27 height 20
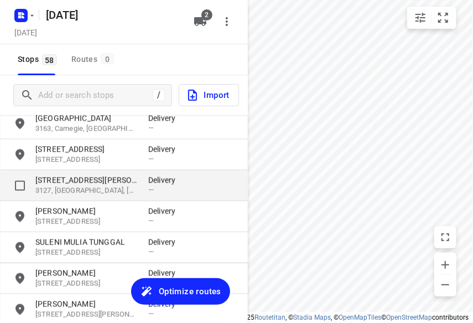
click at [55, 180] on p "[STREET_ADDRESS][PERSON_NAME]" at bounding box center [86, 180] width 102 height 11
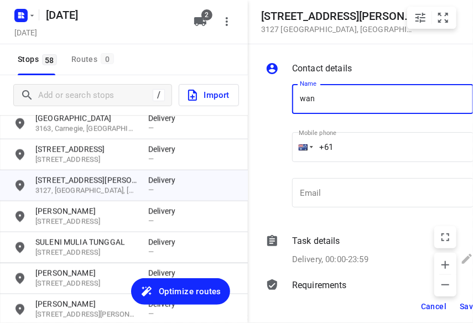
type input "WAN TEING"
click at [344, 147] on input "+61" at bounding box center [382, 147] width 181 height 30
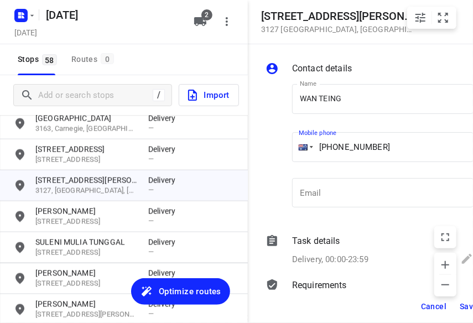
type input "[PHONE_NUMBER]"
click at [461, 303] on span "Save" at bounding box center [469, 306] width 18 height 9
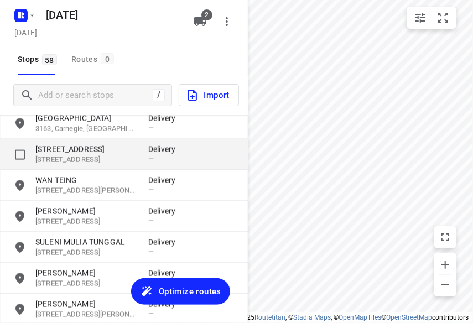
click at [90, 166] on div "[STREET_ADDRESS] Delivery —" at bounding box center [124, 154] width 248 height 31
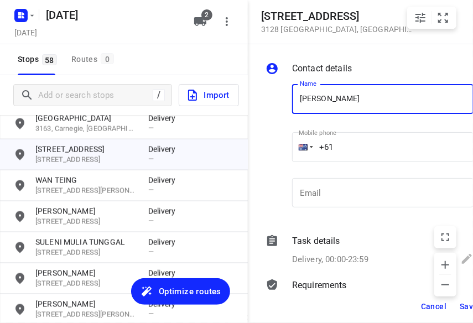
type input "[PERSON_NAME] 2/421"
click at [361, 143] on input "+61" at bounding box center [382, 147] width 181 height 30
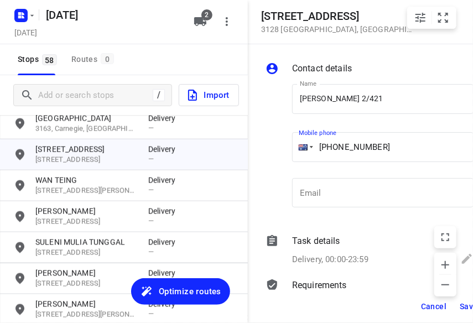
type input "[PHONE_NUMBER]"
click at [462, 303] on span "Save" at bounding box center [469, 306] width 18 height 9
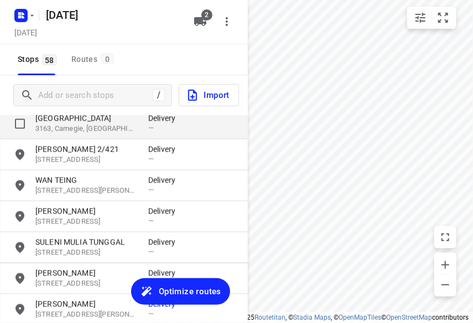
click at [84, 133] on p "3163, Carnegie, [GEOGRAPHIC_DATA]" at bounding box center [86, 129] width 102 height 11
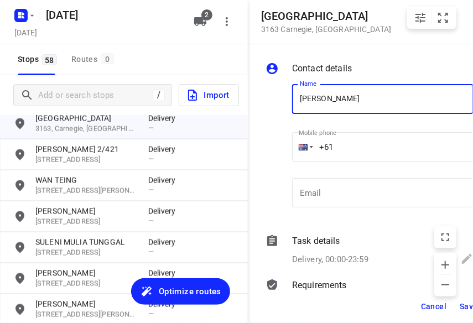
type input "[PERSON_NAME]"
click at [355, 158] on input "+61" at bounding box center [382, 147] width 181 height 30
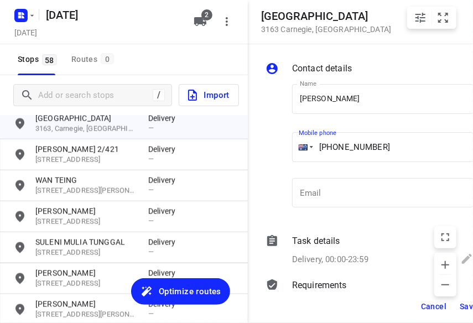
type input "[PHONE_NUMBER]"
click at [462, 306] on span "Save" at bounding box center [469, 306] width 18 height 9
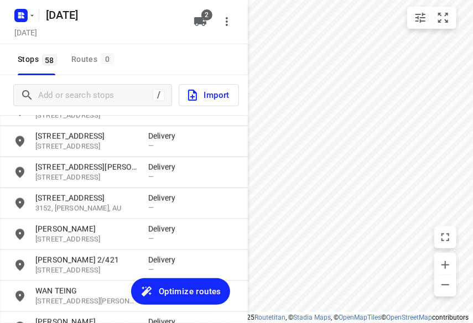
scroll to position [389, 0]
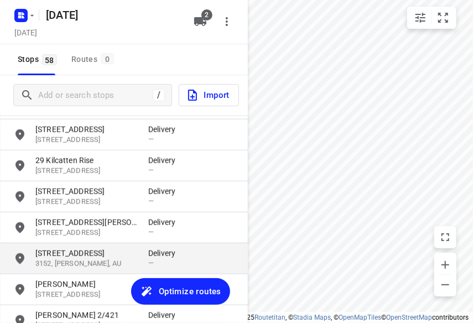
click at [76, 259] on p "3152, [PERSON_NAME], AU" at bounding box center [86, 264] width 102 height 11
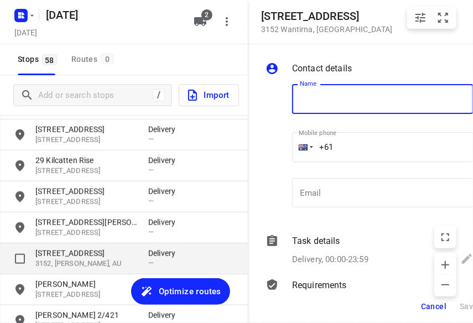
scroll to position [0, 0]
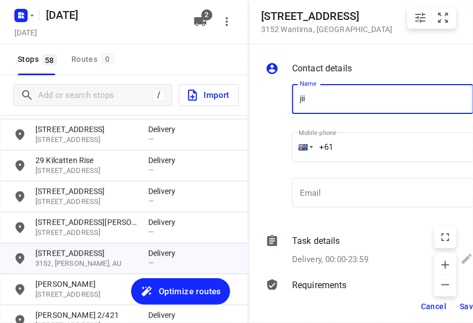
type input "JIINI NG"
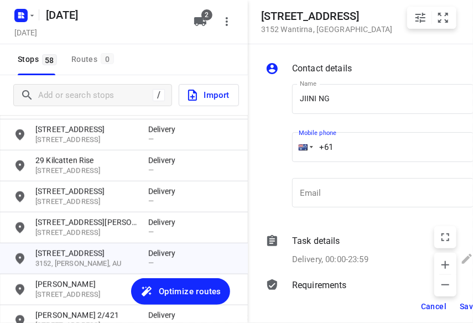
click at [345, 150] on input "+61" at bounding box center [382, 147] width 181 height 30
click at [337, 159] on input "[PHONE_NUMBER]" at bounding box center [382, 147] width 181 height 30
type input "[PHONE_NUMBER]"
click at [457, 301] on button "Save" at bounding box center [468, 306] width 27 height 20
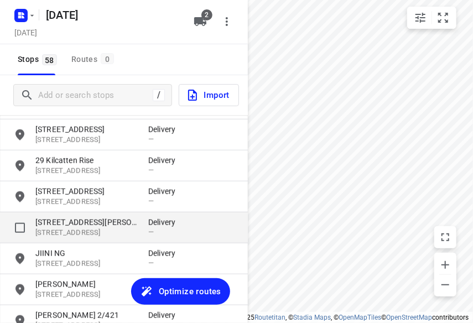
click at [73, 225] on p "[STREET_ADDRESS][PERSON_NAME]" at bounding box center [86, 222] width 102 height 11
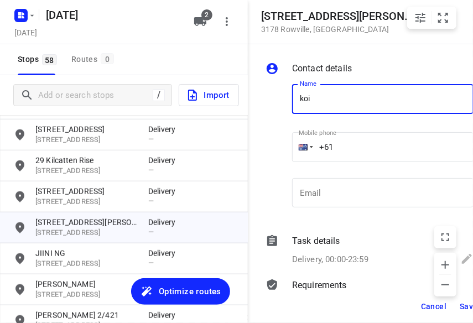
type input "[PERSON_NAME] 4/15"
click at [345, 147] on input "+61" at bounding box center [382, 147] width 181 height 30
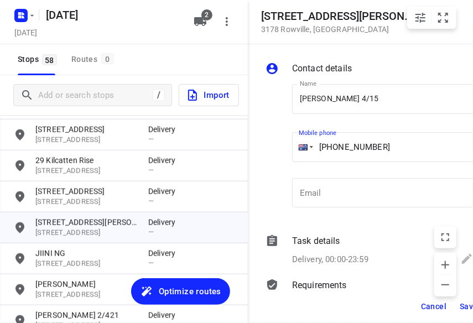
click at [333, 152] on input "[PHONE_NUMBER]" at bounding box center [382, 147] width 181 height 30
click at [337, 150] on input "[PHONE_NUMBER]" at bounding box center [382, 147] width 181 height 30
type input "[PHONE_NUMBER]"
click at [461, 302] on span "Save" at bounding box center [469, 306] width 18 height 9
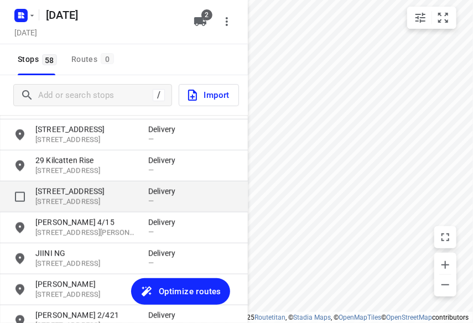
click at [78, 201] on p "[STREET_ADDRESS]" at bounding box center [86, 202] width 102 height 11
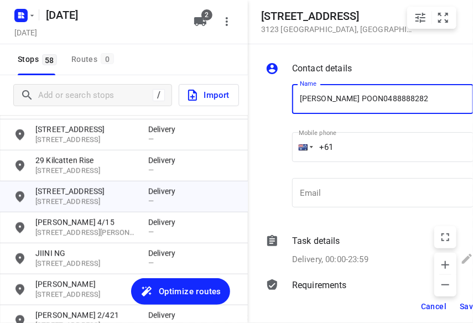
type input "[PERSON_NAME] POON0488888282"
click at [346, 147] on input "+61" at bounding box center [382, 147] width 181 height 30
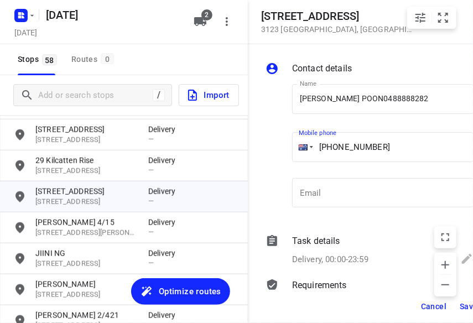
click at [336, 145] on input "[PHONE_NUMBER]" at bounding box center [382, 147] width 181 height 30
click at [341, 144] on input "[PHONE_NUMBER]" at bounding box center [382, 147] width 181 height 30
type input "[PHONE_NUMBER]"
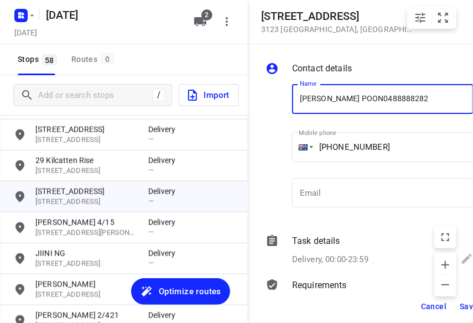
click at [398, 104] on input "[PERSON_NAME] POON0488888282" at bounding box center [382, 99] width 181 height 30
type input "[PERSON_NAME]"
click at [459, 303] on button "Save" at bounding box center [468, 306] width 27 height 20
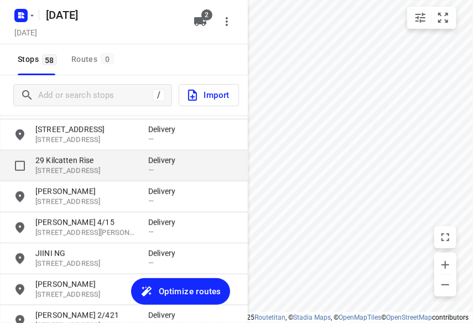
click at [91, 166] on p "[STREET_ADDRESS]" at bounding box center [86, 171] width 102 height 11
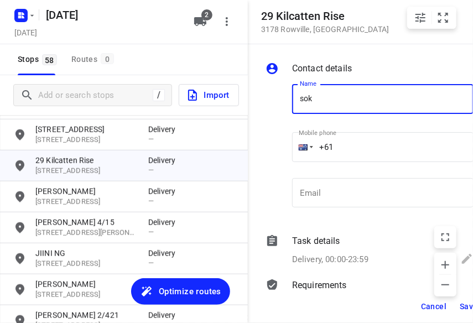
type input "[PERSON_NAME]"
click at [354, 145] on input "+61" at bounding box center [382, 147] width 181 height 30
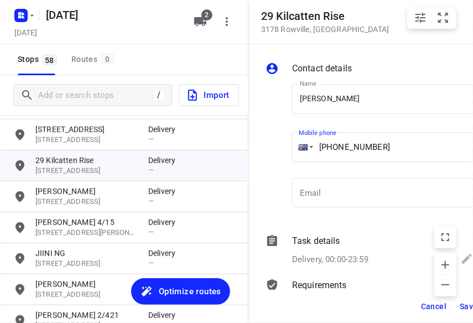
type input "[PHONE_NUMBER]"
click at [461, 305] on span "Save" at bounding box center [469, 306] width 18 height 9
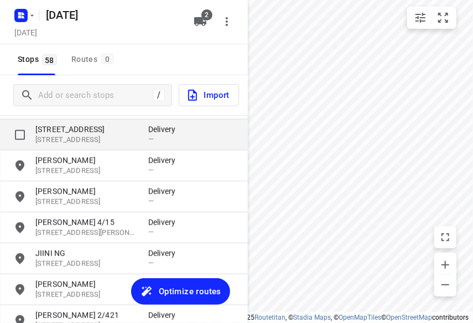
click at [74, 140] on p "[STREET_ADDRESS]" at bounding box center [86, 140] width 102 height 11
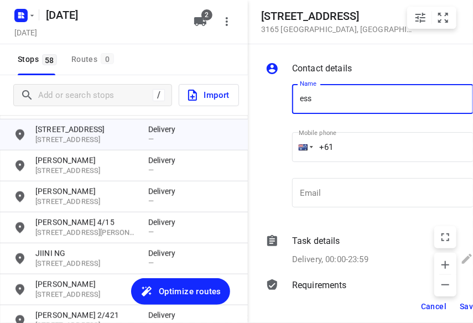
type input "[PERSON_NAME]"
click at [341, 140] on input "+61" at bounding box center [382, 147] width 181 height 30
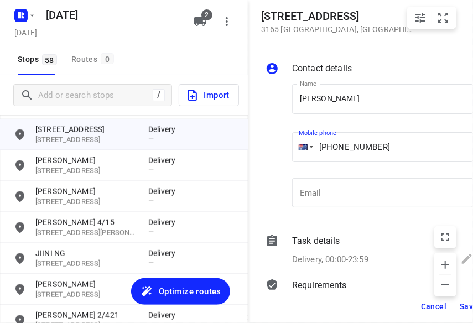
type input "[PHONE_NUMBER]"
click at [463, 304] on span "Save" at bounding box center [469, 306] width 18 height 9
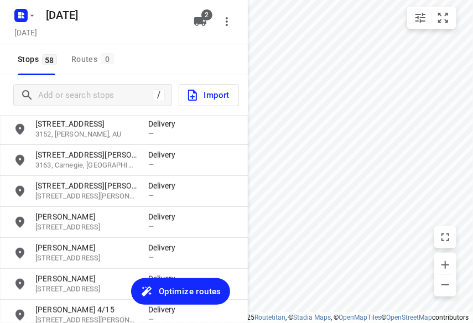
scroll to position [278, 0]
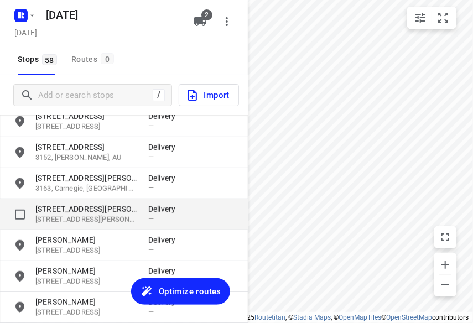
click at [69, 220] on p "[STREET_ADDRESS][PERSON_NAME]" at bounding box center [86, 220] width 102 height 11
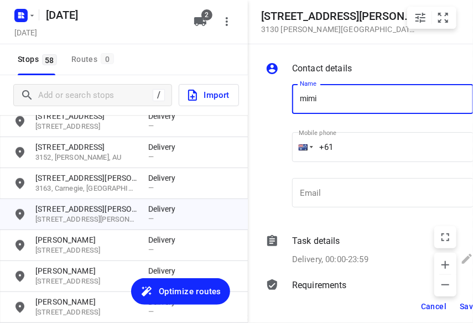
type input "MIMI"
click at [359, 142] on input "+61" at bounding box center [382, 147] width 181 height 30
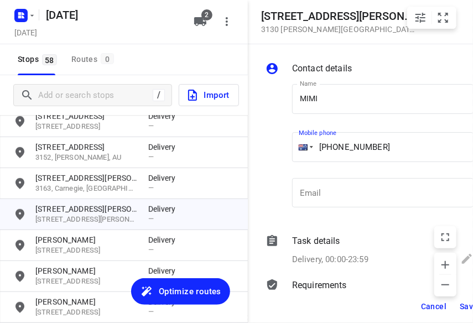
click at [338, 151] on input "[PHONE_NUMBER]" at bounding box center [382, 147] width 181 height 30
type input "[PHONE_NUMBER]"
click at [461, 305] on span "Save" at bounding box center [469, 306] width 18 height 9
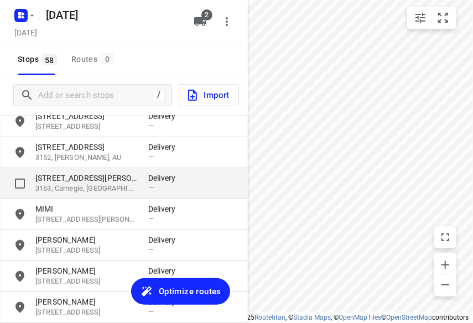
click at [86, 190] on p "3163, Carnegie, [GEOGRAPHIC_DATA]" at bounding box center [86, 189] width 102 height 11
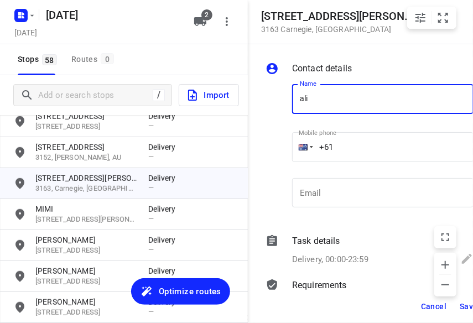
type input "[PERSON_NAME]"
drag, startPoint x: 353, startPoint y: 140, endPoint x: 352, endPoint y: 147, distance: 7.4
click at [354, 142] on input "+61" at bounding box center [382, 147] width 181 height 30
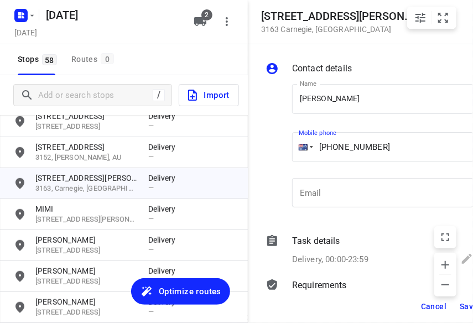
type input "[PHONE_NUMBER]"
click at [463, 307] on span "Save" at bounding box center [469, 306] width 18 height 9
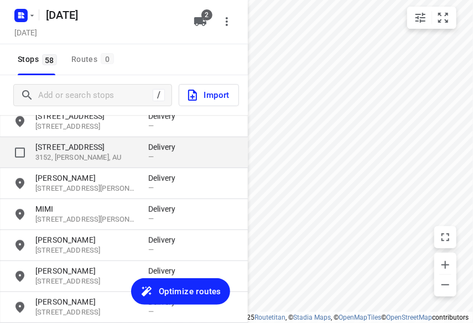
click at [80, 155] on p "3152, [PERSON_NAME], AU" at bounding box center [86, 158] width 102 height 11
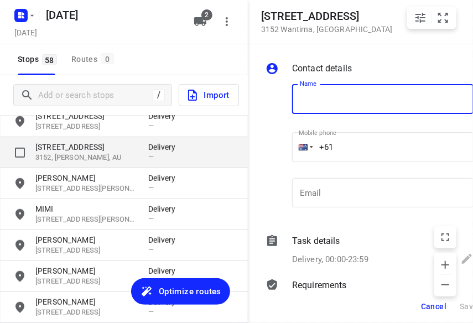
scroll to position [0, 0]
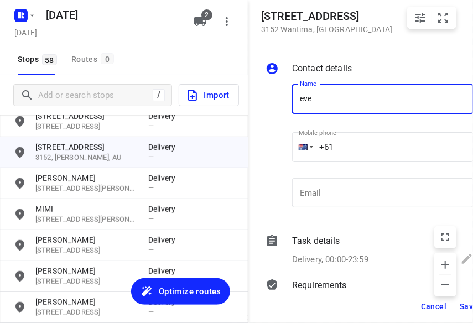
type input "[PERSON_NAME]"
drag, startPoint x: 343, startPoint y: 121, endPoint x: 344, endPoint y: 141, distance: 19.9
click at [344, 141] on input "+61" at bounding box center [382, 147] width 181 height 30
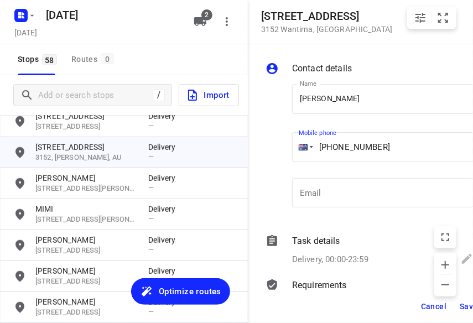
click at [462, 310] on span "Save" at bounding box center [469, 306] width 18 height 9
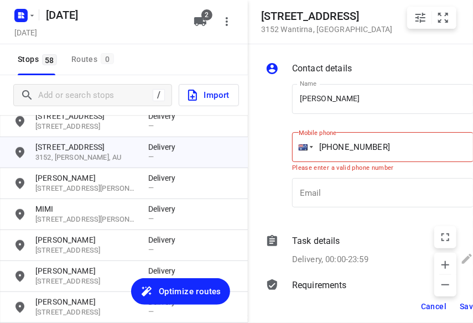
click at [365, 162] on div "Mobile phone [PHONE_NUMBER] Please enter a valid phone number" at bounding box center [382, 149] width 181 height 44
drag, startPoint x: 399, startPoint y: 147, endPoint x: 333, endPoint y: 146, distance: 66.4
click at [333, 146] on input "[PHONE_NUMBER]" at bounding box center [382, 147] width 181 height 30
type input "[PHONE_NUMBER]"
click at [462, 307] on span "Save" at bounding box center [469, 306] width 18 height 9
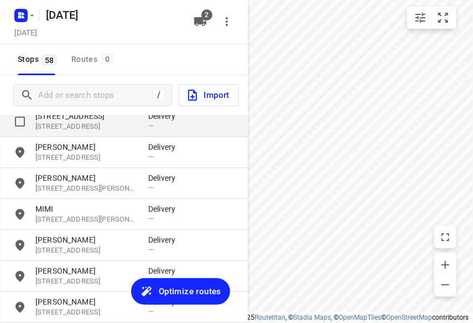
click at [79, 129] on p "[STREET_ADDRESS]" at bounding box center [86, 127] width 102 height 11
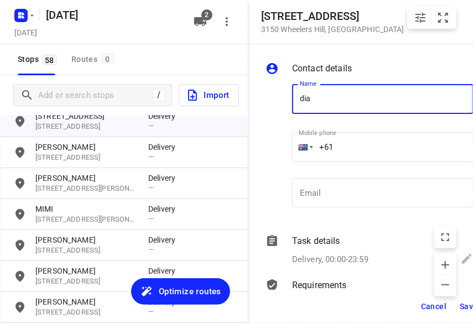
type input "[PERSON_NAME]"
click at [350, 147] on input "+61" at bounding box center [382, 147] width 181 height 30
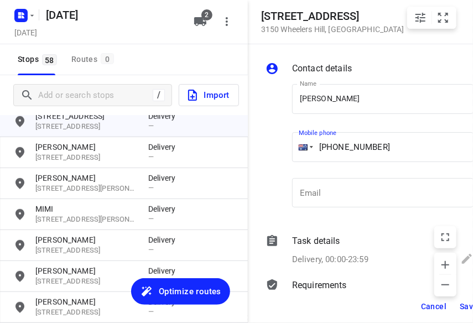
type input "[PHONE_NUMBER]"
click at [457, 305] on button "Save" at bounding box center [468, 306] width 27 height 20
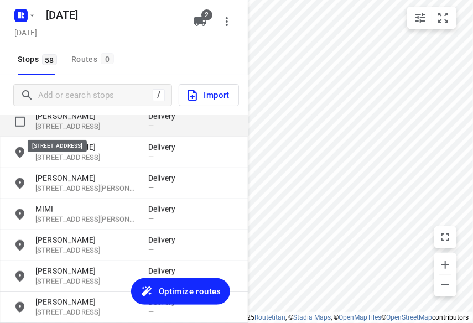
click at [90, 121] on p "[PERSON_NAME]" at bounding box center [86, 116] width 102 height 11
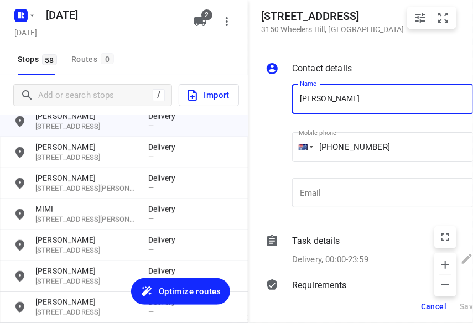
scroll to position [112, 0]
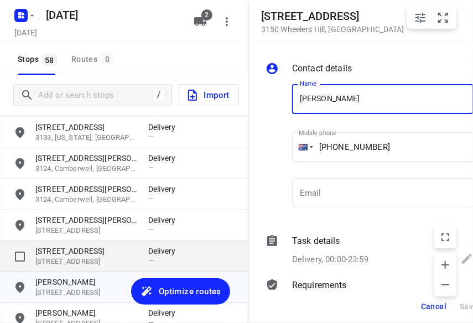
click at [74, 255] on p "[STREET_ADDRESS]" at bounding box center [86, 251] width 102 height 11
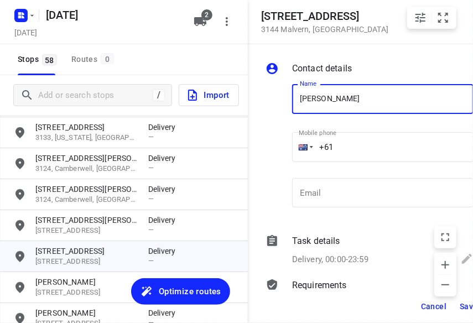
type input "[PERSON_NAME]"
click at [362, 140] on input "+61" at bounding box center [382, 147] width 181 height 30
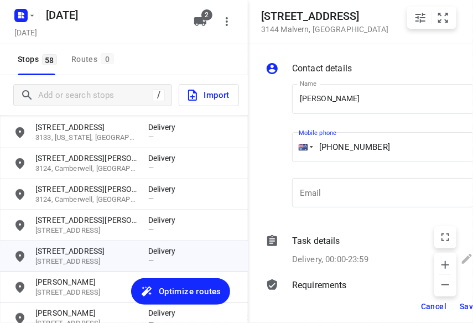
type input "[PHONE_NUMBER]"
click at [463, 304] on span "Save" at bounding box center [469, 306] width 18 height 9
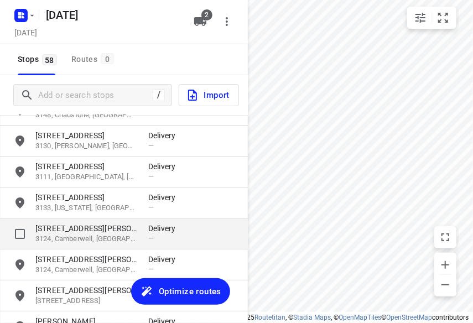
scroll to position [57, 0]
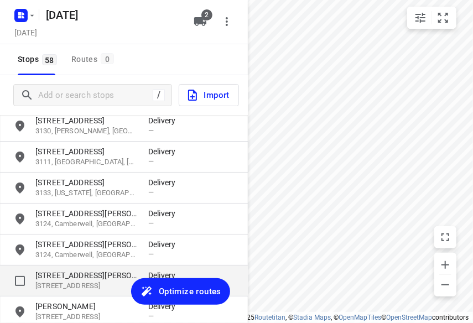
click at [71, 288] on p "[STREET_ADDRESS]" at bounding box center [86, 286] width 102 height 11
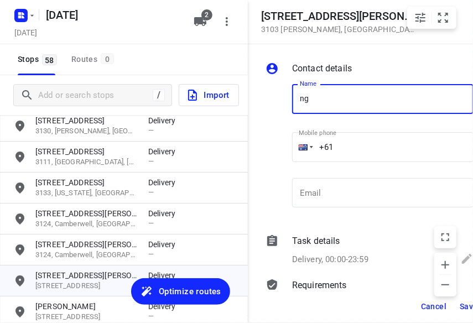
type input "[PERSON_NAME]"
click at [368, 144] on input "+61" at bounding box center [382, 147] width 181 height 30
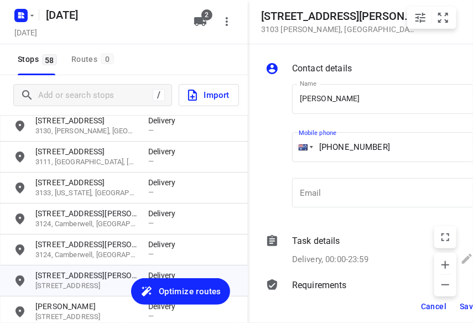
type input "[PHONE_NUMBER]"
click at [461, 306] on span "Save" at bounding box center [469, 306] width 18 height 9
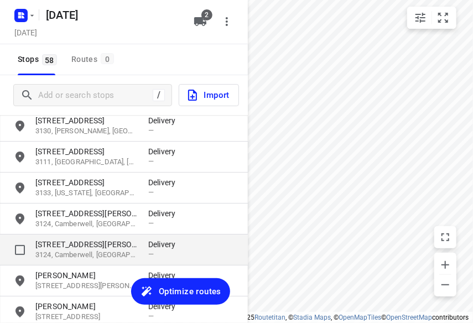
click at [61, 246] on p "[STREET_ADDRESS][PERSON_NAME]" at bounding box center [86, 244] width 102 height 11
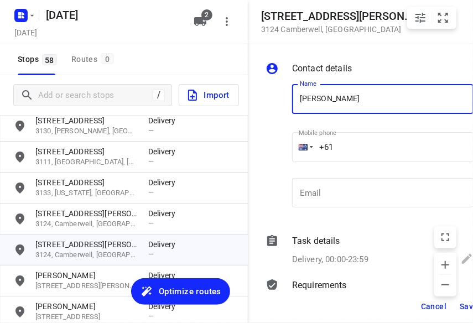
type input "[PERSON_NAME]"
click at [334, 149] on input "+61" at bounding box center [382, 147] width 181 height 30
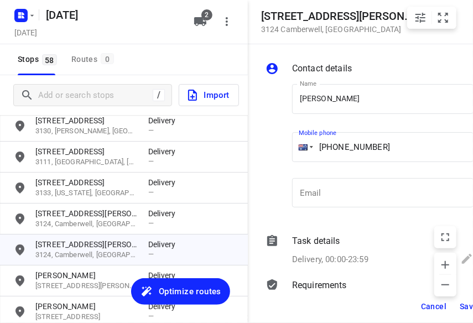
type input "[PHONE_NUMBER]"
click at [461, 310] on span "Save" at bounding box center [469, 306] width 18 height 9
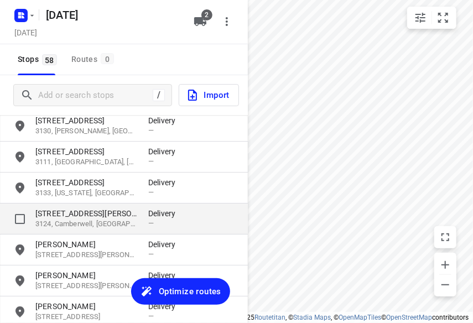
click at [117, 218] on p "[STREET_ADDRESS][PERSON_NAME]" at bounding box center [86, 213] width 102 height 11
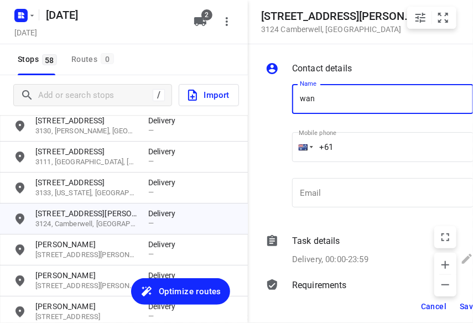
type input "WAN TEING"
click at [362, 146] on input "+61" at bounding box center [382, 147] width 181 height 30
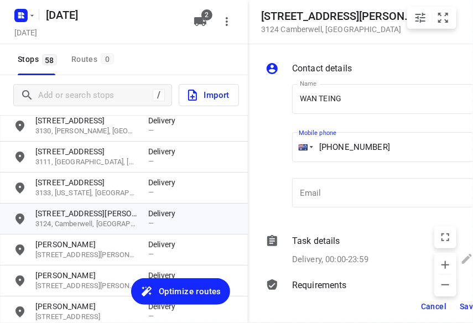
click at [347, 153] on input "[PHONE_NUMBER]" at bounding box center [382, 147] width 181 height 30
click at [342, 151] on input "[PHONE_NUMBER]" at bounding box center [382, 147] width 181 height 30
click at [341, 150] on input "[PHONE_NUMBER]" at bounding box center [382, 147] width 181 height 30
type input "[PHONE_NUMBER]"
click at [455, 306] on div "Cancel Save" at bounding box center [372, 306] width 248 height 33
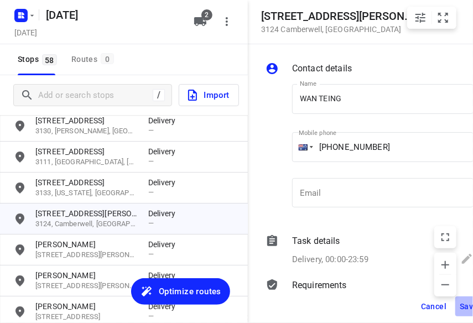
click at [456, 306] on button "Save" at bounding box center [468, 306] width 27 height 20
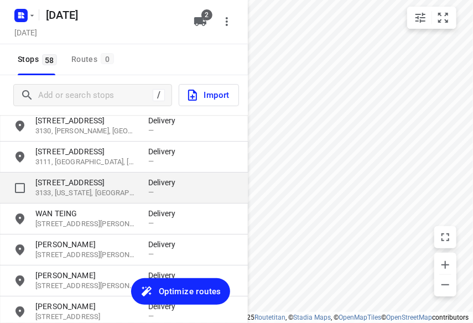
click at [76, 190] on p "3133, [US_STATE], [GEOGRAPHIC_DATA]" at bounding box center [86, 193] width 102 height 11
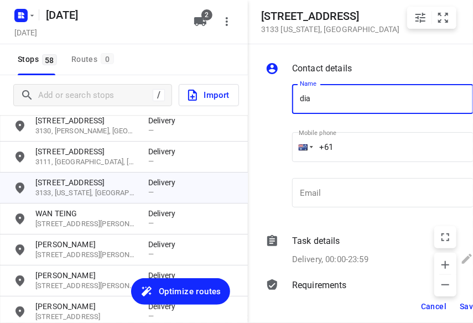
type input "[PERSON_NAME]"
click at [336, 148] on input "+61" at bounding box center [382, 147] width 181 height 30
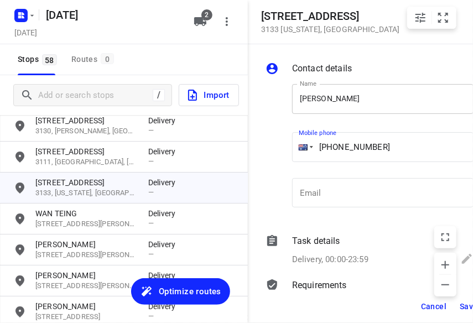
type input "[PHONE_NUMBER]"
click at [375, 93] on input "[PERSON_NAME]" at bounding box center [382, 99] width 181 height 30
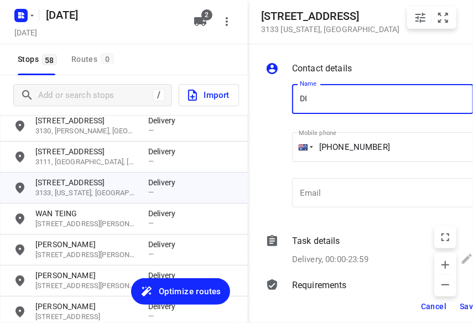
type input "[PERSON_NAME] 4/134-140"
click at [394, 151] on input "[PHONE_NUMBER]" at bounding box center [382, 147] width 181 height 30
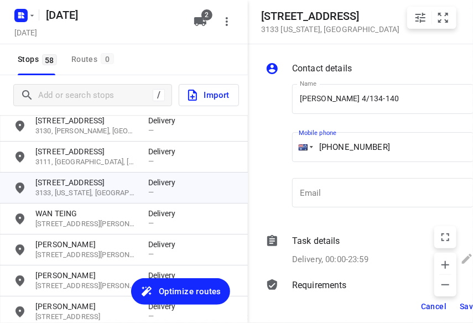
click at [461, 303] on span "Save" at bounding box center [469, 306] width 18 height 9
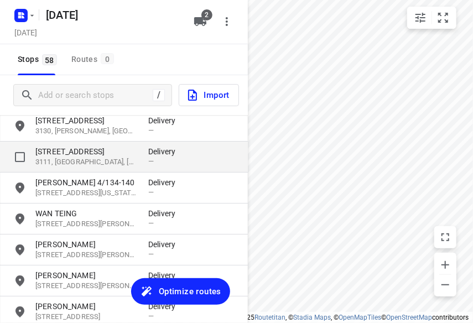
click at [88, 154] on p "[STREET_ADDRESS]" at bounding box center [86, 151] width 102 height 11
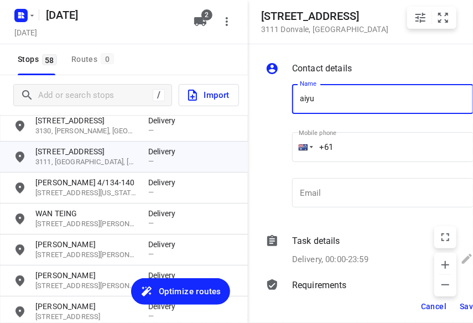
type input "[PERSON_NAME]"
click at [355, 142] on input "+61" at bounding box center [382, 147] width 181 height 30
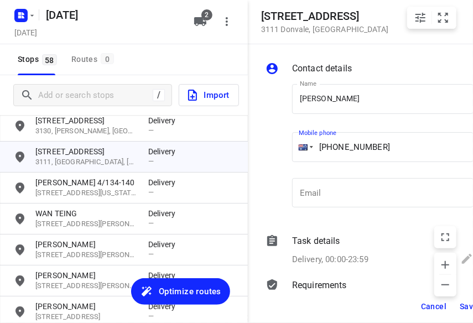
type input "[PHONE_NUMBER]"
click at [461, 304] on span "Save" at bounding box center [469, 306] width 18 height 9
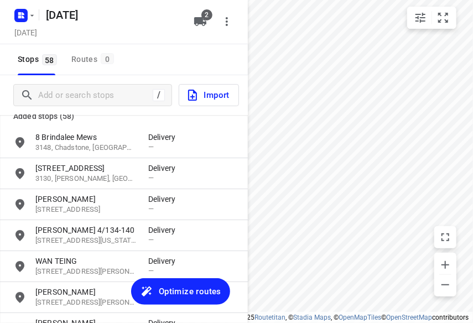
scroll to position [0, 0]
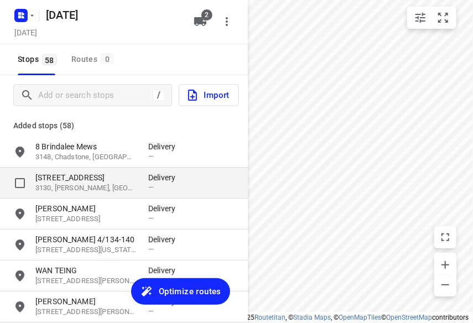
click at [64, 183] on p "3130, [PERSON_NAME], [GEOGRAPHIC_DATA]" at bounding box center [86, 188] width 102 height 11
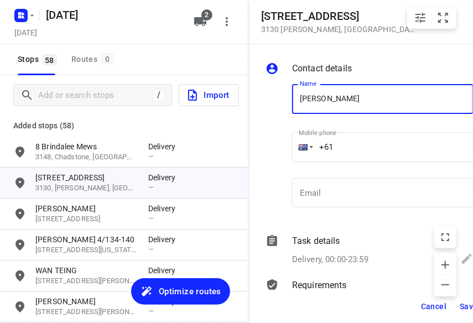
type input "[PERSON_NAME] 1/39"
click at [353, 141] on input "+61" at bounding box center [382, 147] width 181 height 30
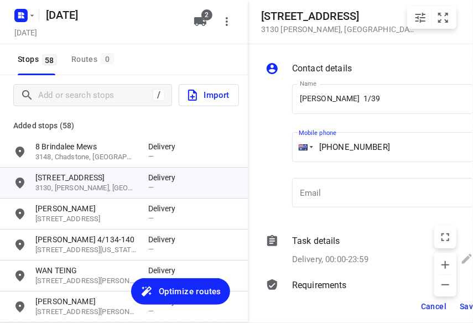
type input "[PHONE_NUMBER]"
click at [461, 307] on span "Save" at bounding box center [469, 306] width 18 height 9
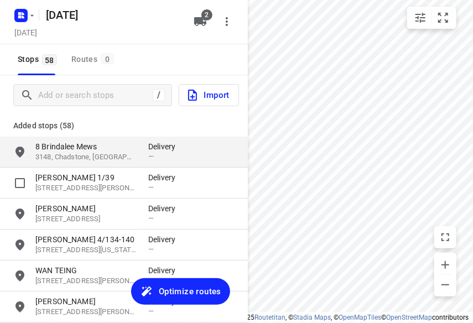
click at [72, 152] on p "3148, Chadstone, [GEOGRAPHIC_DATA]" at bounding box center [86, 157] width 102 height 11
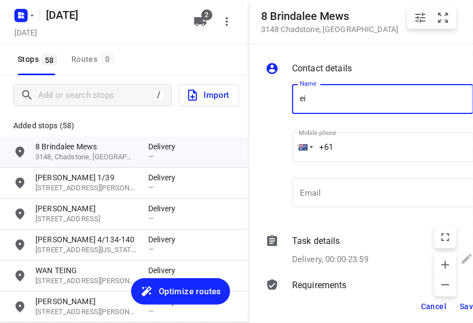
type input "e"
type input "[PERSON_NAME]"
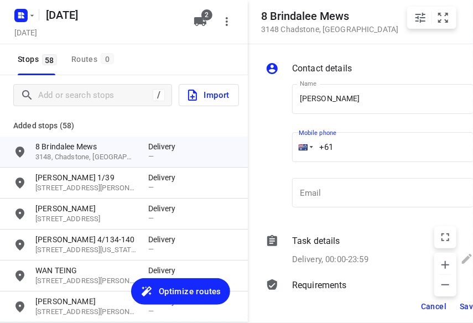
click at [344, 139] on input "+61" at bounding box center [382, 147] width 181 height 30
type input "[PHONE_NUMBER]"
click at [457, 304] on button "Save" at bounding box center [468, 306] width 27 height 20
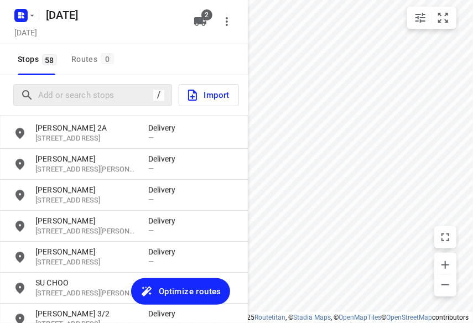
scroll to position [1161, 0]
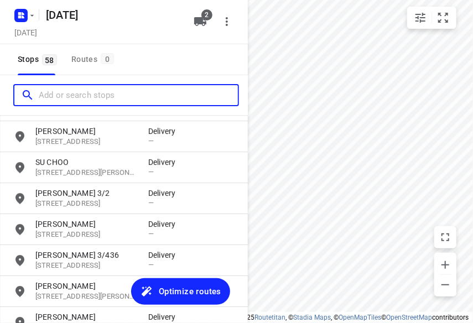
click at [106, 101] on input "Add or search stops" at bounding box center [138, 95] width 199 height 17
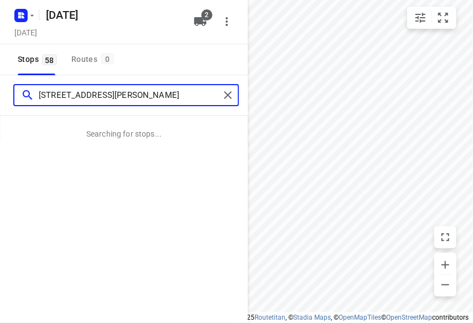
type input "[STREET_ADDRESS][PERSON_NAME]"
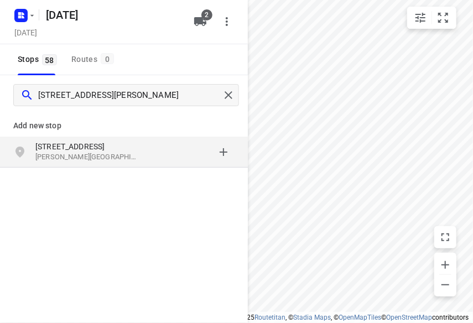
click at [108, 139] on div "[STREET_ADDRESS][PERSON_NAME]" at bounding box center [124, 152] width 248 height 31
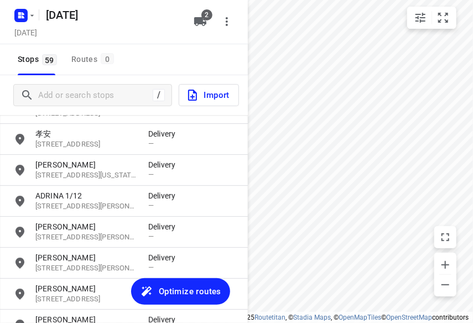
scroll to position [1692, 0]
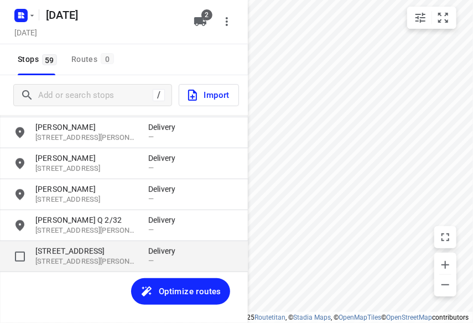
click at [116, 265] on p "[STREET_ADDRESS][PERSON_NAME]" at bounding box center [86, 262] width 102 height 11
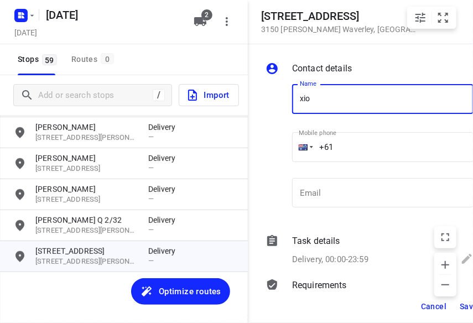
type input "[PERSON_NAME]"
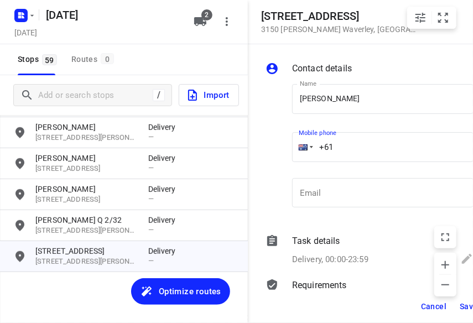
drag, startPoint x: 317, startPoint y: 150, endPoint x: 286, endPoint y: 154, distance: 31.2
click at [288, 154] on div "Mobile phone +61 ​" at bounding box center [383, 150] width 190 height 51
type input "[PHONE_NUMBER]"
click at [463, 307] on span "Save" at bounding box center [469, 306] width 18 height 9
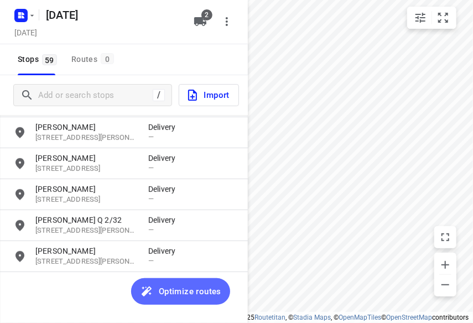
click at [199, 299] on button "Optimize routes" at bounding box center [180, 291] width 99 height 27
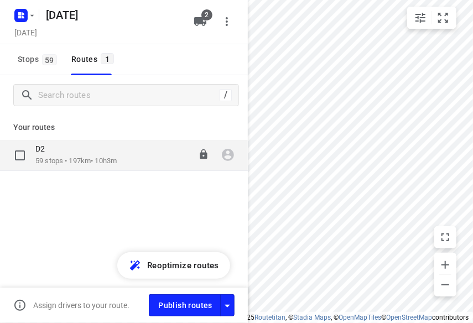
click at [54, 154] on div "D2" at bounding box center [75, 150] width 81 height 12
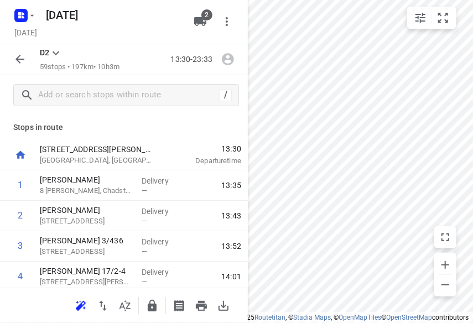
click at [113, 124] on p "Stops in route" at bounding box center [123, 128] width 221 height 12
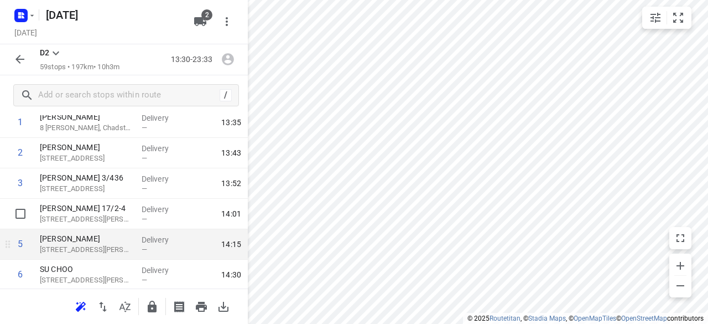
scroll to position [111, 0]
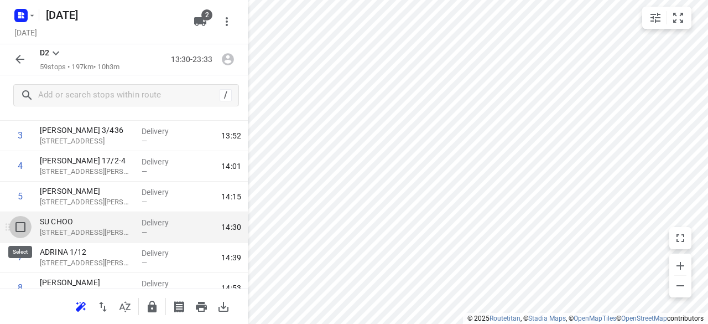
click at [18, 230] on input "checkbox" at bounding box center [20, 227] width 22 height 22
checkbox input "true"
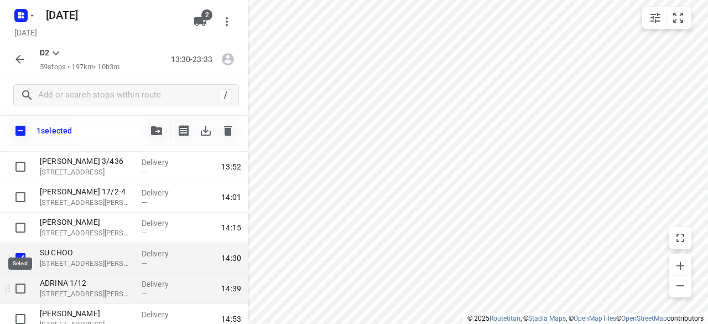
click at [23, 284] on input "checkbox" at bounding box center [20, 288] width 22 height 22
checkbox input "true"
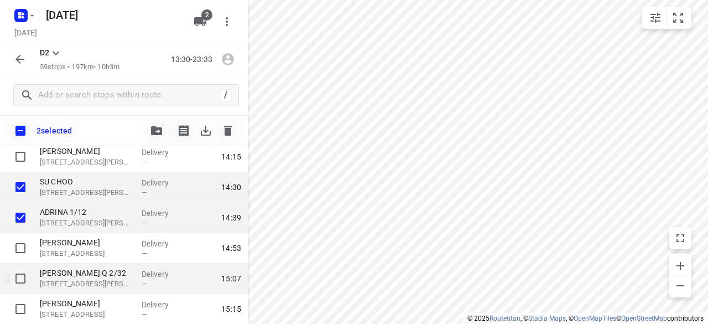
scroll to position [221, 0]
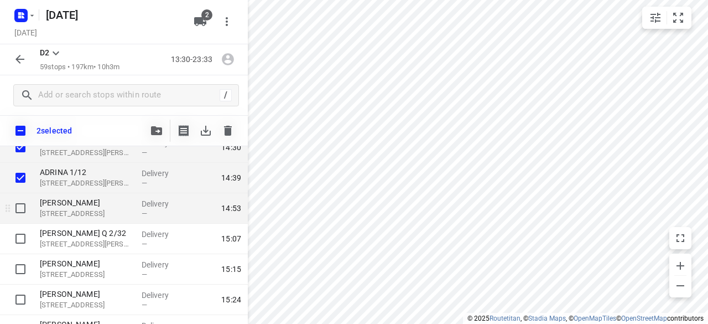
click at [25, 212] on input "checkbox" at bounding box center [20, 208] width 22 height 22
checkbox input "true"
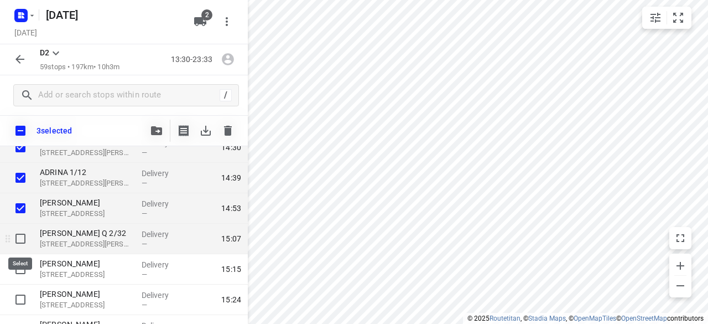
click at [21, 240] on input "checkbox" at bounding box center [20, 238] width 22 height 22
checkbox input "true"
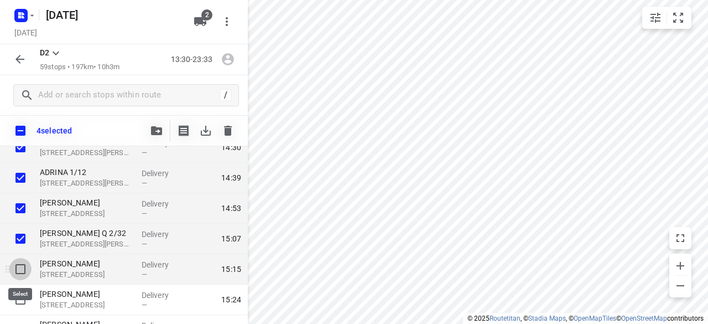
click at [26, 273] on input "checkbox" at bounding box center [20, 269] width 22 height 22
checkbox input "true"
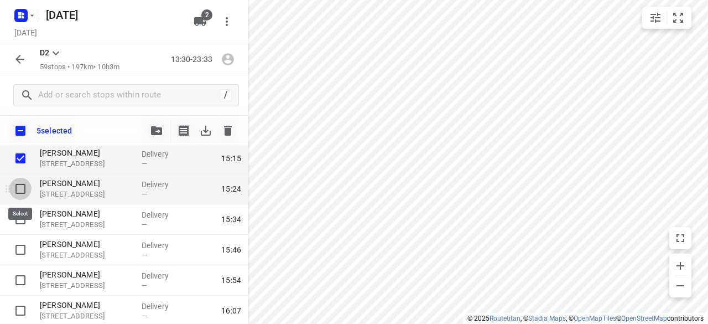
click at [23, 191] on input "checkbox" at bounding box center [20, 189] width 22 height 22
checkbox input "true"
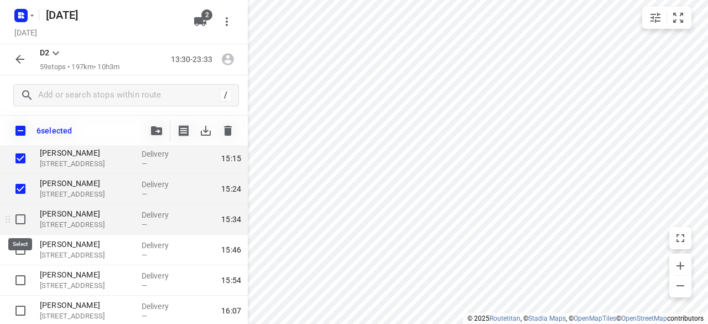
click at [23, 223] on input "checkbox" at bounding box center [20, 219] width 22 height 22
checkbox input "true"
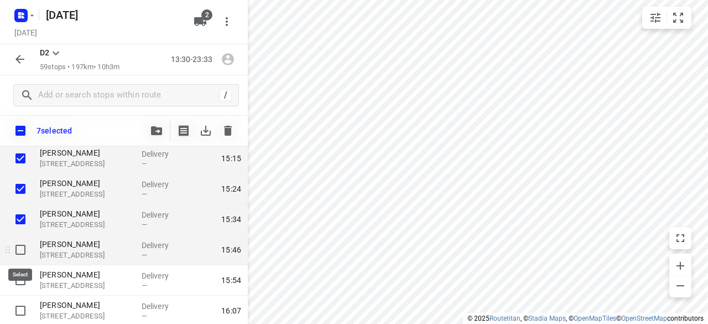
click at [24, 251] on input "checkbox" at bounding box center [20, 249] width 22 height 22
checkbox input "true"
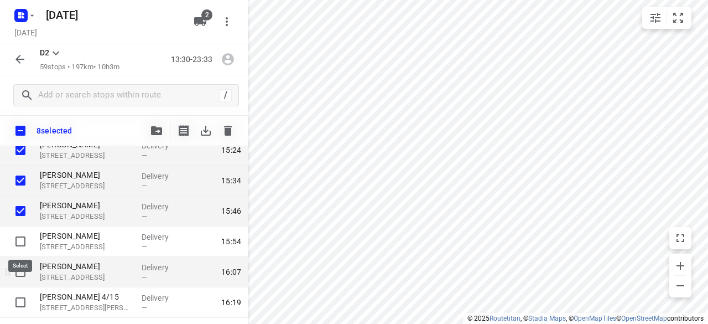
scroll to position [387, 0]
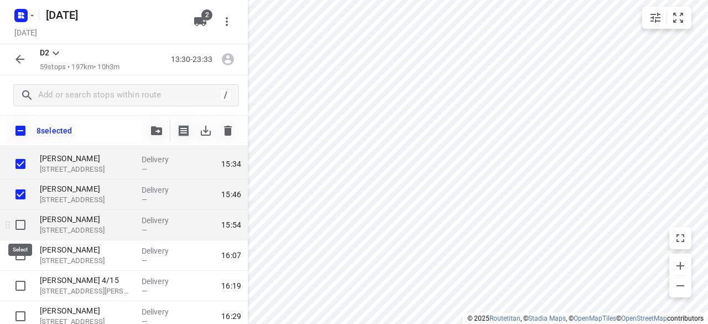
click at [20, 222] on input "checkbox" at bounding box center [20, 224] width 22 height 22
checkbox input "true"
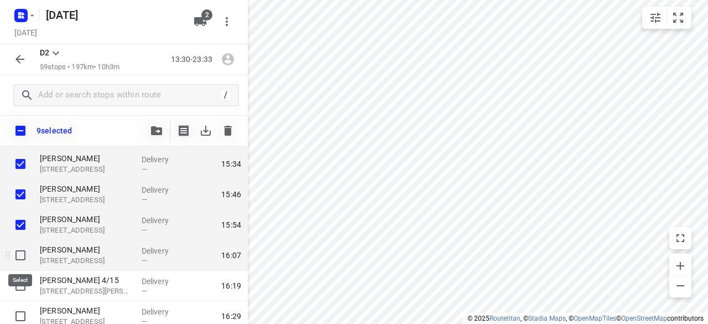
click at [22, 253] on input "checkbox" at bounding box center [20, 255] width 22 height 22
checkbox input "true"
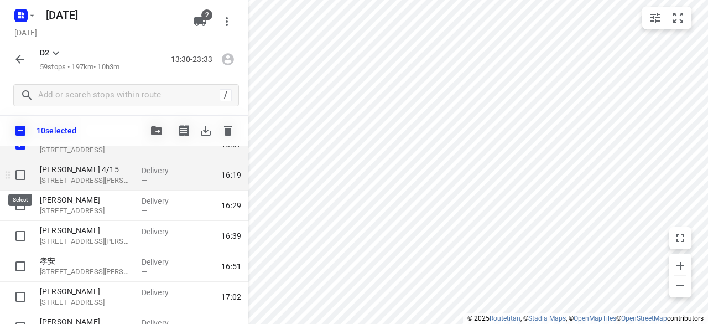
click at [22, 181] on input "checkbox" at bounding box center [20, 175] width 22 height 22
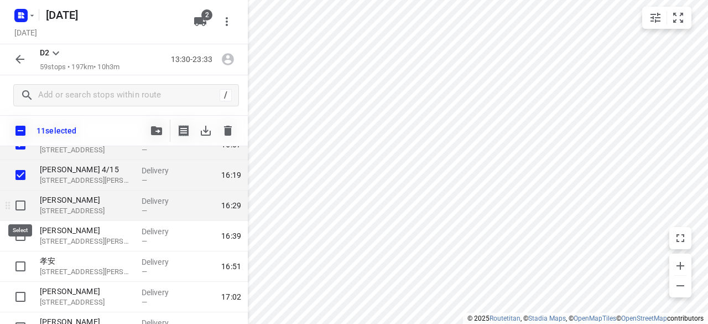
click at [18, 211] on input "checkbox" at bounding box center [20, 205] width 22 height 22
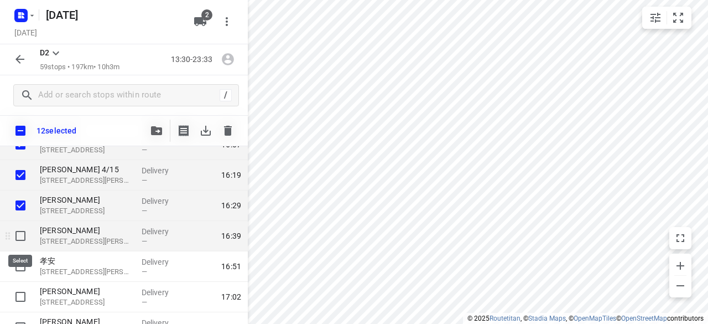
click at [19, 233] on input "checkbox" at bounding box center [20, 236] width 22 height 22
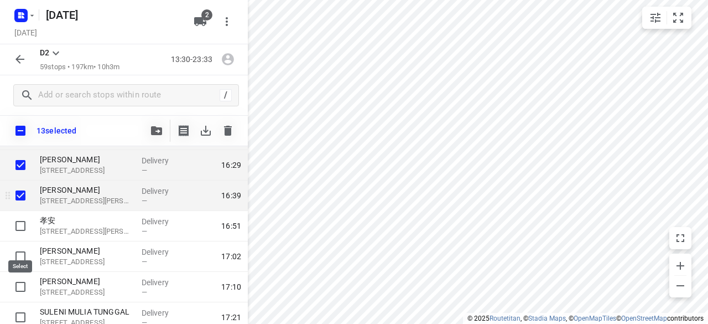
scroll to position [553, 0]
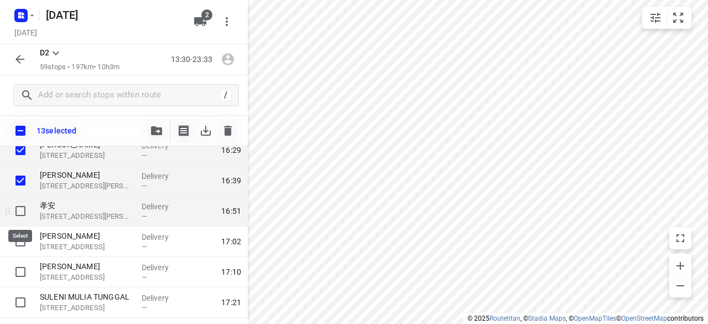
click at [15, 211] on input "checkbox" at bounding box center [20, 211] width 22 height 22
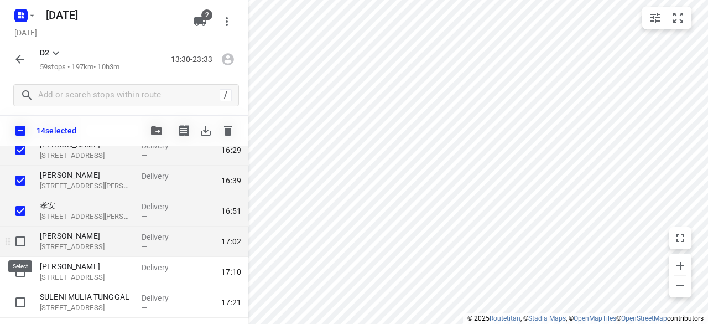
click at [20, 236] on input "checkbox" at bounding box center [20, 241] width 22 height 22
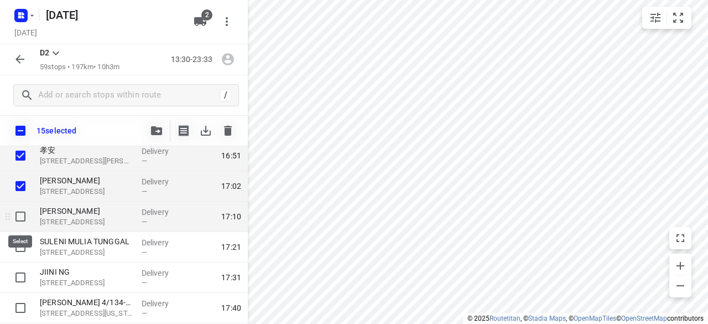
click at [20, 222] on input "checkbox" at bounding box center [20, 216] width 22 height 22
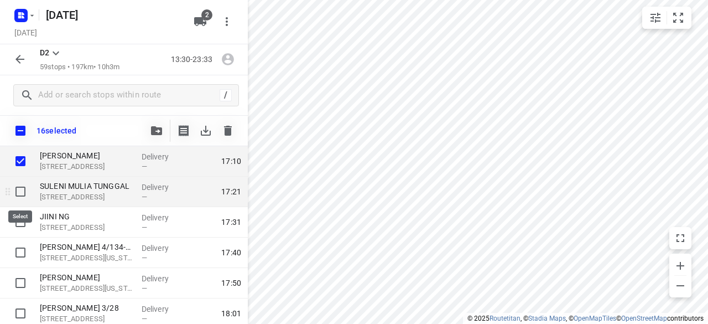
click at [20, 193] on input "checkbox" at bounding box center [20, 191] width 22 height 22
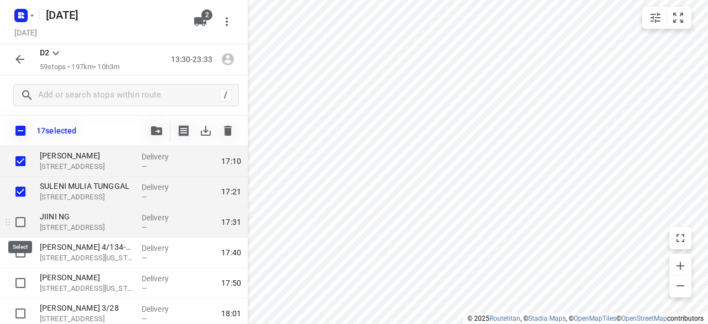
click at [23, 217] on input "checkbox" at bounding box center [20, 222] width 22 height 22
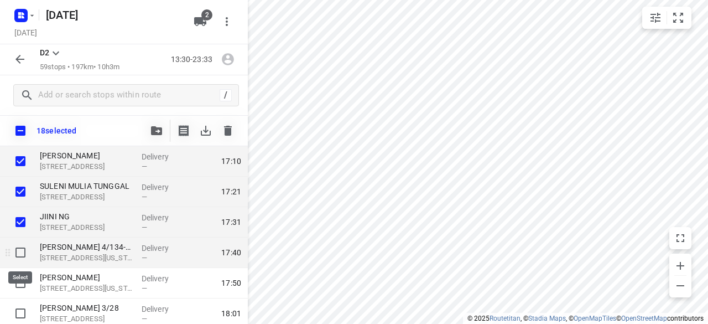
click at [20, 253] on input "checkbox" at bounding box center [20, 252] width 22 height 22
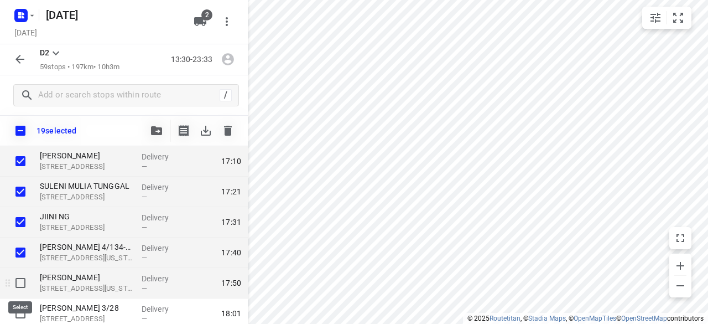
click at [20, 283] on input "checkbox" at bounding box center [20, 283] width 22 height 22
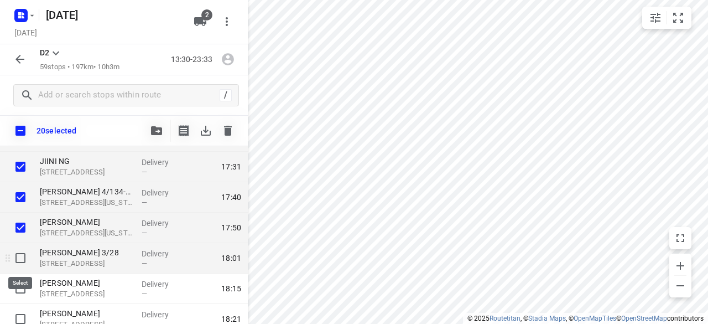
click at [15, 260] on input "checkbox" at bounding box center [20, 258] width 22 height 22
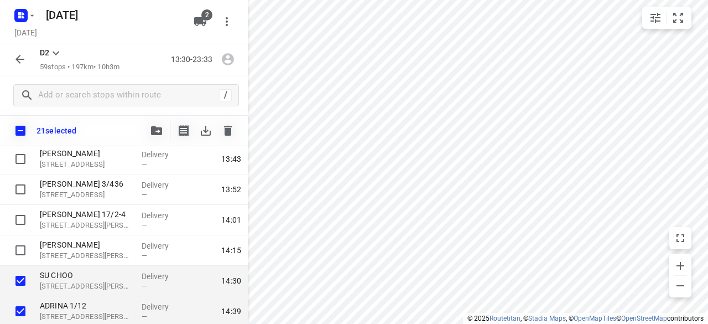
scroll to position [111, 0]
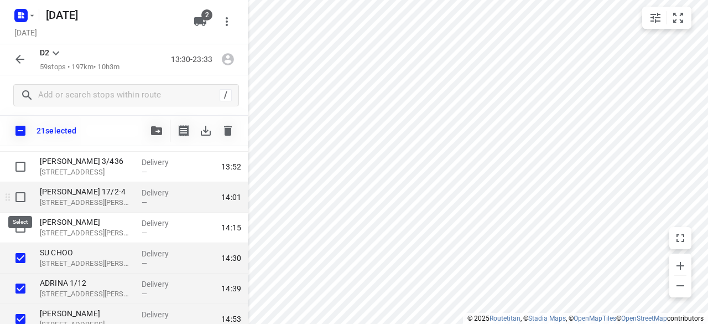
click at [23, 203] on input "checkbox" at bounding box center [20, 197] width 22 height 22
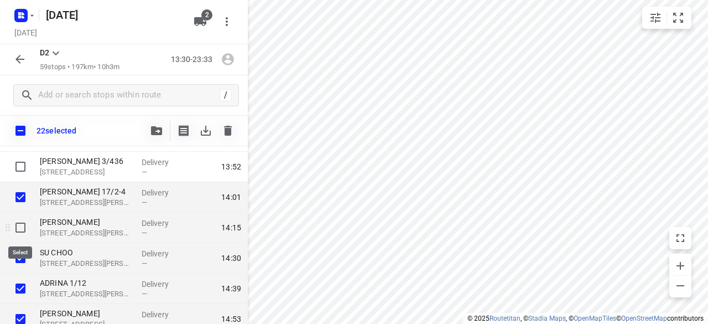
click at [22, 224] on input "checkbox" at bounding box center [20, 227] width 22 height 22
click at [151, 134] on icon "button" at bounding box center [156, 130] width 11 height 9
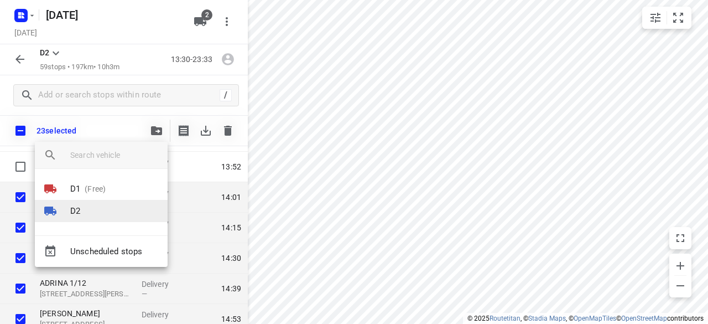
click at [64, 208] on div at bounding box center [57, 210] width 27 height 13
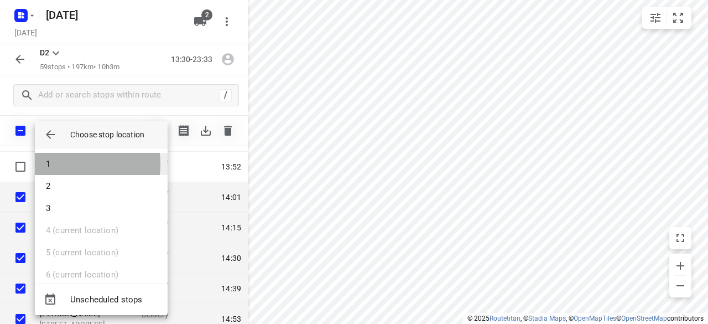
click at [55, 164] on li "1" at bounding box center [101, 164] width 133 height 22
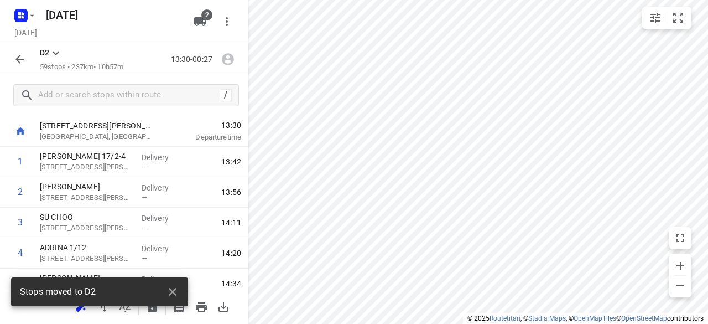
scroll to position [0, 0]
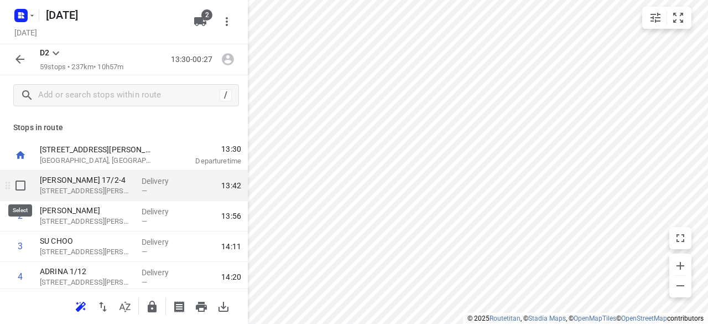
click at [17, 183] on input "checkbox" at bounding box center [20, 185] width 22 height 22
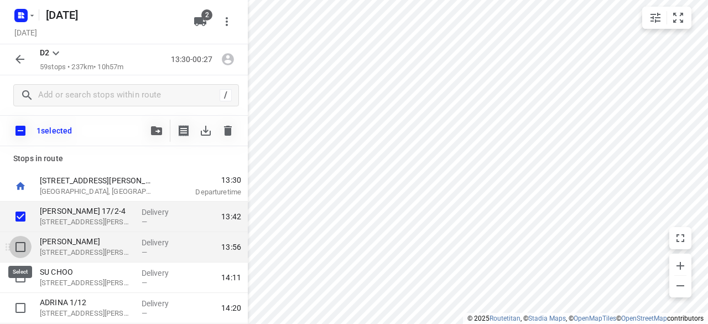
click at [20, 238] on input "checkbox" at bounding box center [20, 247] width 22 height 22
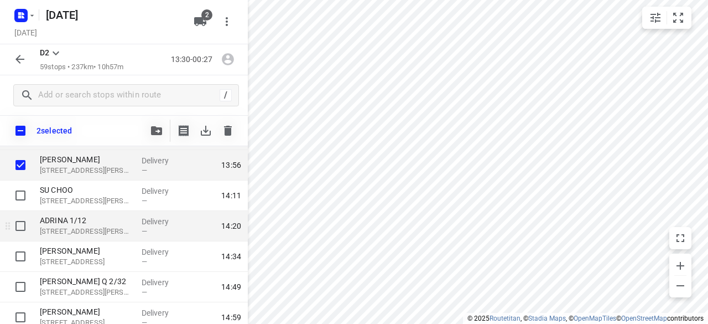
scroll to position [111, 0]
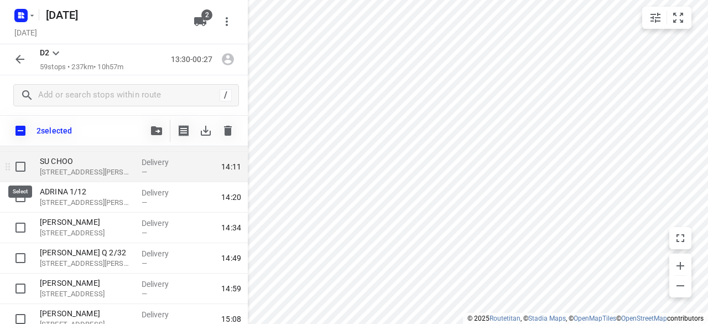
click at [25, 164] on input "checkbox" at bounding box center [20, 166] width 22 height 22
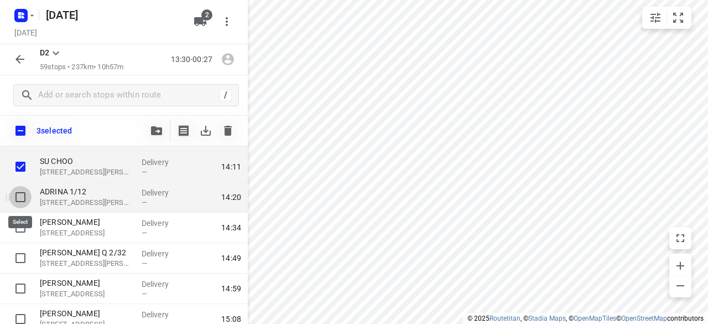
click at [27, 195] on input "checkbox" at bounding box center [20, 197] width 22 height 22
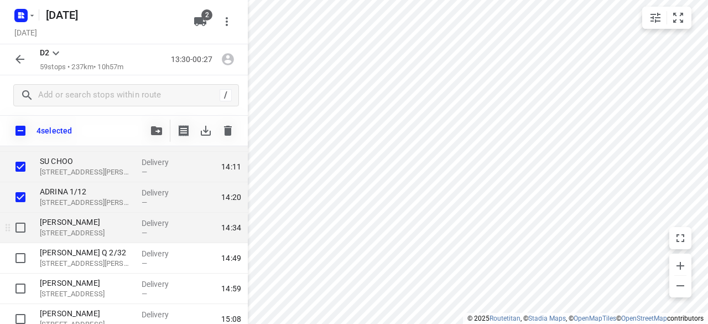
click at [21, 215] on div at bounding box center [17, 227] width 35 height 30
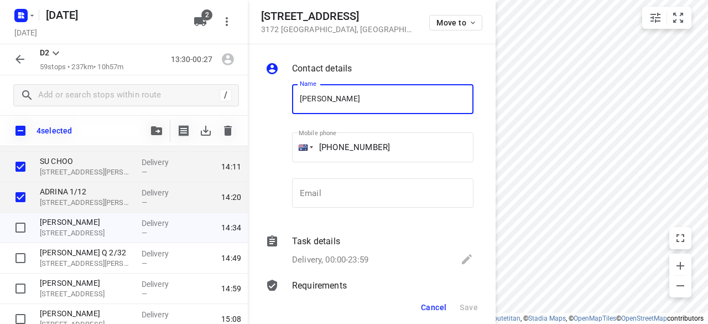
click at [431, 305] on span "Cancel" at bounding box center [433, 307] width 25 height 9
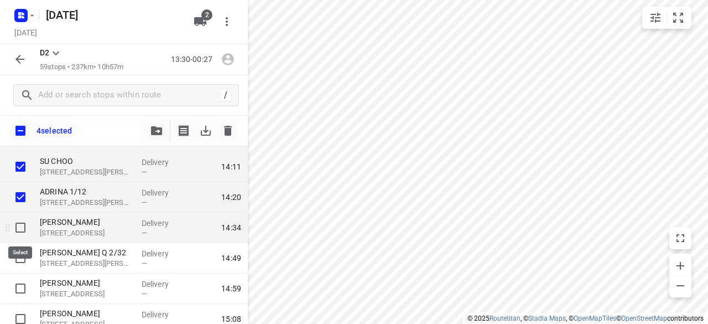
click at [15, 229] on input "checkbox" at bounding box center [20, 227] width 22 height 22
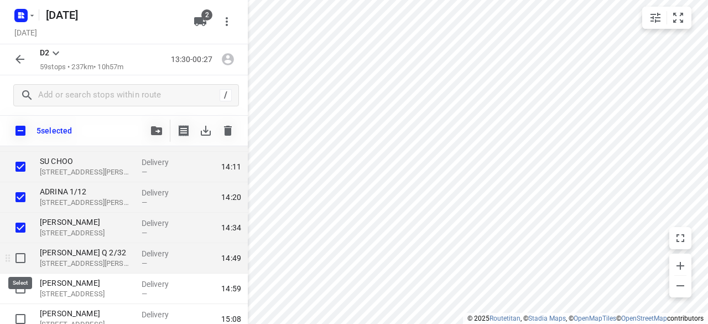
click at [23, 259] on input "checkbox" at bounding box center [20, 258] width 22 height 22
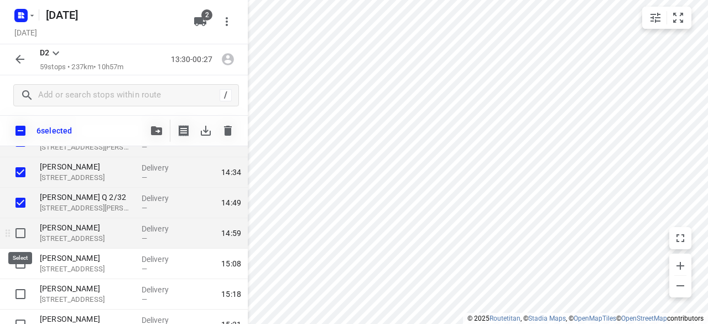
click at [24, 236] on input "checkbox" at bounding box center [20, 233] width 22 height 22
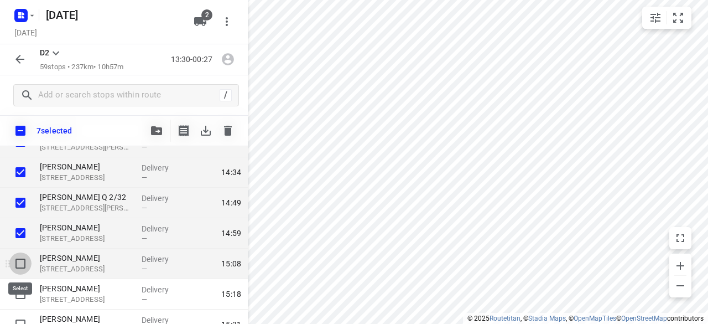
click at [22, 259] on input "checkbox" at bounding box center [20, 263] width 22 height 22
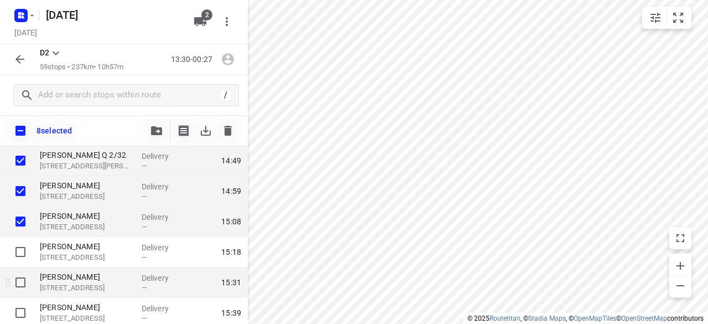
scroll to position [221, 0]
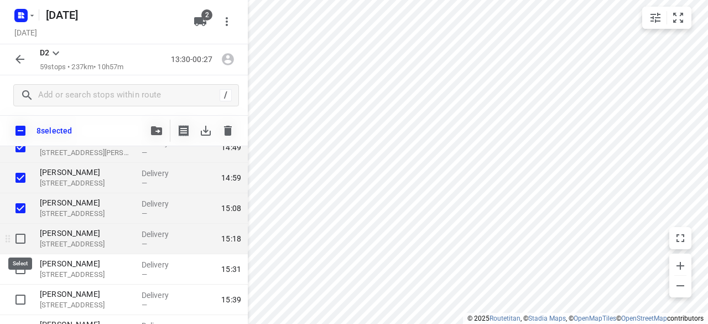
click at [24, 246] on input "checkbox" at bounding box center [20, 238] width 22 height 22
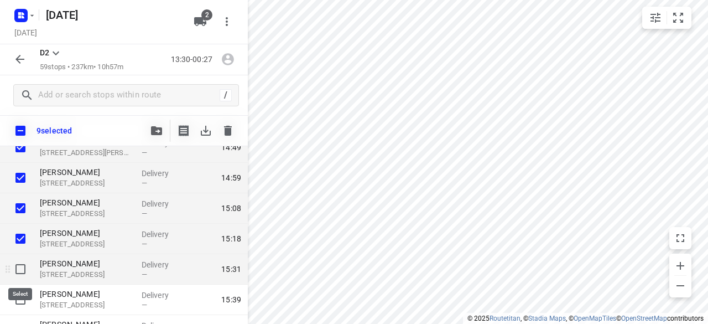
click at [24, 264] on input "checkbox" at bounding box center [20, 269] width 22 height 22
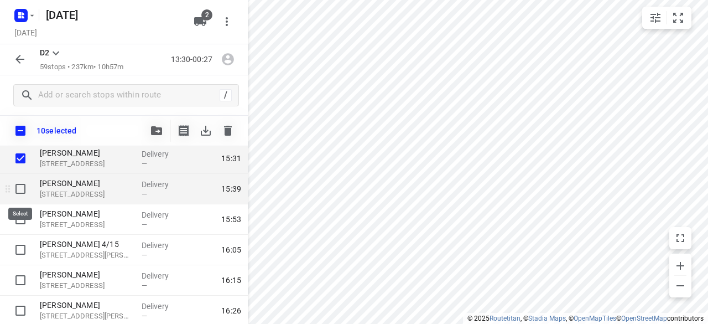
click at [25, 196] on input "checkbox" at bounding box center [20, 189] width 22 height 22
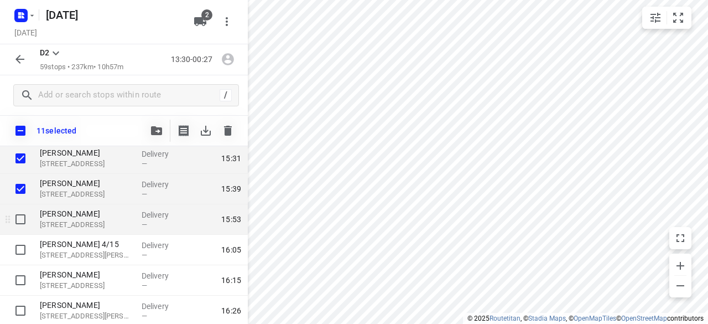
click at [25, 225] on input "checkbox" at bounding box center [20, 219] width 22 height 22
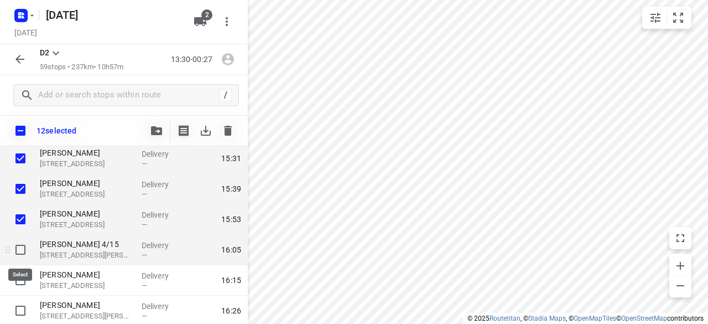
click at [24, 247] on input "checkbox" at bounding box center [20, 249] width 22 height 22
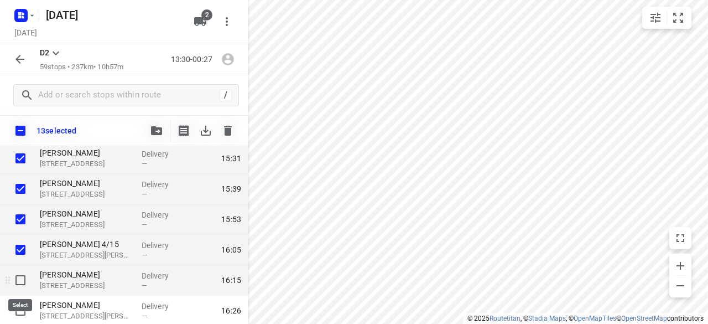
click at [23, 273] on input "checkbox" at bounding box center [20, 280] width 22 height 22
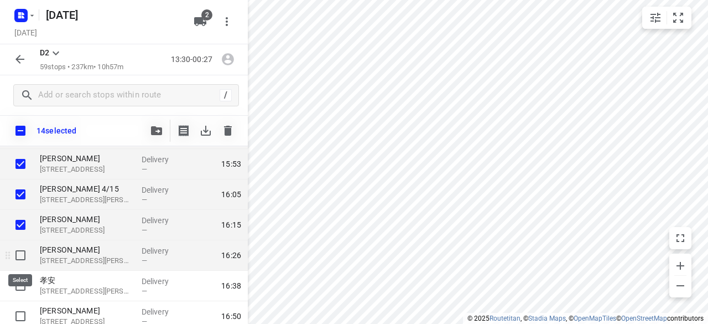
click at [22, 261] on input "checkbox" at bounding box center [20, 255] width 22 height 22
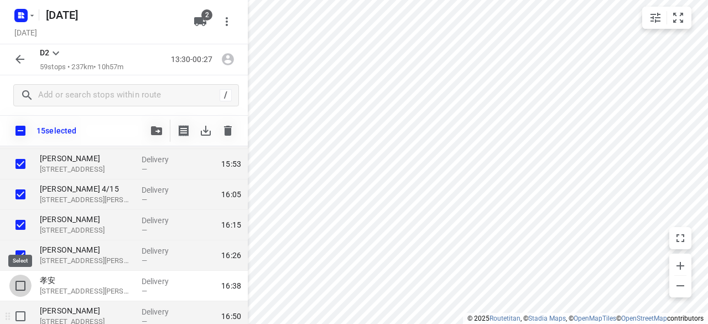
drag, startPoint x: 20, startPoint y: 279, endPoint x: 17, endPoint y: 314, distance: 35.0
click at [20, 280] on input "checkbox" at bounding box center [20, 285] width 22 height 22
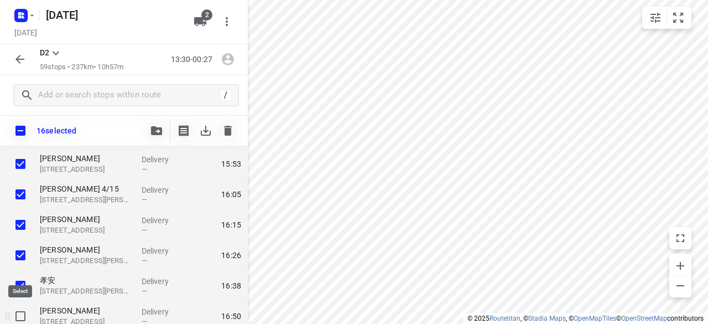
click at [18, 315] on input "checkbox" at bounding box center [20, 316] width 22 height 22
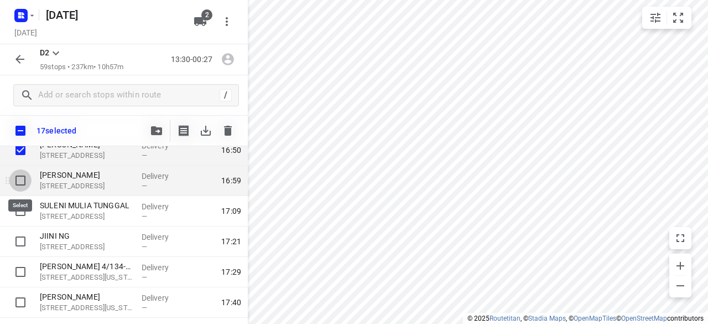
click at [19, 180] on input "checkbox" at bounding box center [20, 180] width 22 height 22
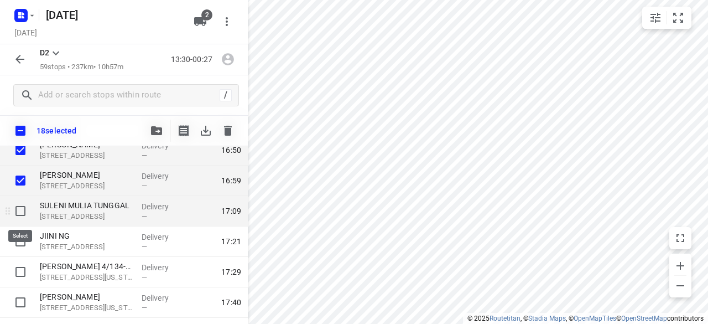
click at [20, 210] on input "checkbox" at bounding box center [20, 211] width 22 height 22
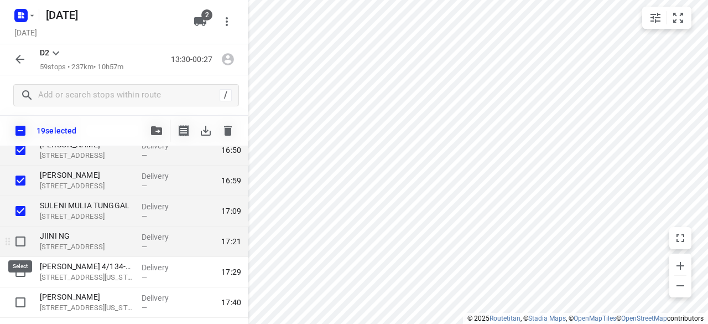
click at [20, 238] on input "checkbox" at bounding box center [20, 241] width 22 height 22
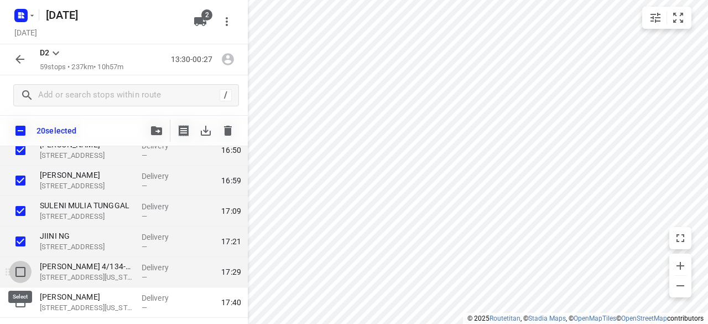
click at [19, 275] on input "checkbox" at bounding box center [20, 271] width 22 height 22
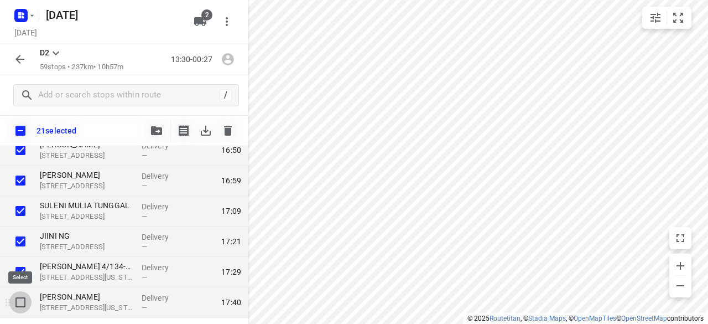
click at [20, 301] on input "checkbox" at bounding box center [20, 302] width 22 height 22
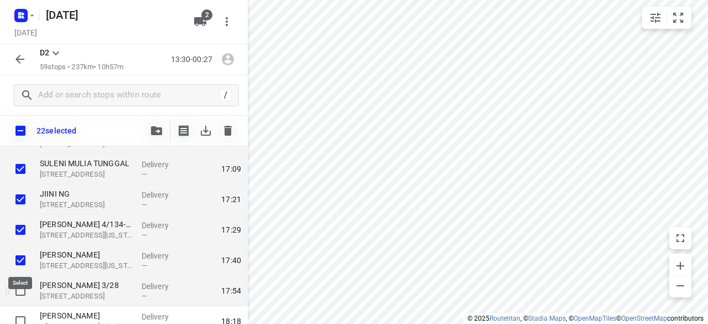
scroll to position [608, 0]
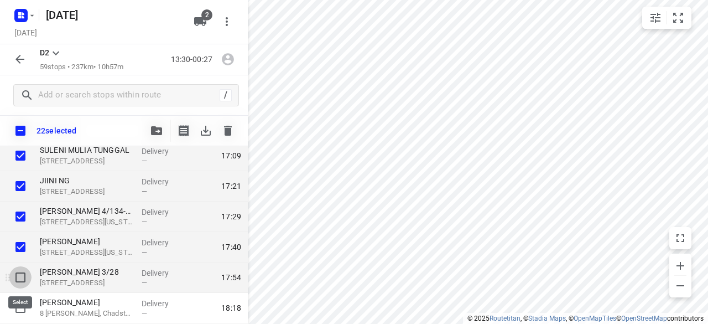
click at [23, 277] on input "checkbox" at bounding box center [20, 277] width 22 height 22
click at [163, 129] on button "button" at bounding box center [156, 130] width 22 height 22
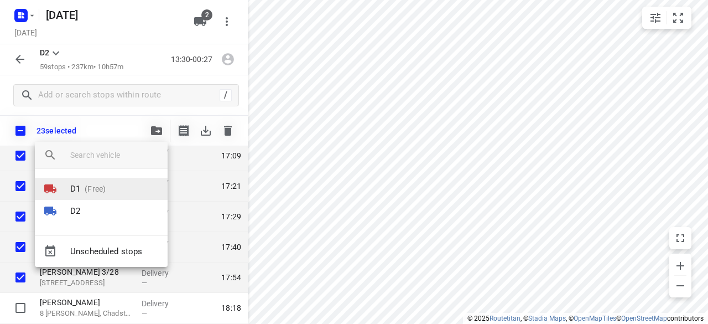
click at [95, 192] on p "(Free)" at bounding box center [92, 189] width 25 height 12
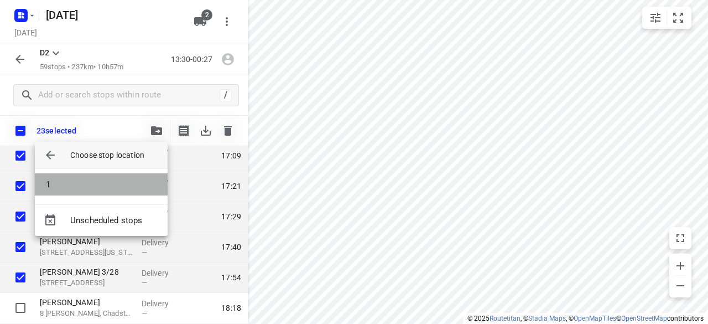
click at [80, 178] on li "1" at bounding box center [101, 184] width 133 height 22
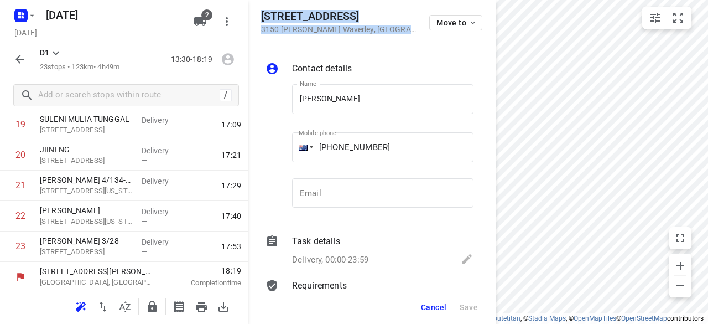
drag, startPoint x: 369, startPoint y: 34, endPoint x: 252, endPoint y: 10, distance: 119.6
click at [252, 10] on div "[STREET_ADDRESS][PERSON_NAME] Move to" at bounding box center [372, 22] width 248 height 44
copy div "[STREET_ADDRESS][PERSON_NAME]"
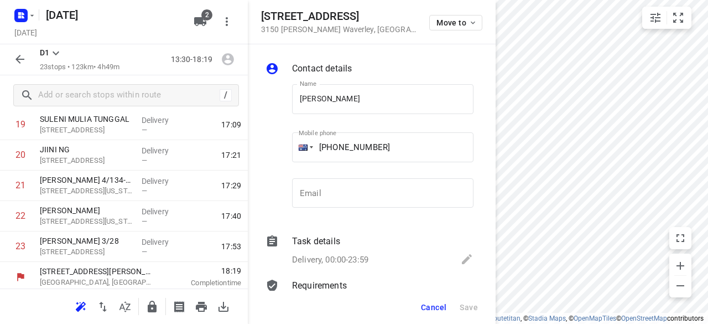
click at [212, 17] on div "2" at bounding box center [202, 22] width 27 height 22
click at [211, 19] on button "2" at bounding box center [200, 22] width 22 height 22
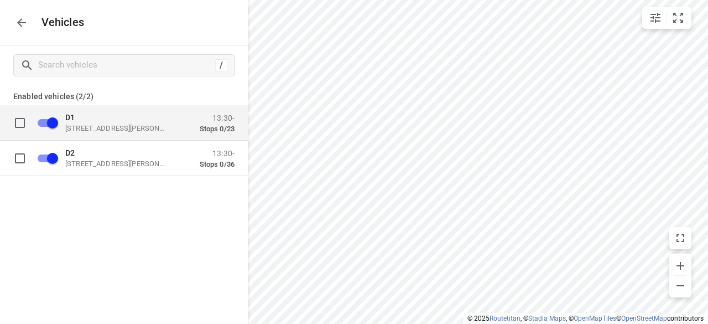
click at [115, 120] on p "D1" at bounding box center [120, 116] width 111 height 9
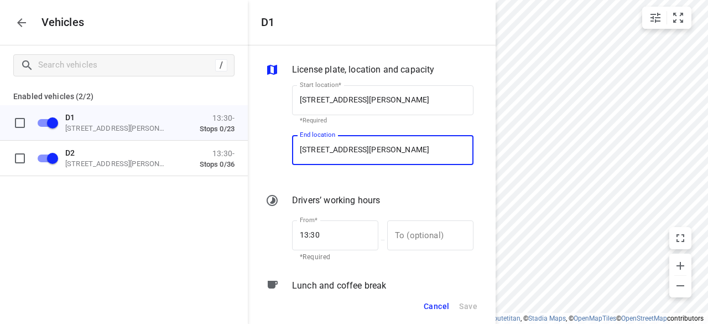
click at [409, 155] on input "[STREET_ADDRESS][PERSON_NAME]" at bounding box center [382, 150] width 181 height 30
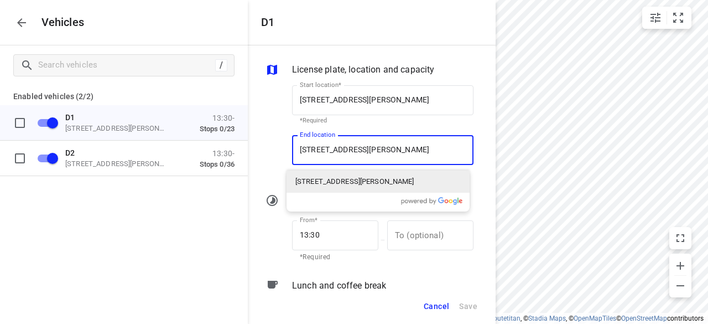
click at [327, 186] on p "[STREET_ADDRESS][PERSON_NAME]" at bounding box center [354, 181] width 119 height 11
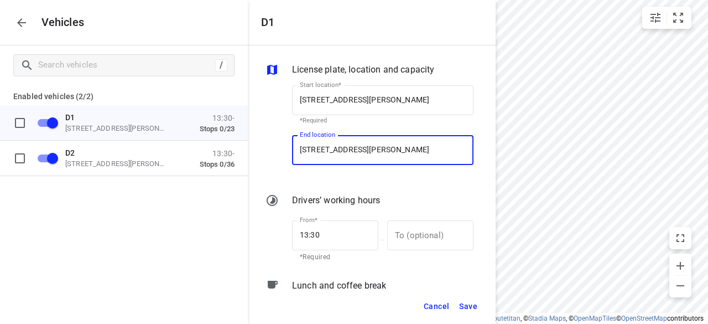
click at [475, 307] on span "Save" at bounding box center [468, 306] width 18 height 14
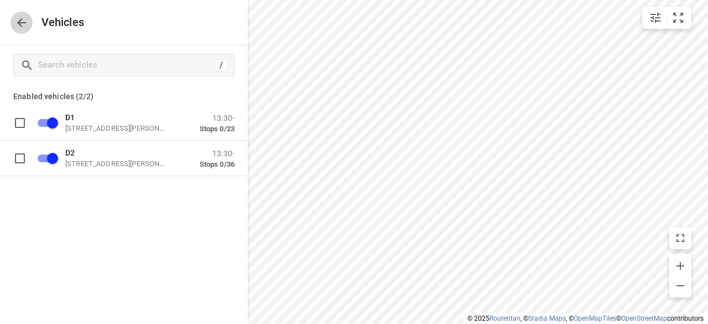
click at [24, 18] on icon "button" at bounding box center [21, 22] width 13 height 13
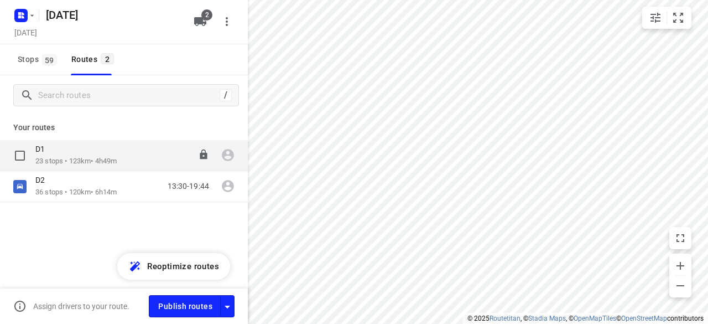
click at [83, 160] on p "23 stops • 123km • 4h49m" at bounding box center [75, 161] width 81 height 11
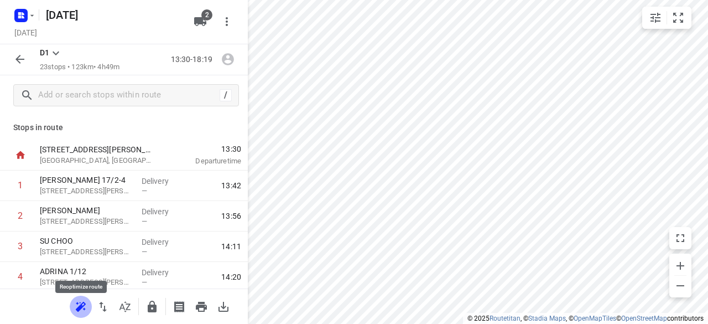
click at [81, 309] on icon "button" at bounding box center [80, 306] width 13 height 13
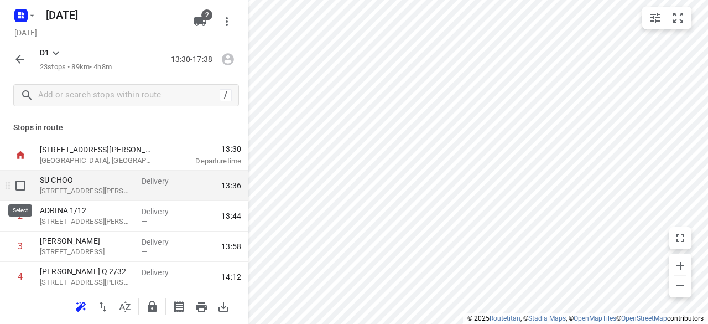
click at [20, 186] on input "checkbox" at bounding box center [20, 185] width 22 height 22
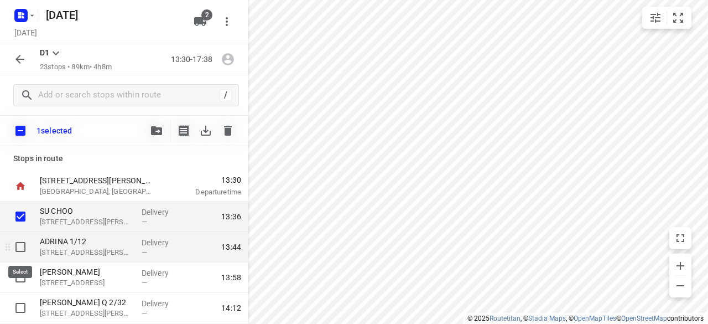
click at [23, 253] on input "checkbox" at bounding box center [20, 247] width 22 height 22
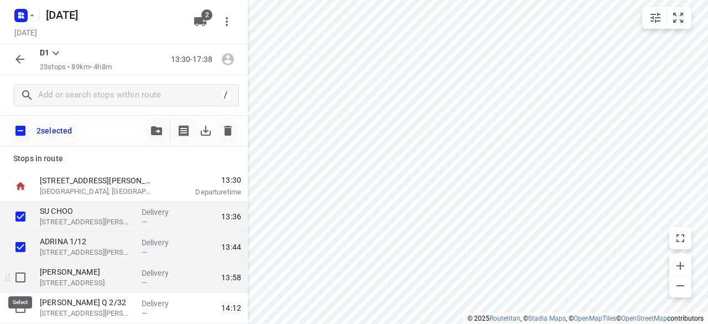
click at [22, 274] on input "checkbox" at bounding box center [20, 277] width 22 height 22
click at [150, 135] on button "button" at bounding box center [156, 130] width 22 height 22
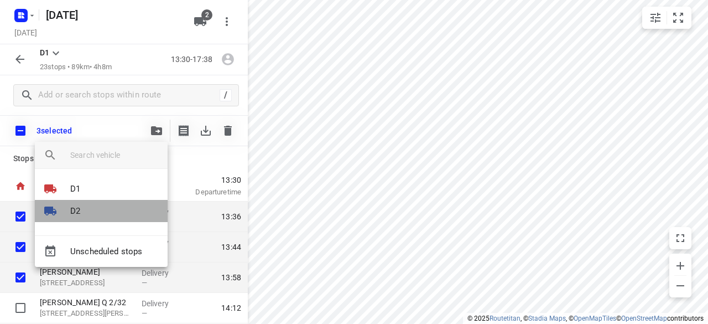
click at [79, 201] on li "D2" at bounding box center [101, 211] width 133 height 22
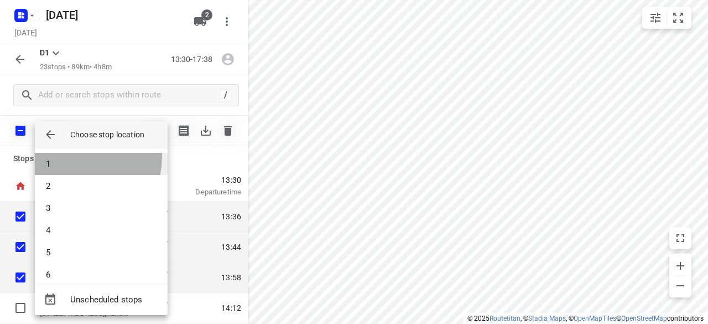
click at [62, 155] on li "1" at bounding box center [101, 164] width 133 height 22
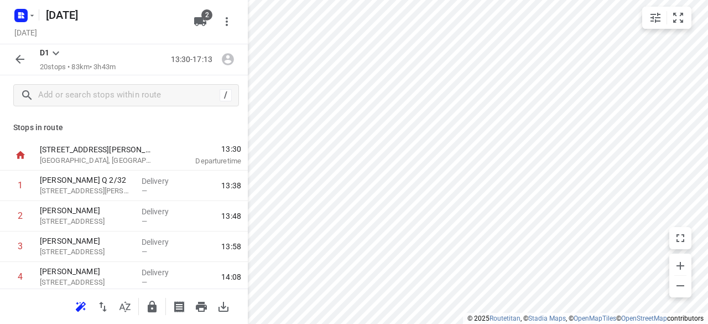
click at [77, 305] on icon "button" at bounding box center [80, 306] width 13 height 13
click at [19, 64] on icon "button" at bounding box center [19, 59] width 13 height 13
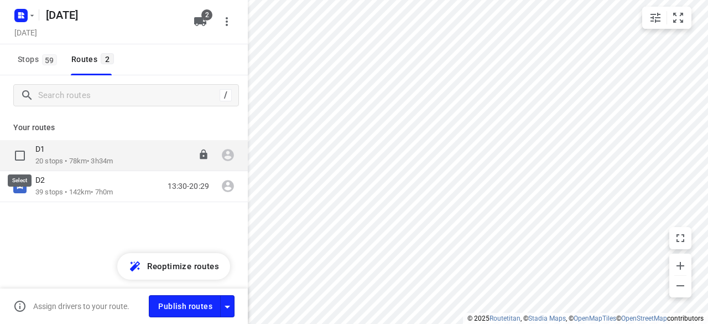
click at [19, 159] on input "checkbox" at bounding box center [20, 155] width 22 height 22
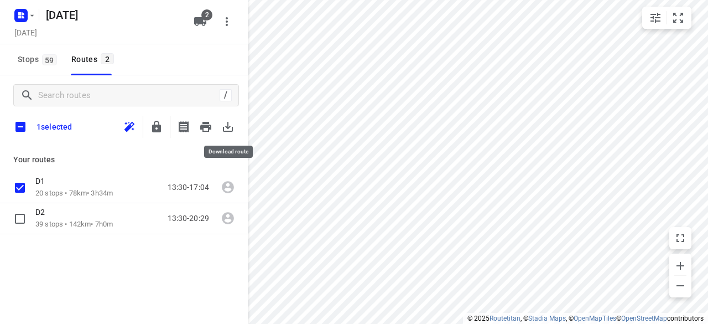
click at [230, 131] on icon "button" at bounding box center [228, 127] width 10 height 10
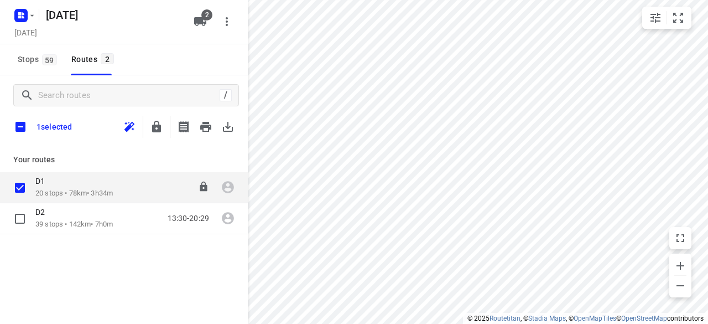
click at [51, 188] on p "20 stops • 78km • 3h34m" at bounding box center [73, 193] width 77 height 11
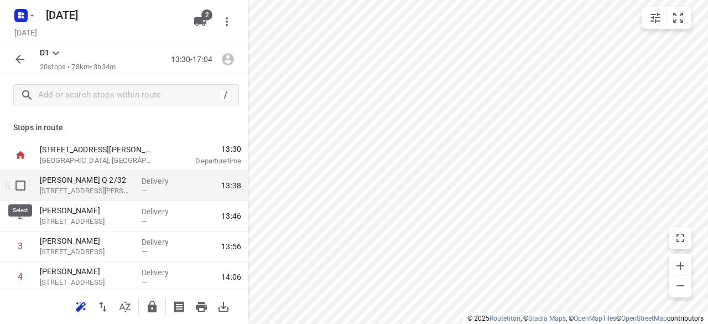
click at [29, 188] on input "checkbox" at bounding box center [20, 185] width 22 height 22
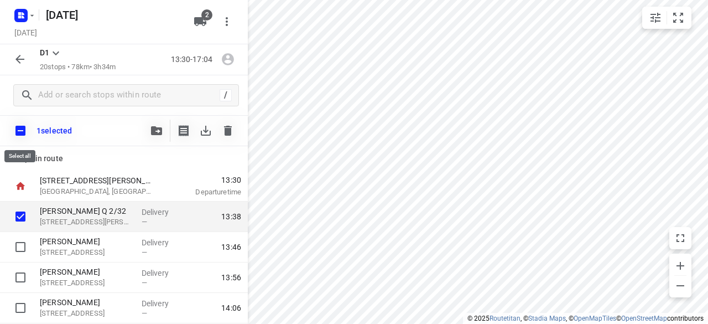
click at [24, 124] on input "checkbox" at bounding box center [20, 130] width 23 height 23
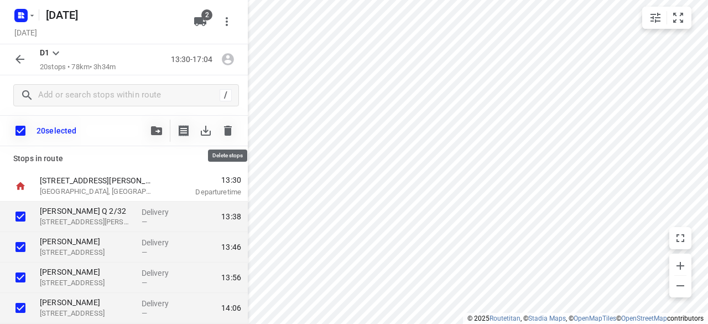
click at [236, 128] on button "button" at bounding box center [228, 130] width 22 height 22
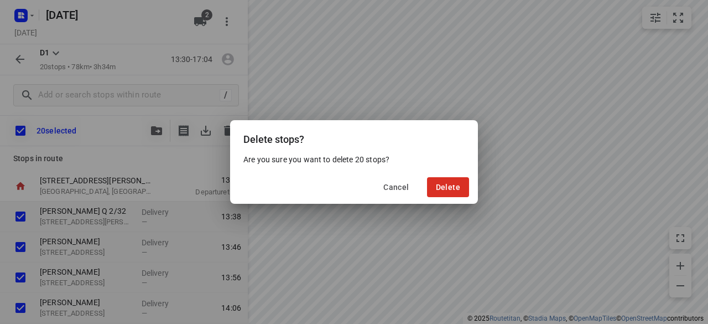
click at [425, 187] on div "Cancel Delete" at bounding box center [354, 186] width 248 height 33
click at [438, 189] on span "Delete" at bounding box center [448, 187] width 24 height 9
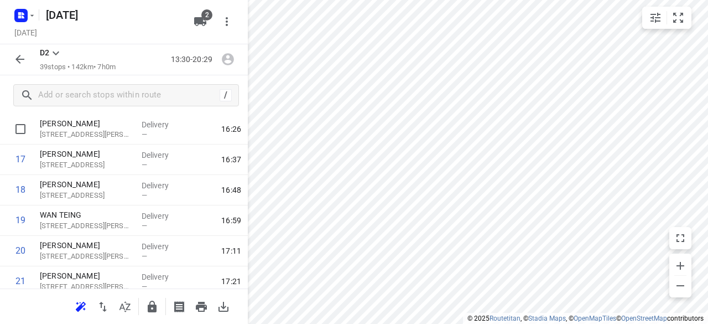
scroll to position [553, 0]
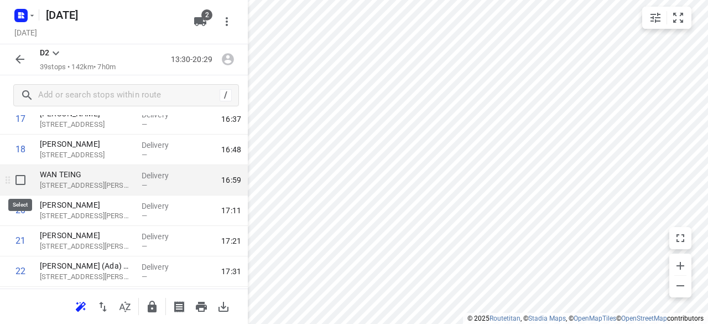
click at [21, 182] on input "checkbox" at bounding box center [20, 180] width 22 height 22
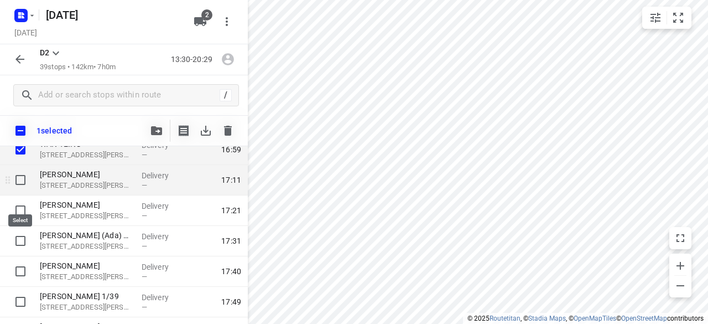
scroll to position [608, 0]
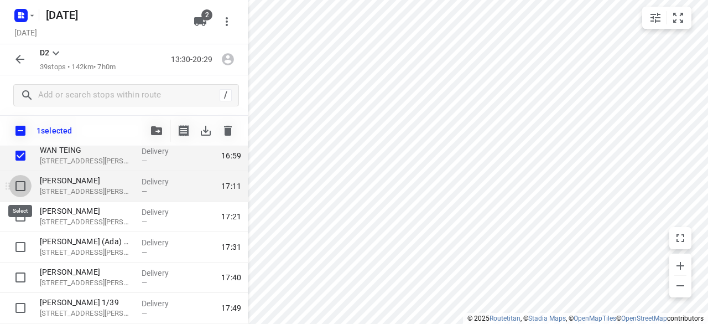
click at [26, 189] on input "checkbox" at bounding box center [20, 186] width 22 height 22
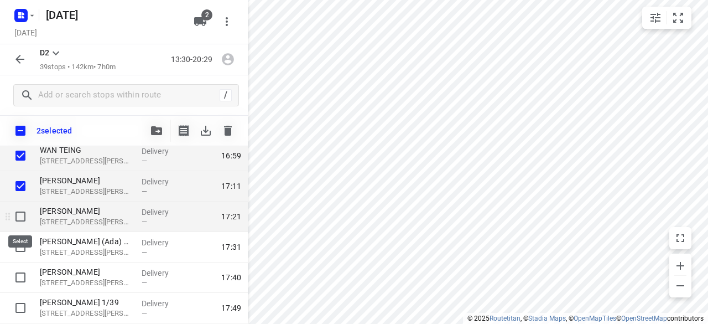
click at [21, 220] on input "checkbox" at bounding box center [20, 216] width 22 height 22
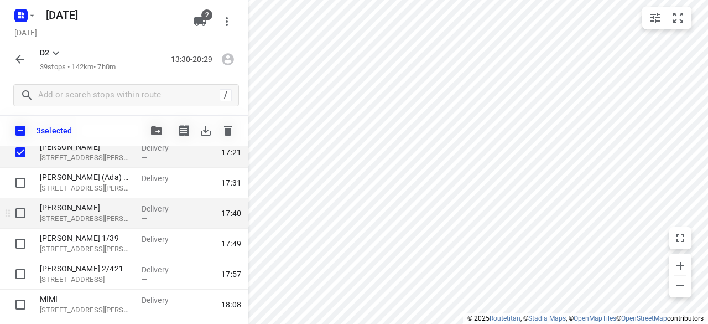
scroll to position [664, 0]
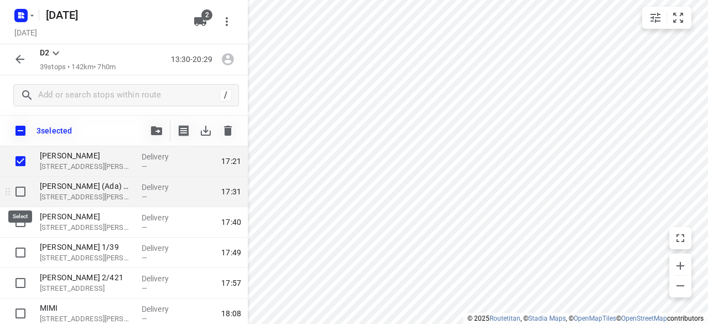
click at [23, 189] on input "checkbox" at bounding box center [20, 191] width 22 height 22
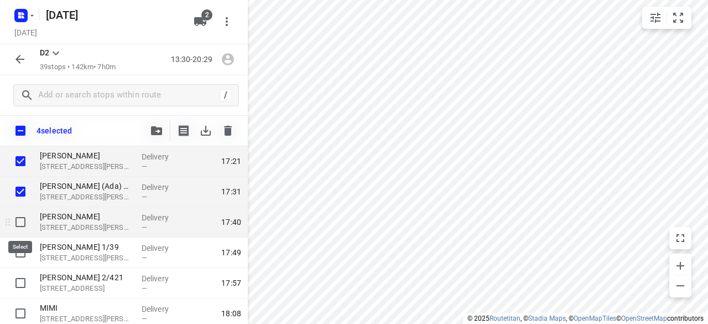
click at [27, 222] on input "checkbox" at bounding box center [20, 222] width 22 height 22
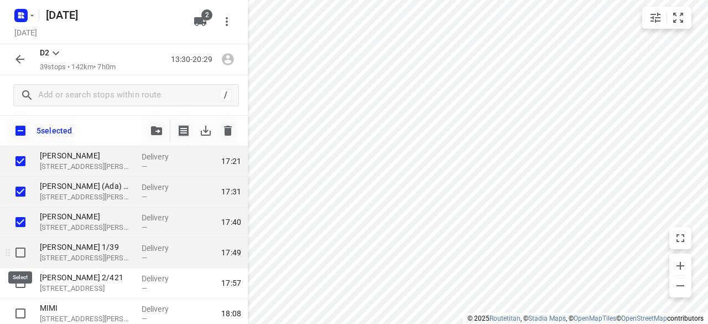
click at [27, 253] on input "checkbox" at bounding box center [20, 252] width 22 height 22
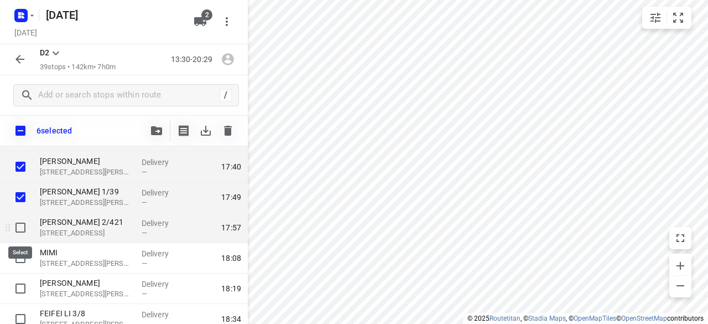
click at [20, 226] on input "checkbox" at bounding box center [20, 227] width 22 height 22
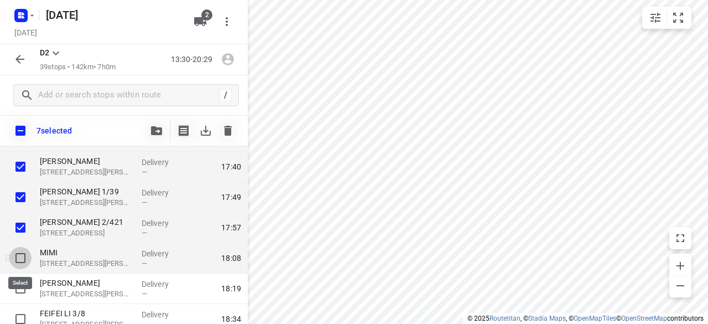
click at [22, 258] on input "checkbox" at bounding box center [20, 258] width 22 height 22
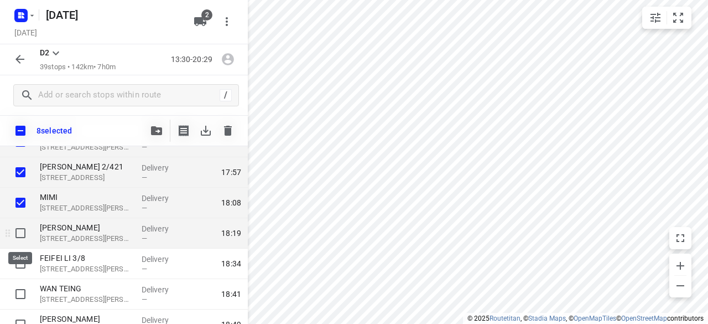
click at [25, 229] on input "checkbox" at bounding box center [20, 233] width 22 height 22
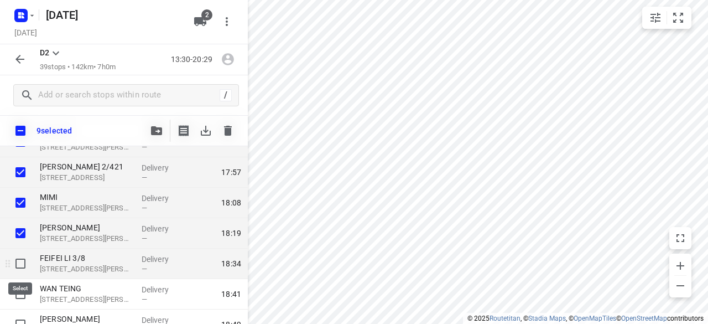
click at [23, 263] on input "checkbox" at bounding box center [20, 263] width 22 height 22
click at [19, 261] on input "checkbox" at bounding box center [20, 263] width 22 height 22
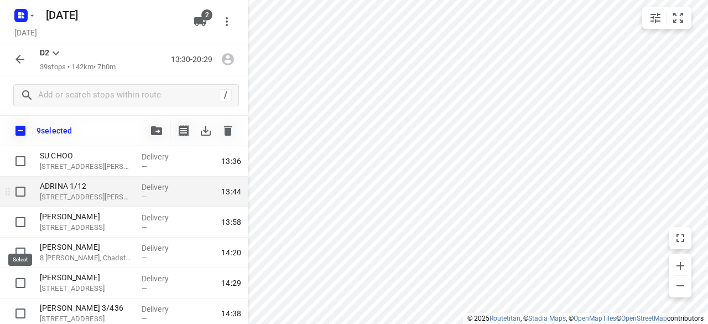
scroll to position [166, 0]
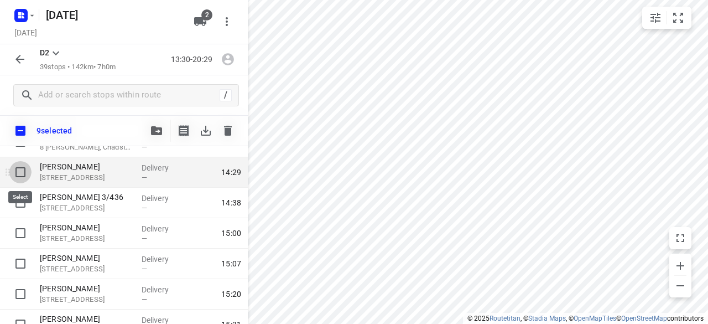
click at [27, 172] on input "checkbox" at bounding box center [20, 172] width 22 height 22
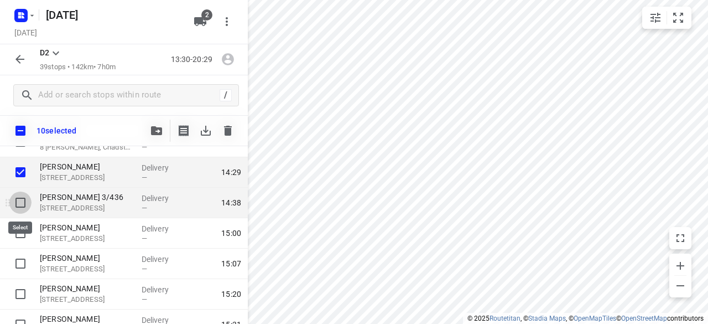
click at [20, 204] on input "checkbox" at bounding box center [20, 202] width 22 height 22
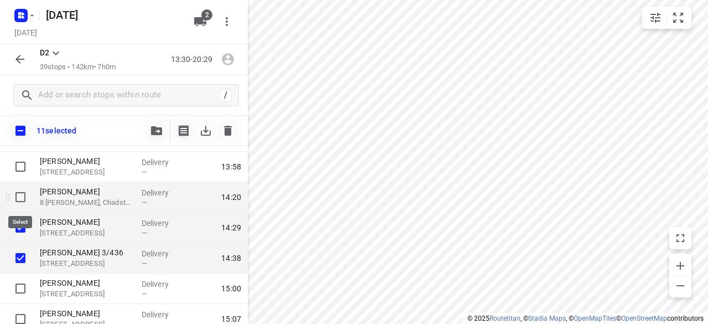
click at [22, 200] on input "checkbox" at bounding box center [20, 197] width 22 height 22
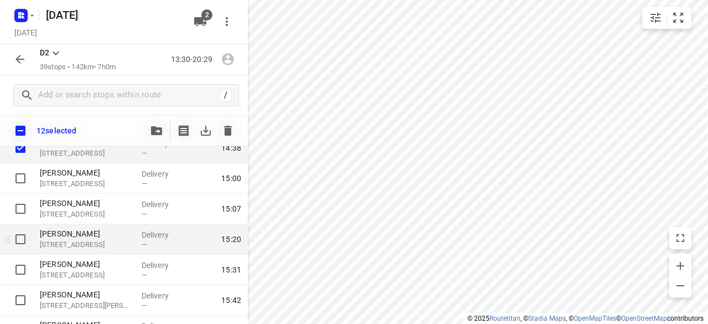
scroll to position [221, 0]
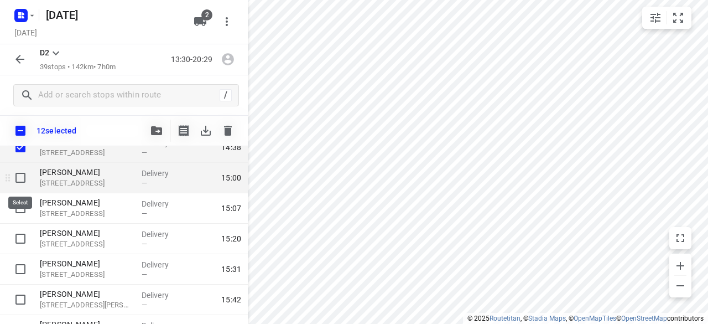
click at [20, 180] on input "checkbox" at bounding box center [20, 177] width 22 height 22
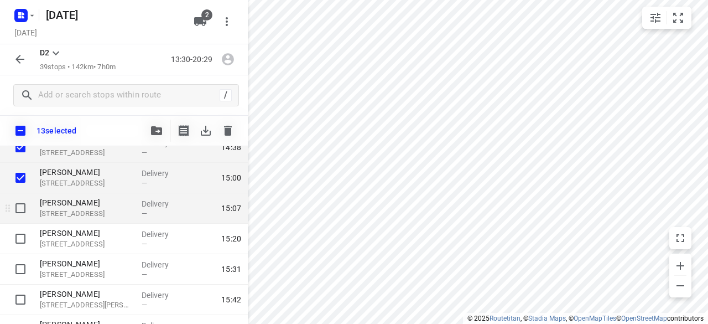
click at [19, 212] on input "checkbox" at bounding box center [20, 208] width 22 height 22
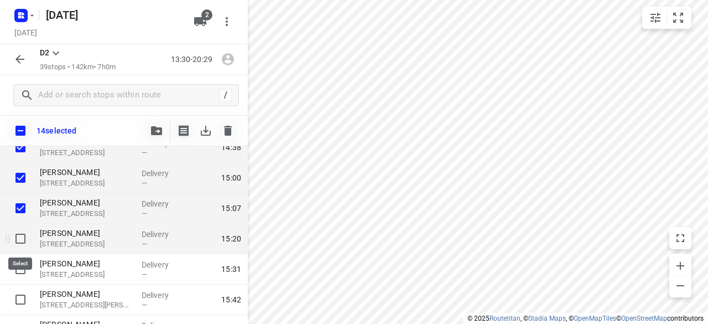
click at [17, 232] on input "checkbox" at bounding box center [20, 238] width 22 height 22
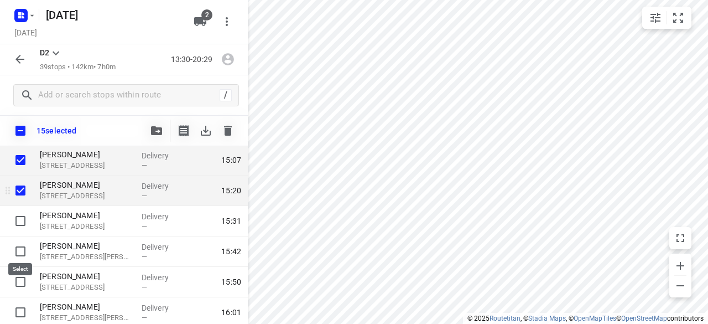
scroll to position [277, 0]
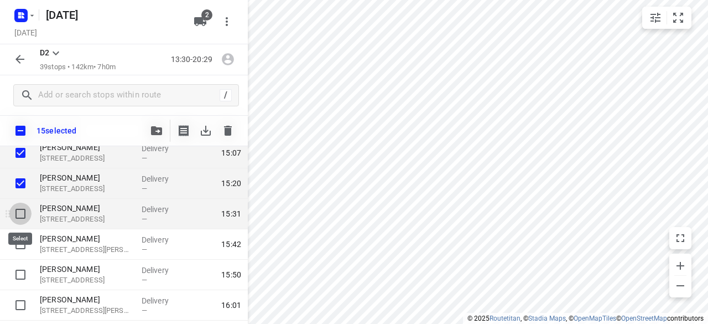
click at [27, 212] on input "checkbox" at bounding box center [20, 213] width 22 height 22
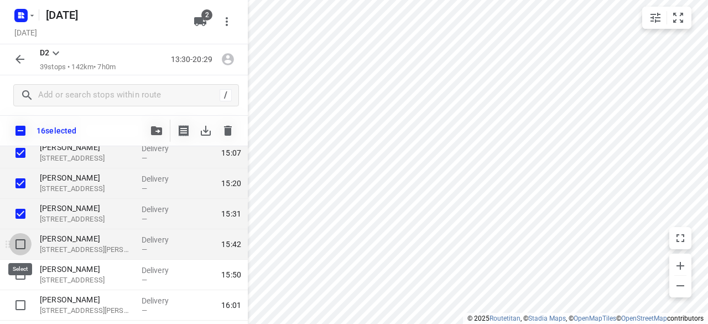
click at [21, 244] on input "checkbox" at bounding box center [20, 244] width 22 height 22
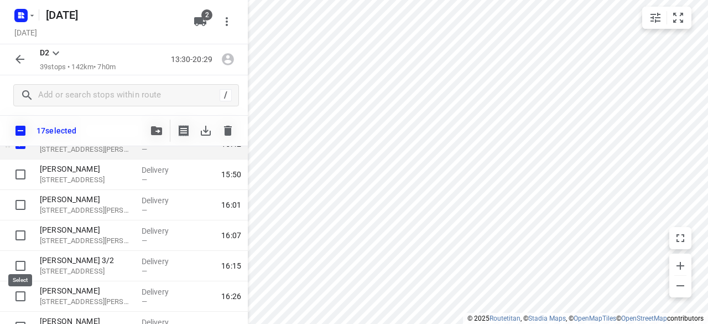
scroll to position [387, 0]
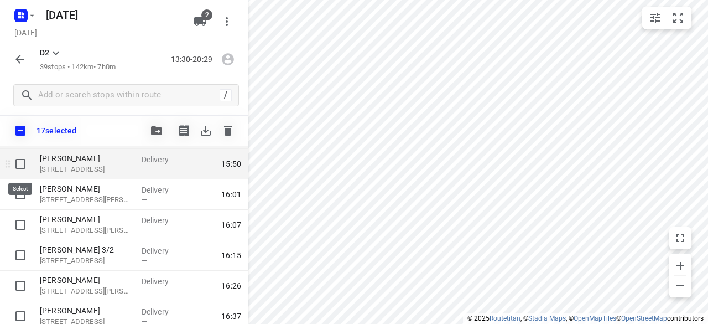
click at [25, 169] on input "checkbox" at bounding box center [20, 164] width 22 height 22
click at [152, 134] on icon "button" at bounding box center [156, 130] width 11 height 9
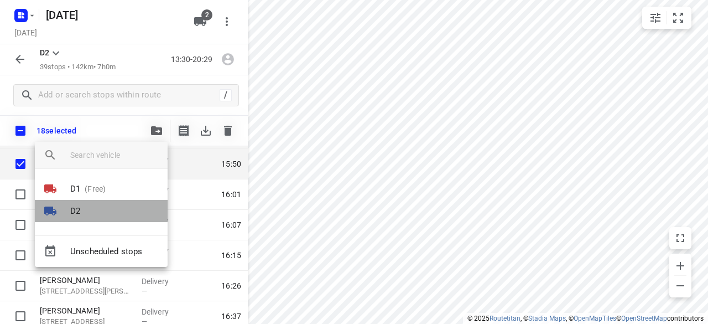
click at [91, 211] on li "D2" at bounding box center [101, 211] width 133 height 22
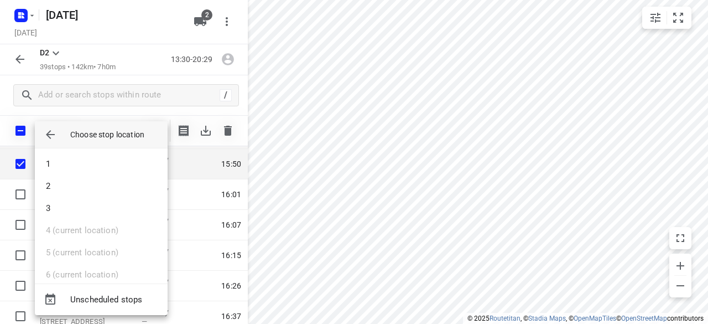
click at [53, 140] on icon "button" at bounding box center [50, 134] width 13 height 13
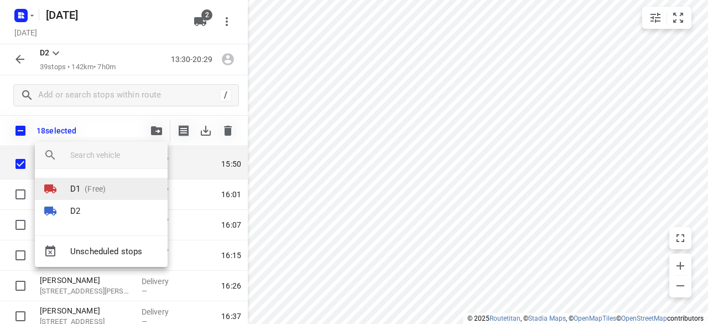
click at [66, 191] on div at bounding box center [57, 188] width 27 height 13
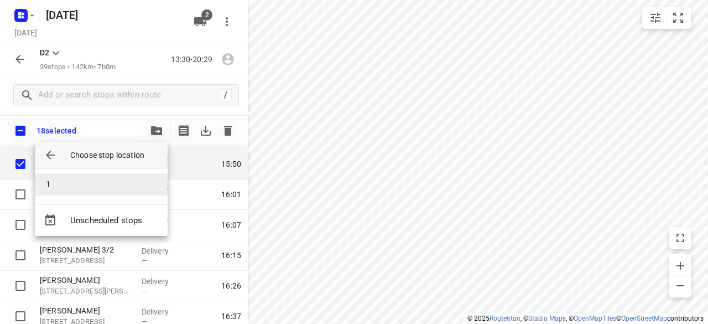
click at [65, 183] on li "1" at bounding box center [101, 184] width 133 height 22
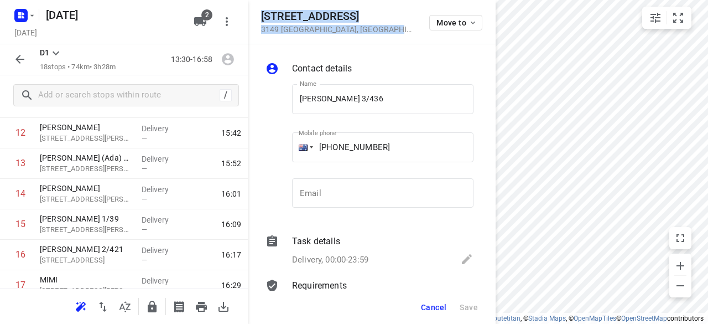
drag, startPoint x: 380, startPoint y: 35, endPoint x: 258, endPoint y: 18, distance: 124.0
click at [258, 18] on div "[STREET_ADDRESS] Move to" at bounding box center [372, 22] width 248 height 44
copy div "[STREET_ADDRESS]"
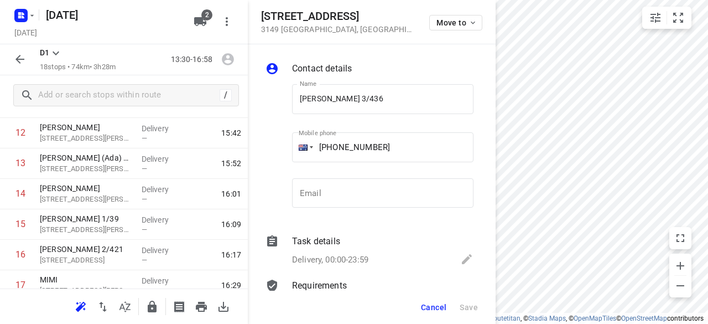
click at [212, 15] on div "2" at bounding box center [202, 22] width 27 height 22
click at [210, 17] on span "2" at bounding box center [206, 14] width 11 height 11
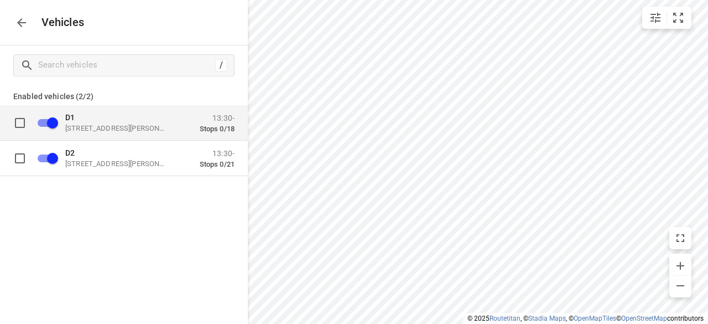
click at [119, 131] on p "[STREET_ADDRESS][PERSON_NAME]" at bounding box center [120, 127] width 111 height 9
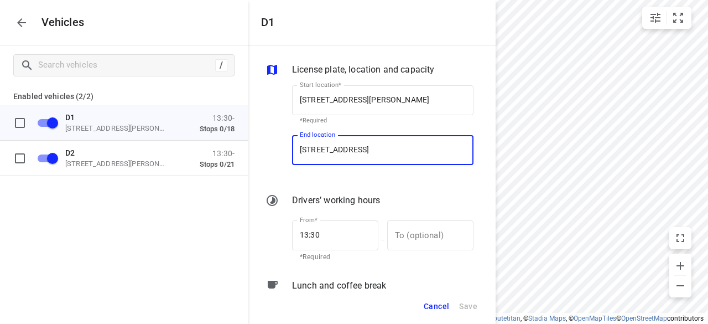
scroll to position [0, 29]
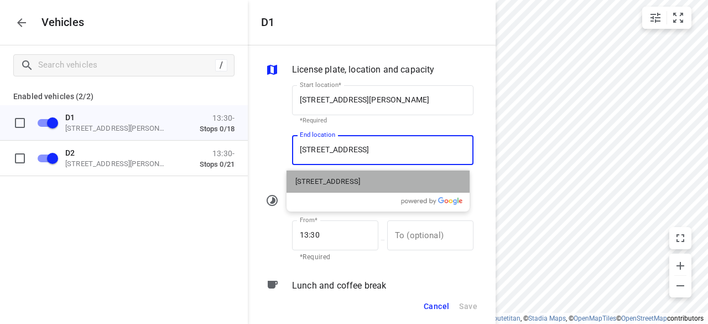
click at [313, 186] on p "[STREET_ADDRESS]" at bounding box center [327, 181] width 65 height 11
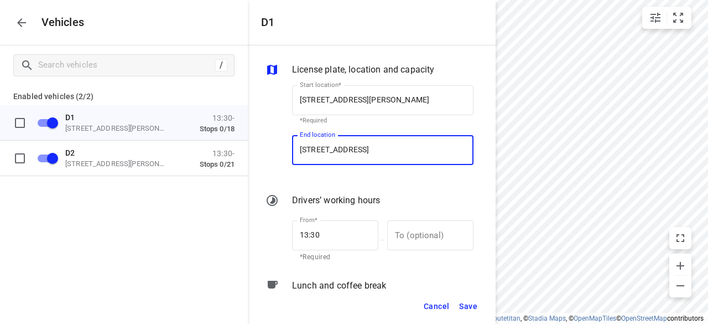
click at [473, 306] on span "Save" at bounding box center [468, 306] width 18 height 14
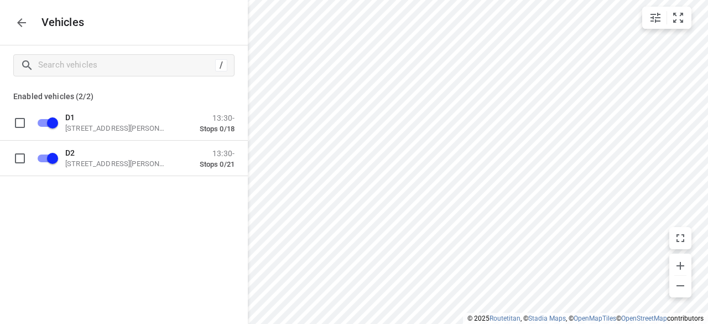
click at [28, 24] on icon "button" at bounding box center [21, 22] width 13 height 13
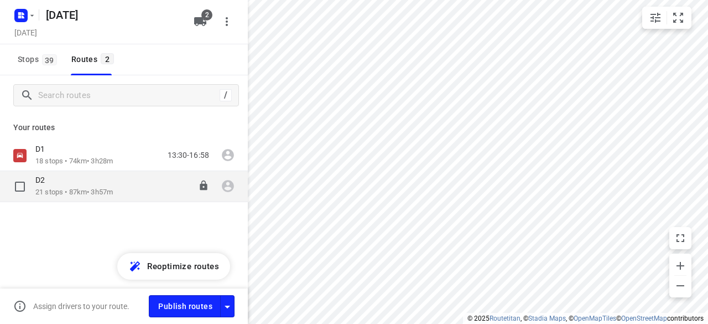
click at [81, 180] on div "D2" at bounding box center [73, 181] width 77 height 12
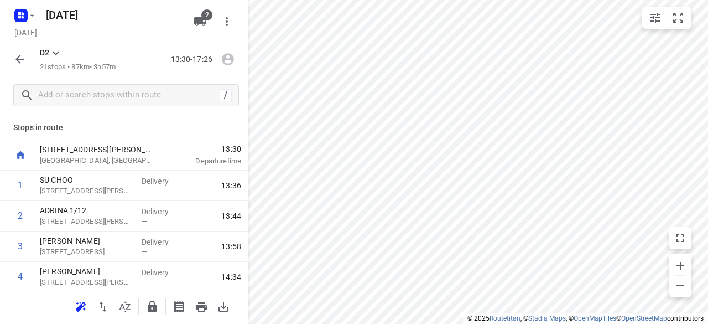
click at [80, 163] on p "[GEOGRAPHIC_DATA], [GEOGRAPHIC_DATA]" at bounding box center [97, 160] width 115 height 11
click at [9, 61] on button "button" at bounding box center [20, 59] width 22 height 22
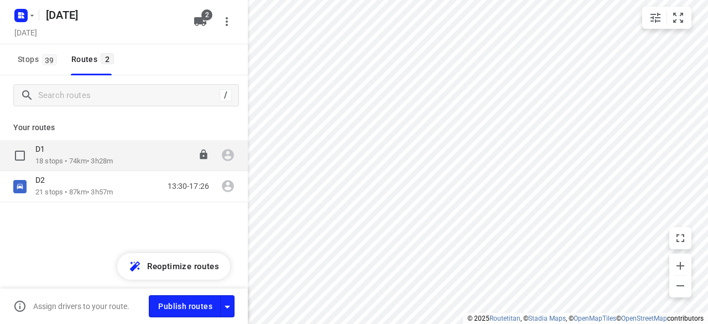
click at [69, 155] on div "D1" at bounding box center [73, 150] width 77 height 12
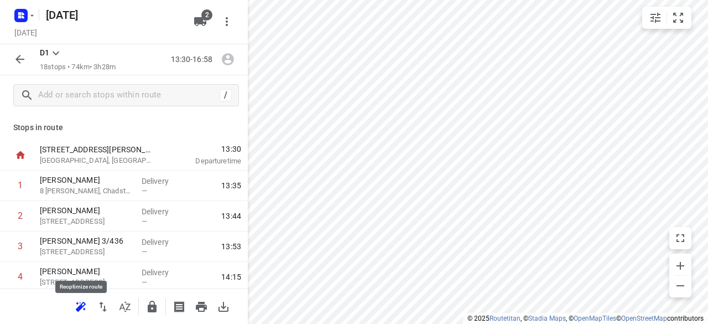
click at [79, 306] on icon "button" at bounding box center [80, 306] width 13 height 13
click at [26, 61] on icon "button" at bounding box center [19, 59] width 13 height 13
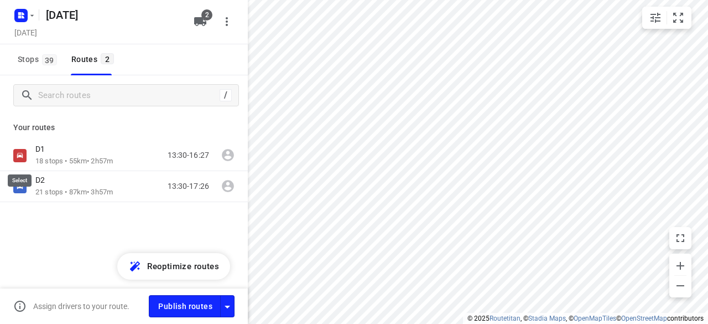
drag, startPoint x: 24, startPoint y: 152, endPoint x: 17, endPoint y: 149, distance: 7.0
click at [0, 0] on input "checkbox" at bounding box center [0, 0] width 0 height 0
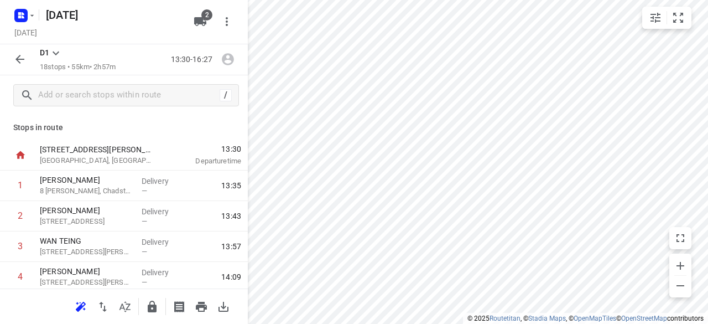
click at [25, 61] on icon "button" at bounding box center [19, 59] width 13 height 13
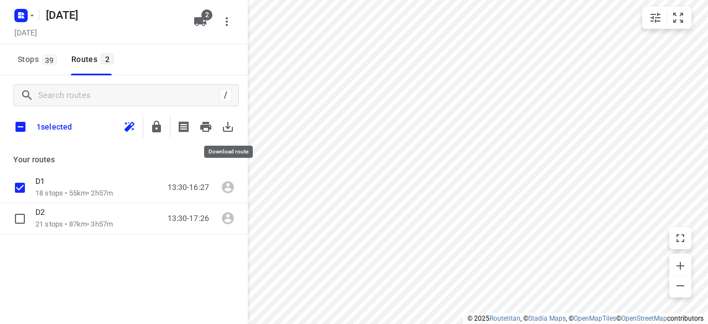
click at [223, 127] on icon "button" at bounding box center [228, 127] width 10 height 10
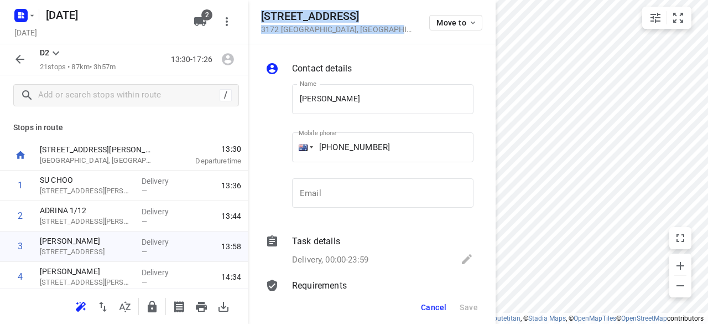
drag, startPoint x: 374, startPoint y: 30, endPoint x: 255, endPoint y: 8, distance: 121.0
click at [255, 8] on div "[STREET_ADDRESS] Move to" at bounding box center [372, 22] width 248 height 44
copy div "[STREET_ADDRESS]"
click at [198, 12] on button "2" at bounding box center [200, 22] width 22 height 22
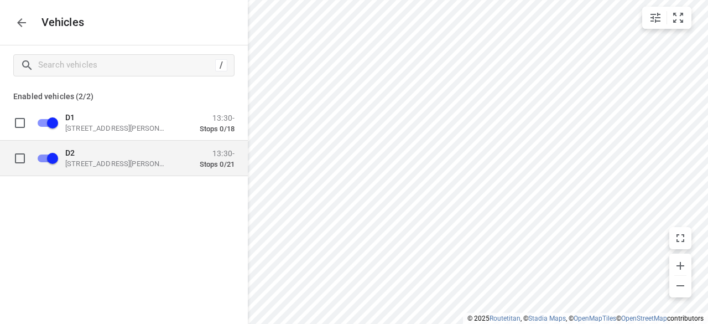
click at [77, 166] on p "[STREET_ADDRESS][PERSON_NAME]" at bounding box center [120, 163] width 111 height 9
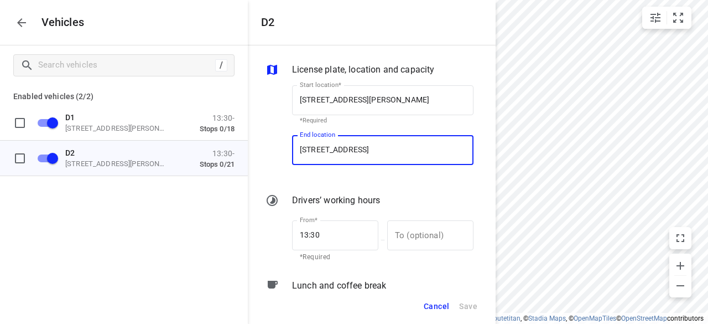
scroll to position [0, 14]
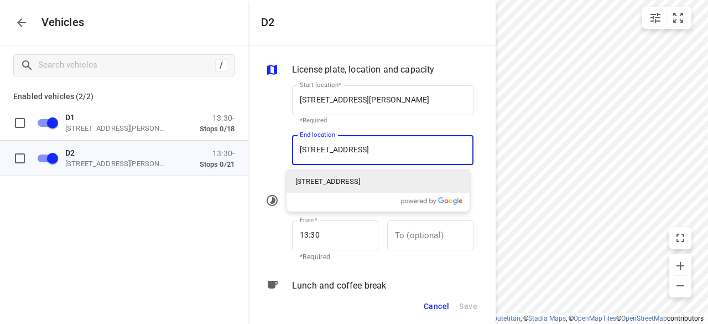
click at [350, 179] on p "[STREET_ADDRESS]" at bounding box center [327, 181] width 65 height 11
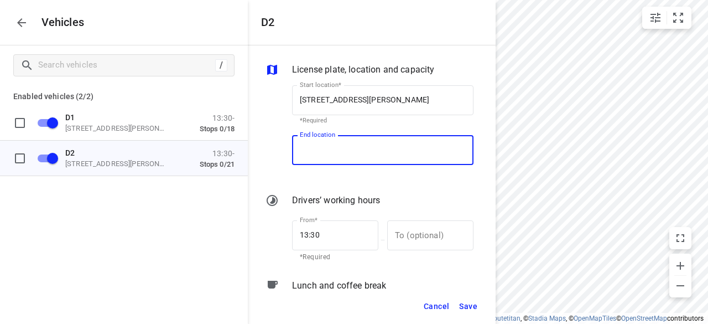
scroll to position [0, 0]
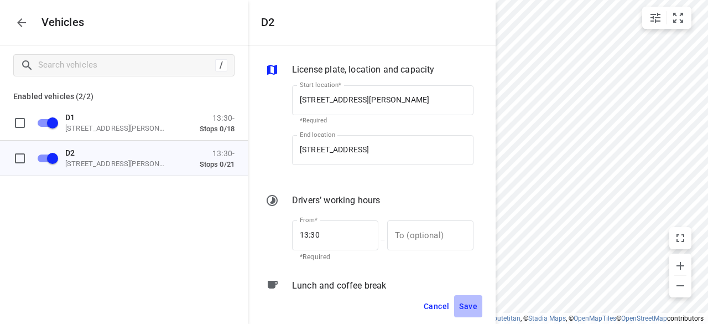
click at [467, 306] on span "Save" at bounding box center [468, 306] width 18 height 14
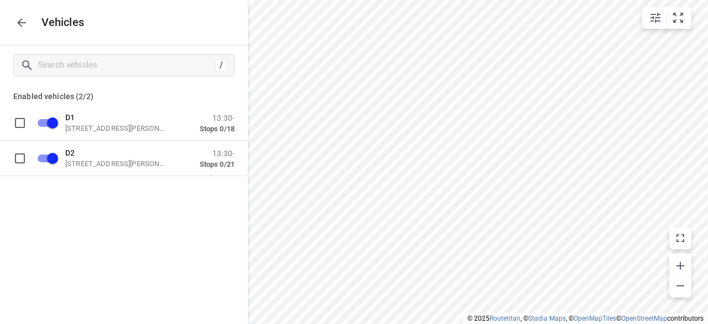
click at [20, 17] on icon "button" at bounding box center [21, 22] width 13 height 13
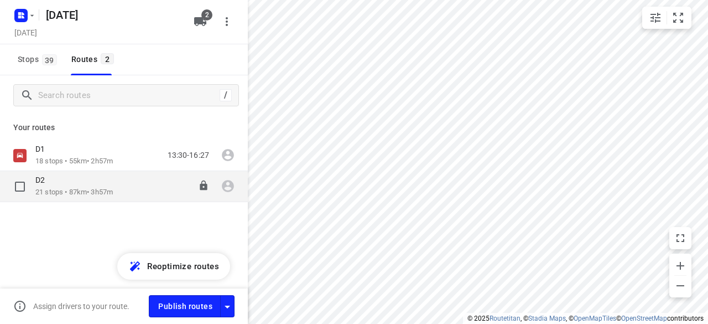
click at [80, 180] on div "D2" at bounding box center [73, 181] width 77 height 12
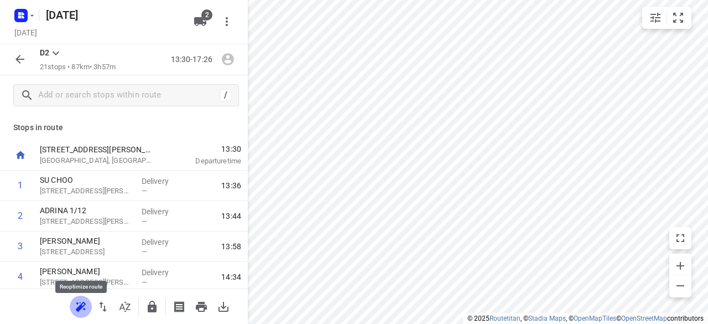
click at [86, 311] on icon "button" at bounding box center [80, 306] width 13 height 13
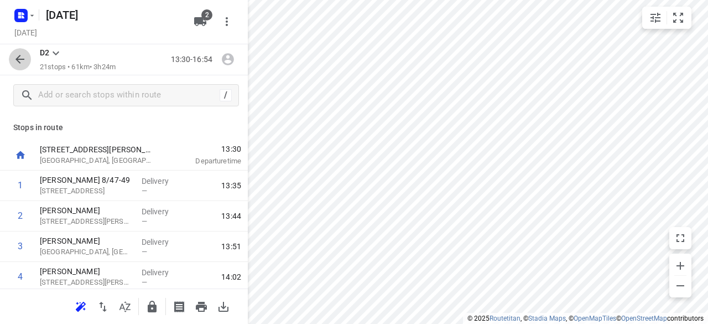
click at [23, 69] on button "button" at bounding box center [20, 59] width 22 height 22
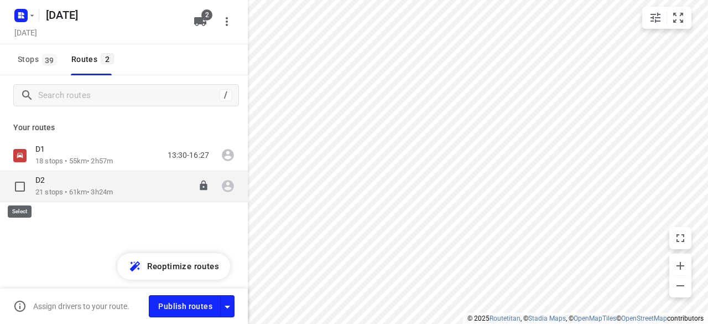
click at [14, 190] on input "checkbox" at bounding box center [20, 186] width 22 height 22
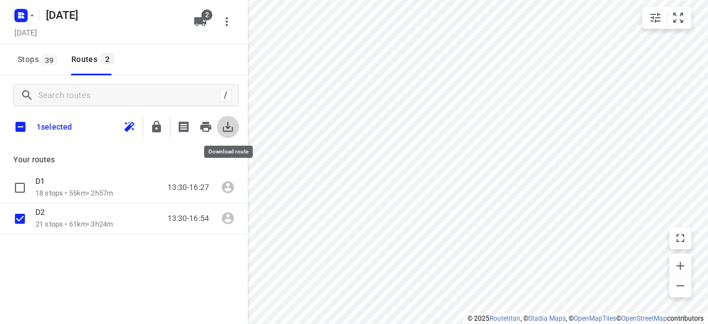
click at [229, 123] on icon "button" at bounding box center [227, 126] width 13 height 13
